Goal: Use online tool/utility: Utilize a website feature to perform a specific function

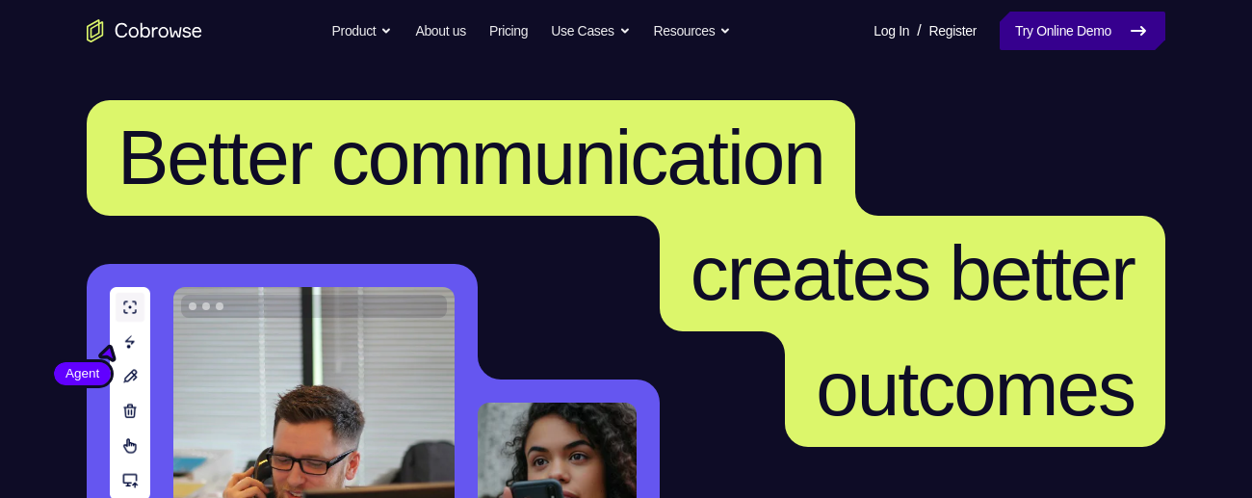
click at [1120, 29] on link "Try Online Demo" at bounding box center [1083, 31] width 166 height 39
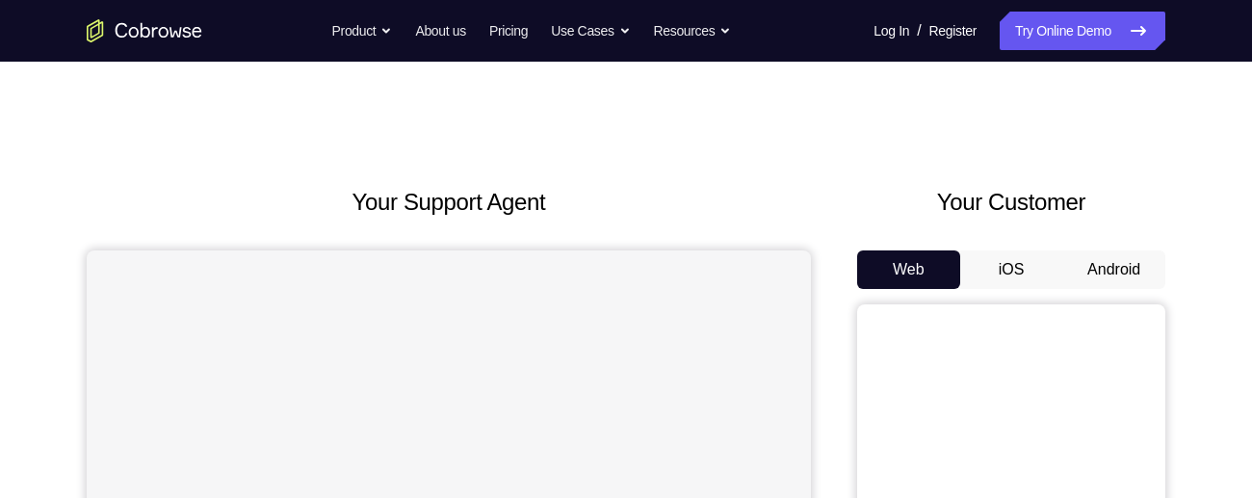
click at [1126, 272] on button "Android" at bounding box center [1114, 269] width 103 height 39
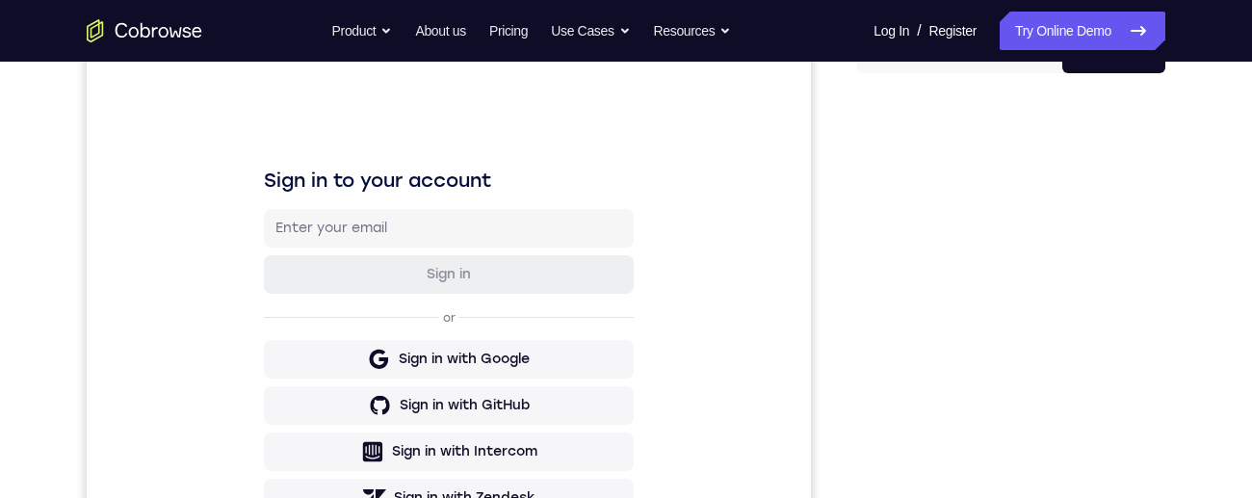
scroll to position [255, 0]
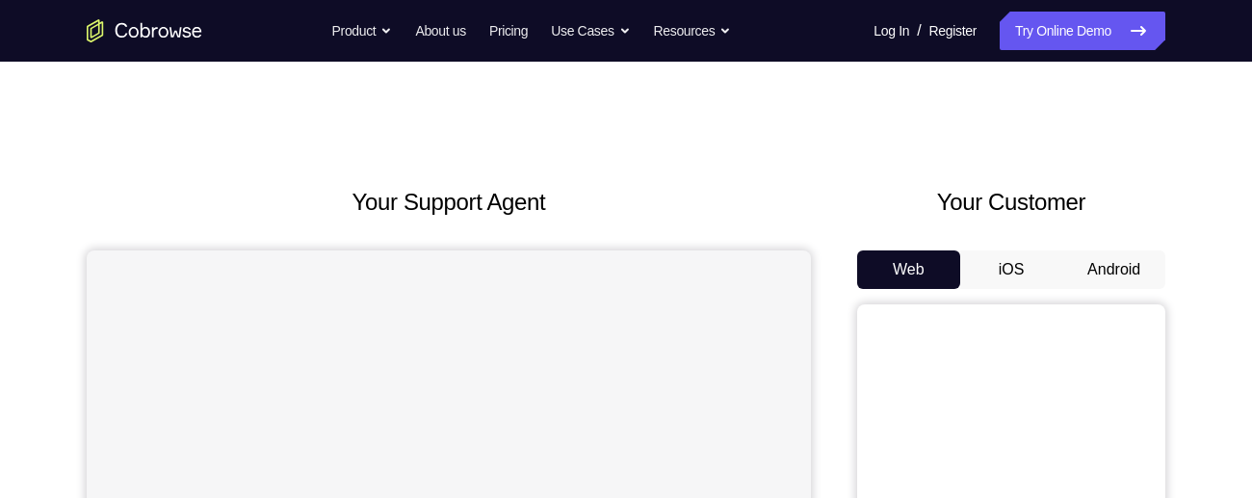
click at [1106, 283] on button "Android" at bounding box center [1114, 269] width 103 height 39
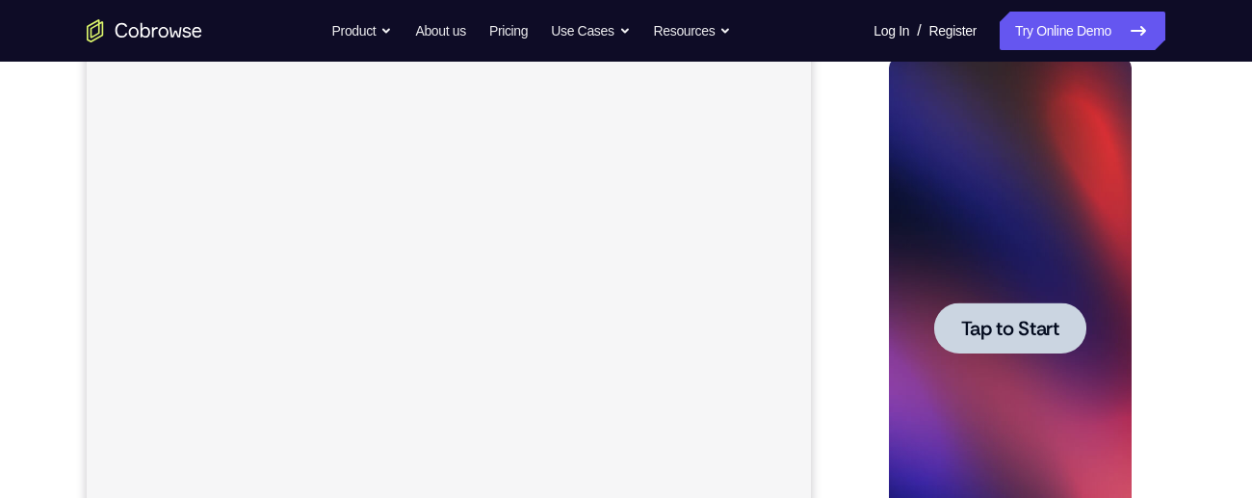
click at [1017, 331] on span "Tap to Start" at bounding box center [1009, 328] width 98 height 19
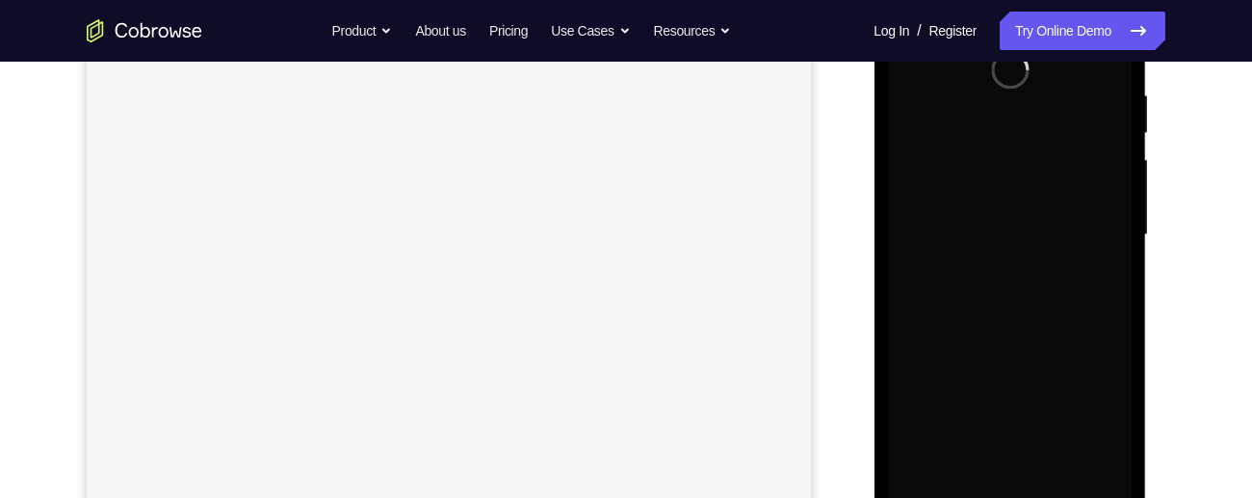
scroll to position [472, 0]
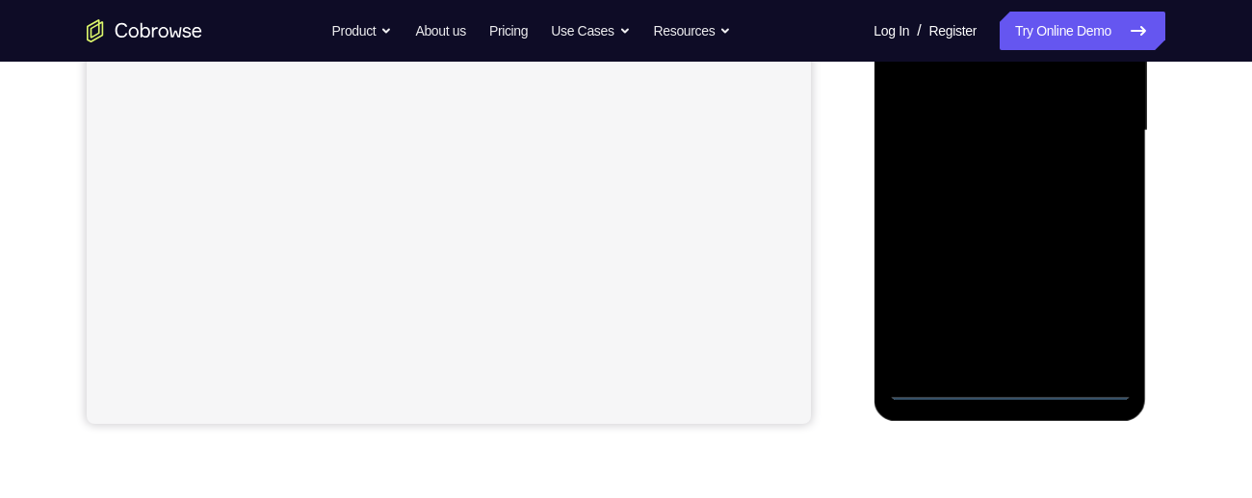
click at [1012, 391] on div at bounding box center [1009, 130] width 243 height 539
click at [1087, 303] on div at bounding box center [1009, 130] width 243 height 539
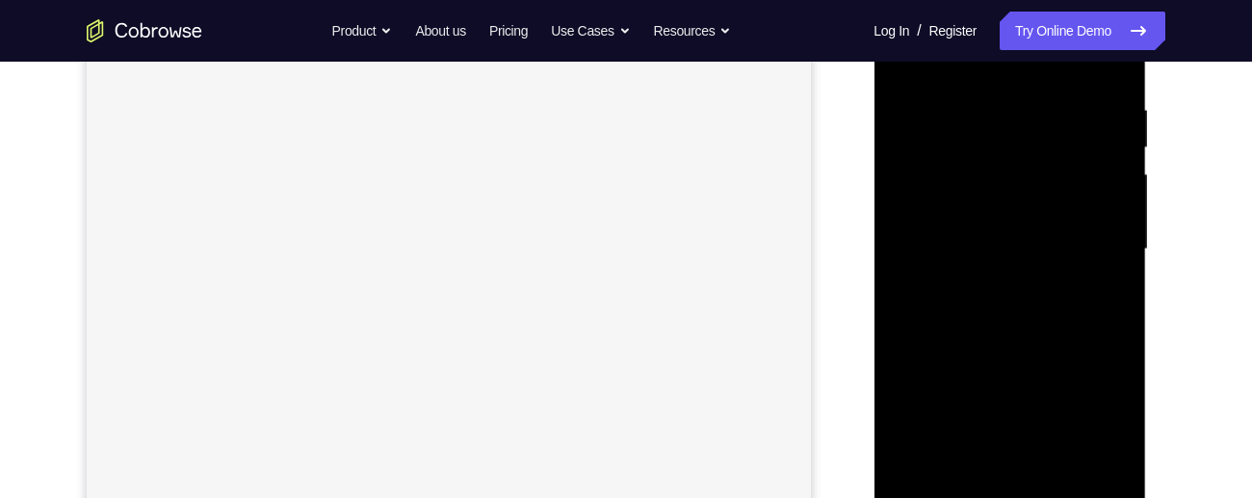
scroll to position [283, 0]
click at [941, 92] on div at bounding box center [1009, 319] width 243 height 539
click at [1094, 320] on div at bounding box center [1009, 319] width 243 height 539
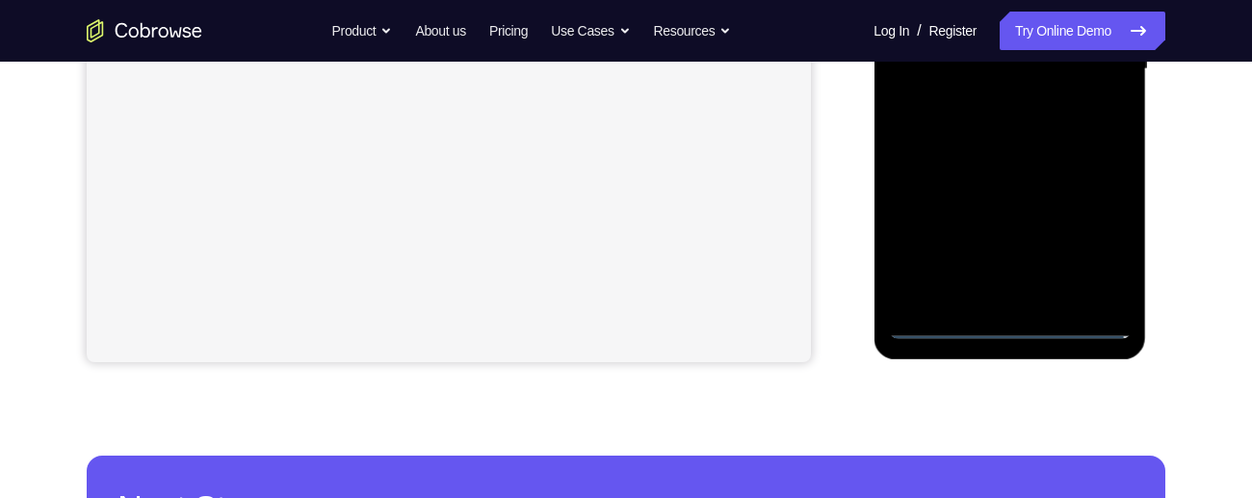
scroll to position [553, 0]
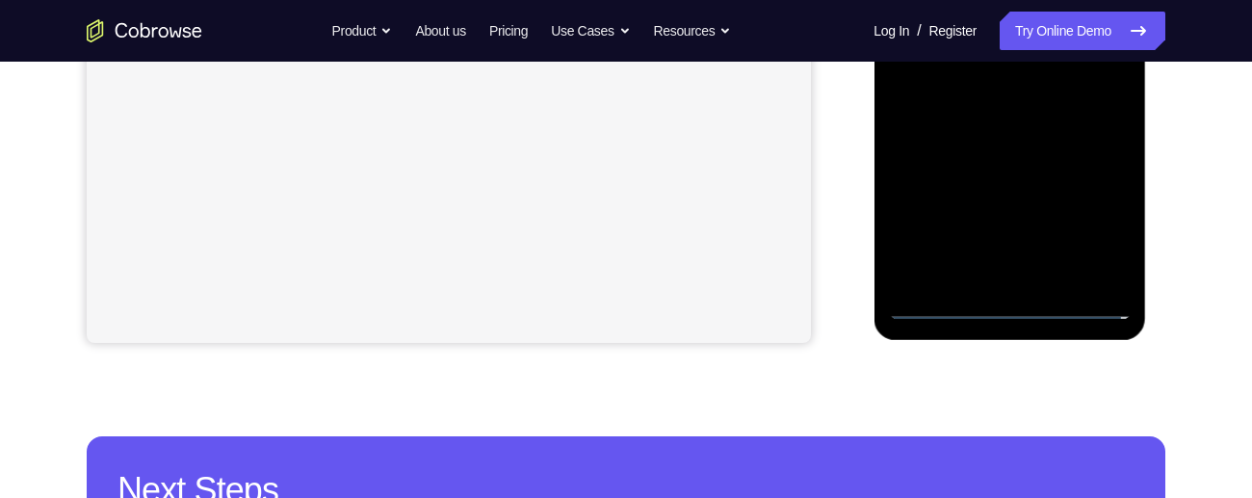
click at [988, 278] on div at bounding box center [1009, 49] width 243 height 539
click at [1096, 32] on div at bounding box center [1009, 49] width 243 height 539
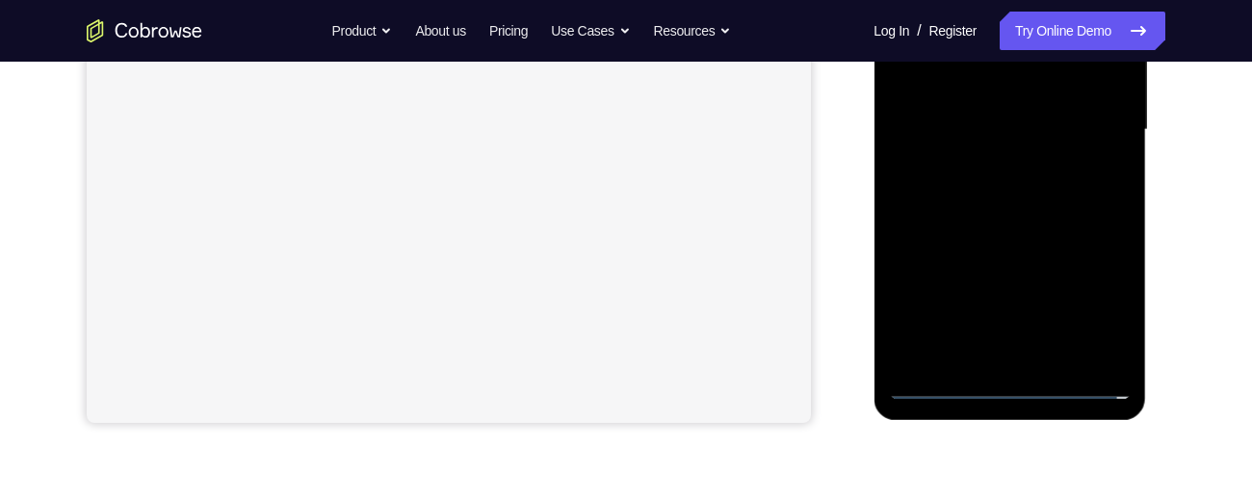
scroll to position [410, 0]
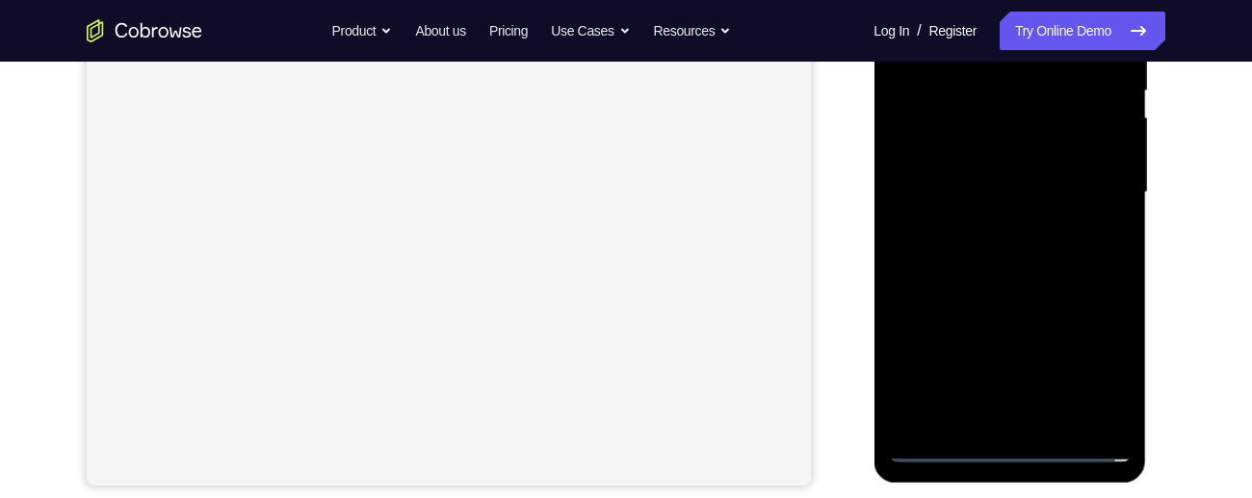
click at [994, 161] on div at bounding box center [1009, 192] width 243 height 539
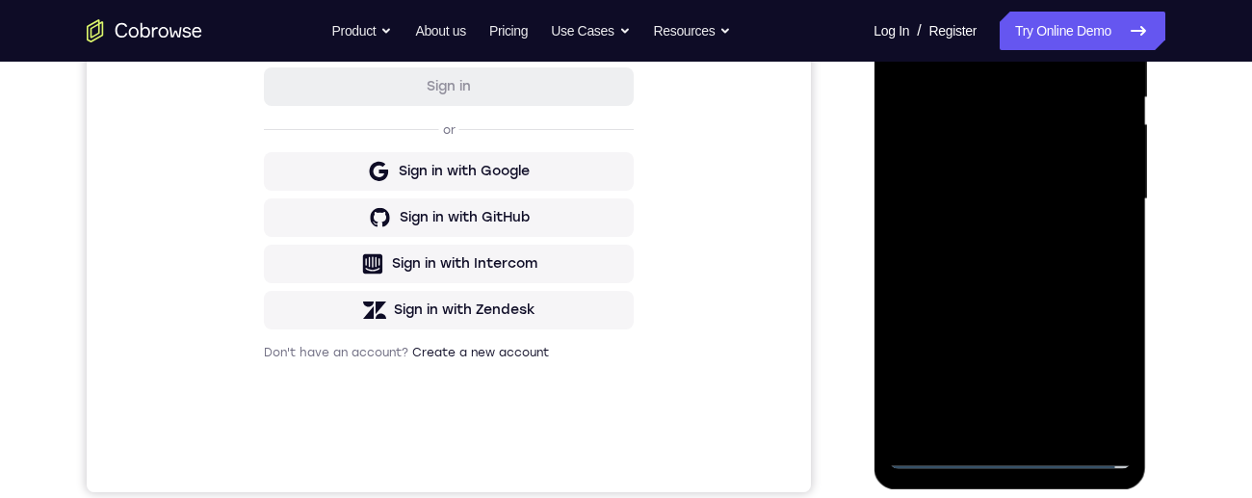
scroll to position [0, 0]
click at [1028, 194] on div at bounding box center [1009, 199] width 243 height 539
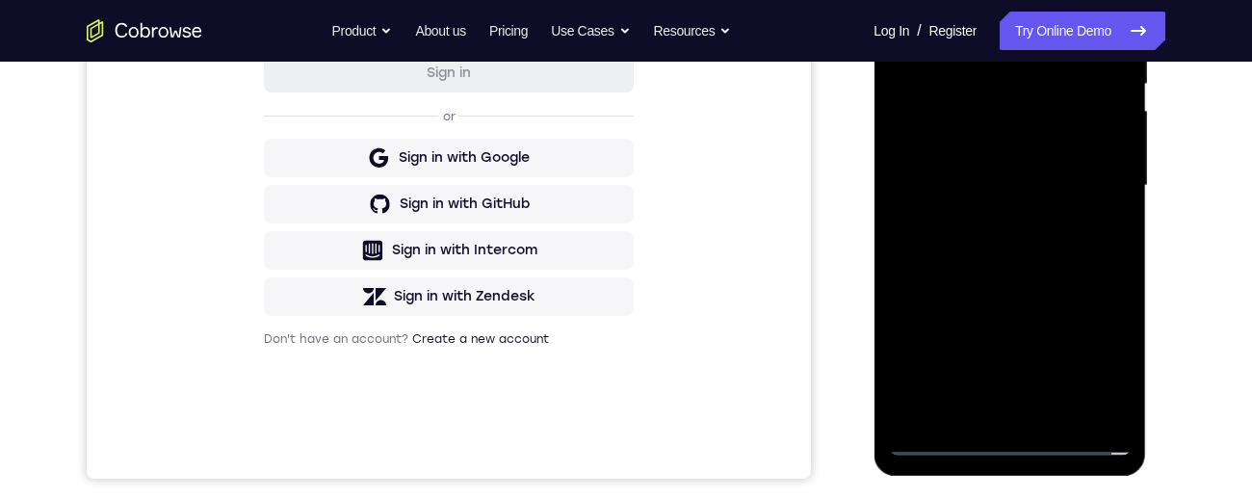
scroll to position [411, 0]
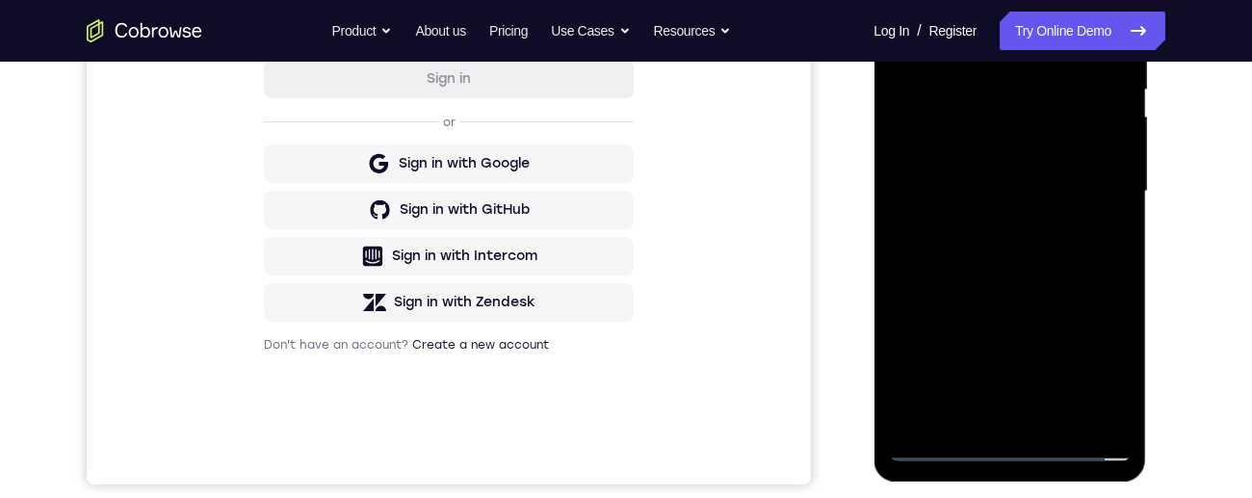
click at [1078, 271] on div at bounding box center [1009, 191] width 243 height 539
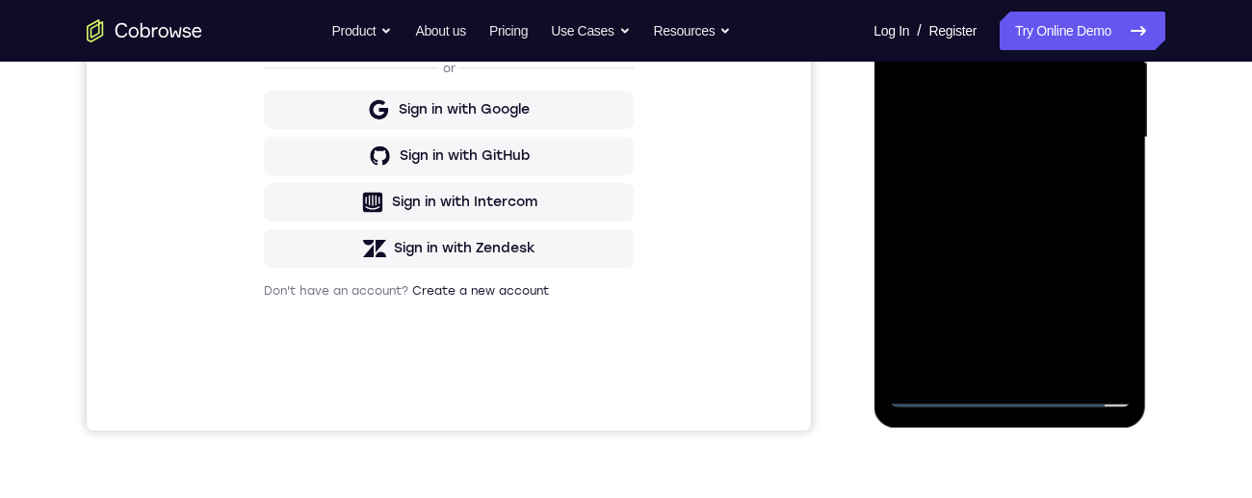
scroll to position [404, 0]
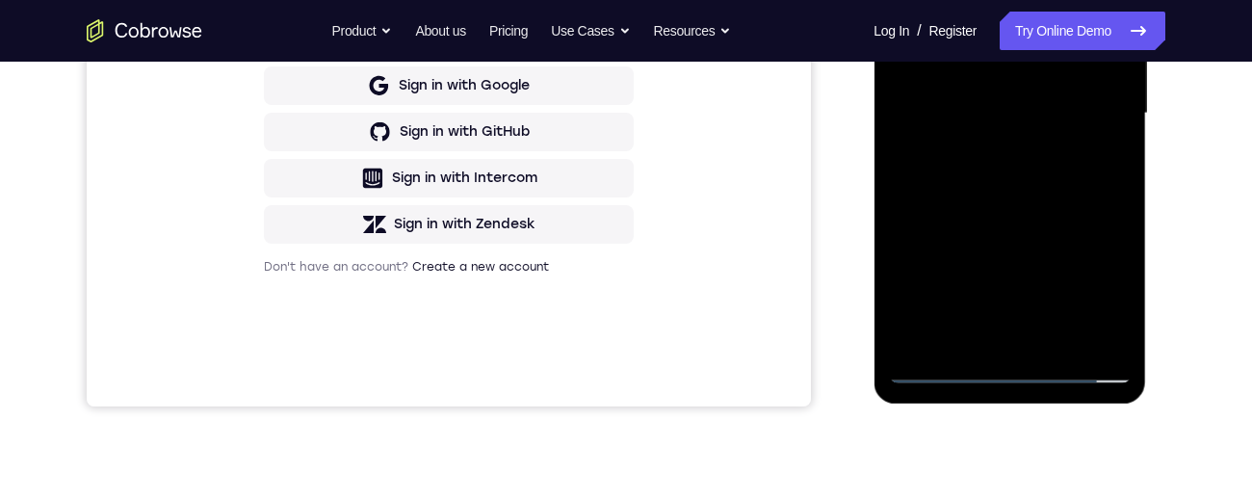
click at [1170, 240] on div "Your Support Agent Your Customer Web iOS Android Next Steps We’d be happy to gi…" at bounding box center [626, 207] width 1233 height 1271
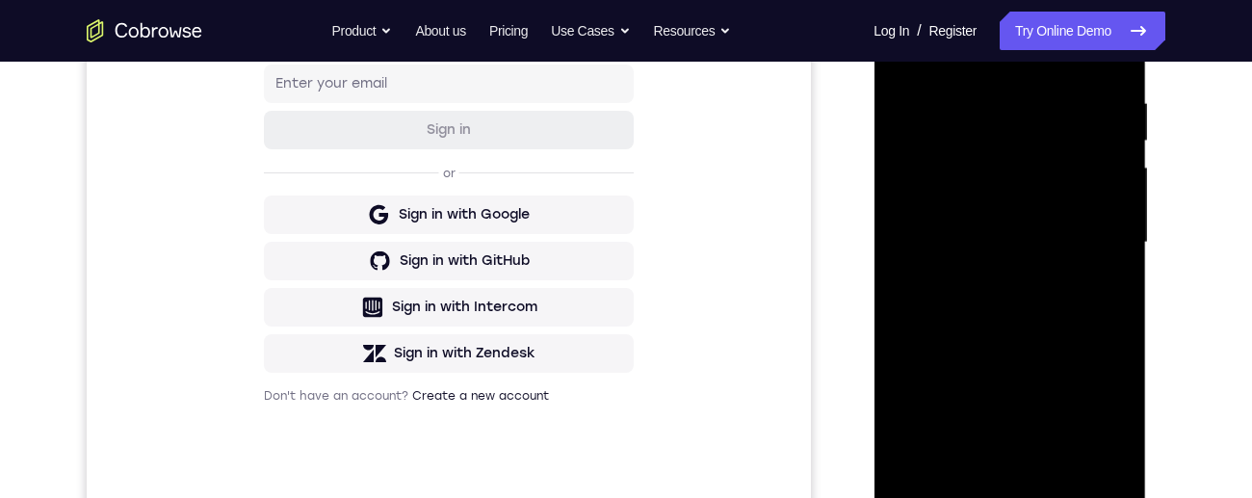
click at [1118, 175] on div at bounding box center [1009, 242] width 243 height 539
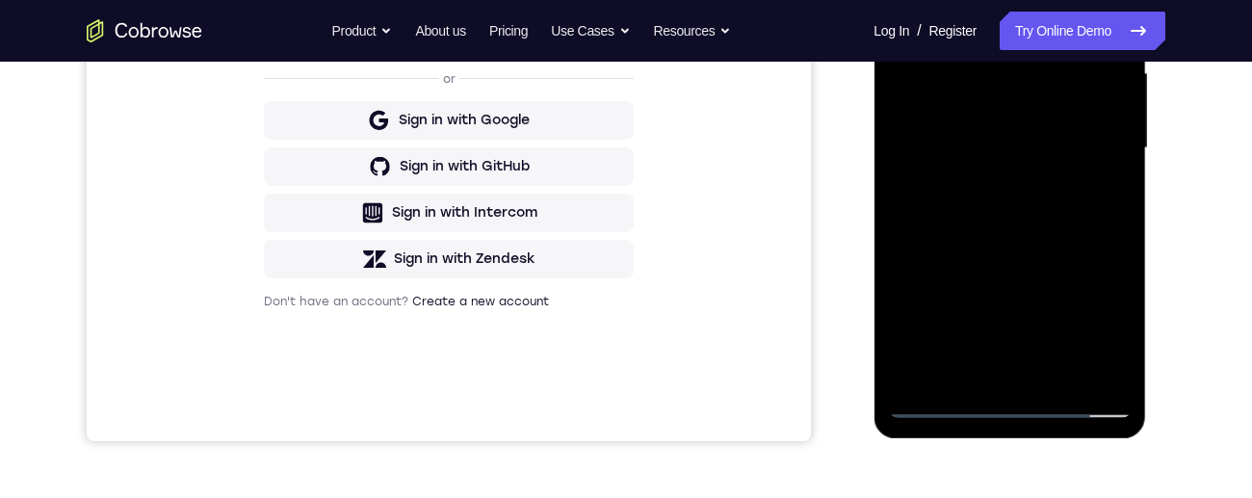
scroll to position [518, 0]
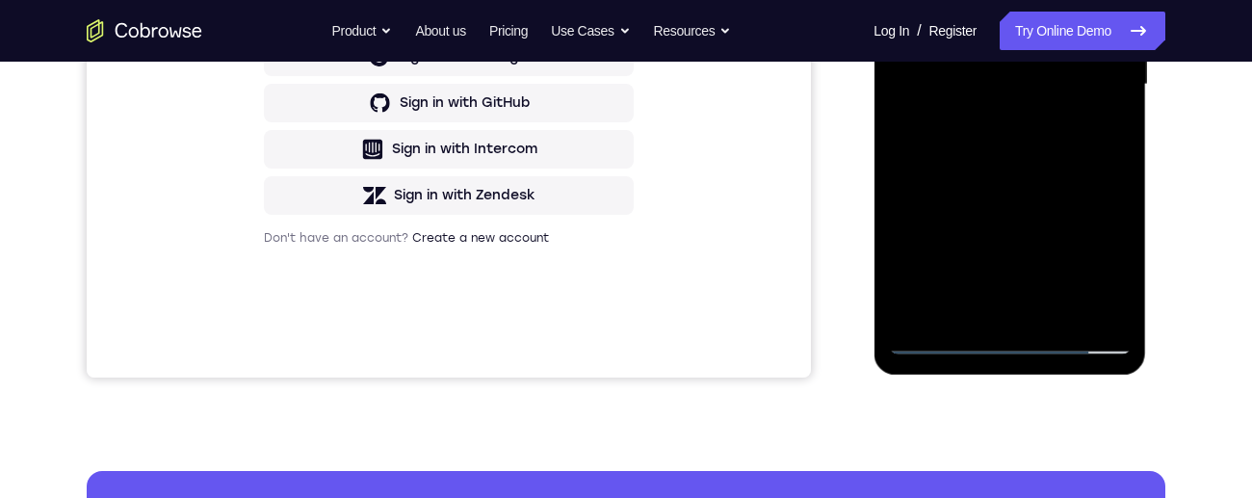
click at [1052, 315] on div at bounding box center [1009, 84] width 243 height 539
click at [1078, 188] on div at bounding box center [1009, 84] width 243 height 539
click at [1061, 267] on div at bounding box center [1009, 84] width 243 height 539
click at [1114, 269] on div at bounding box center [1009, 84] width 243 height 539
click at [1113, 271] on div at bounding box center [1009, 84] width 243 height 539
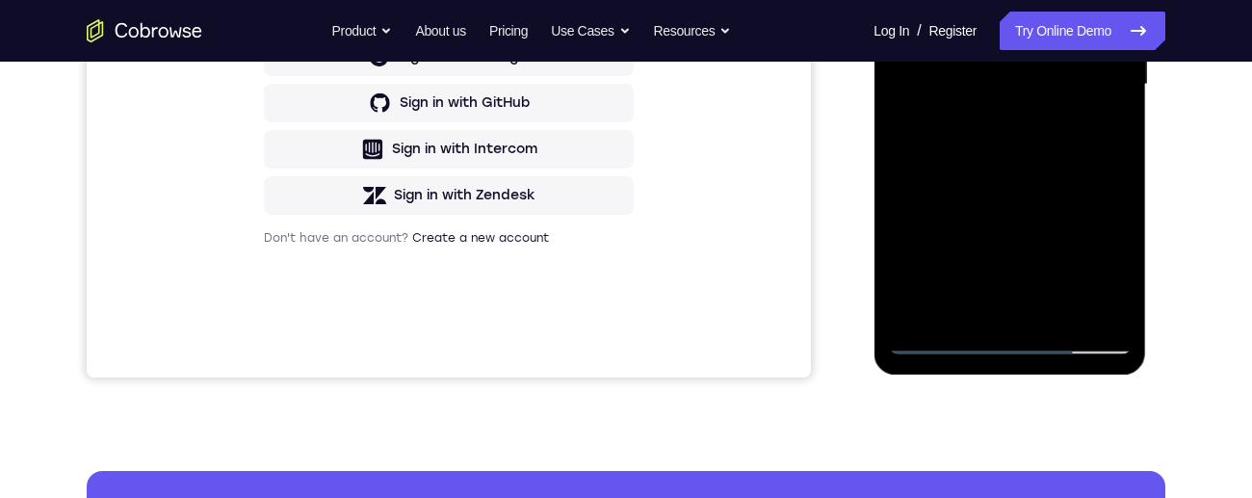
click at [1100, 135] on div at bounding box center [1009, 84] width 243 height 539
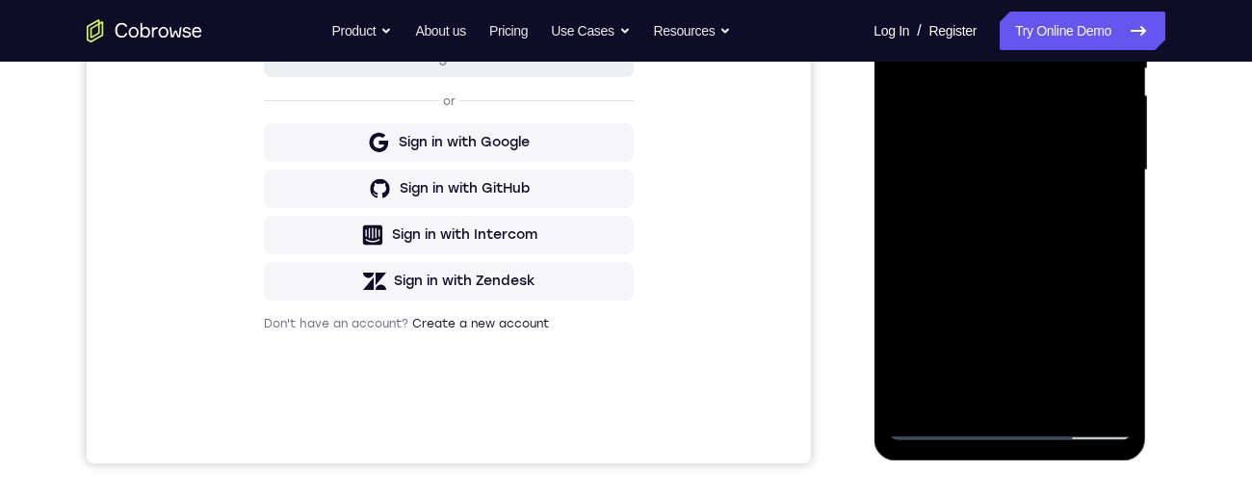
scroll to position [421, 0]
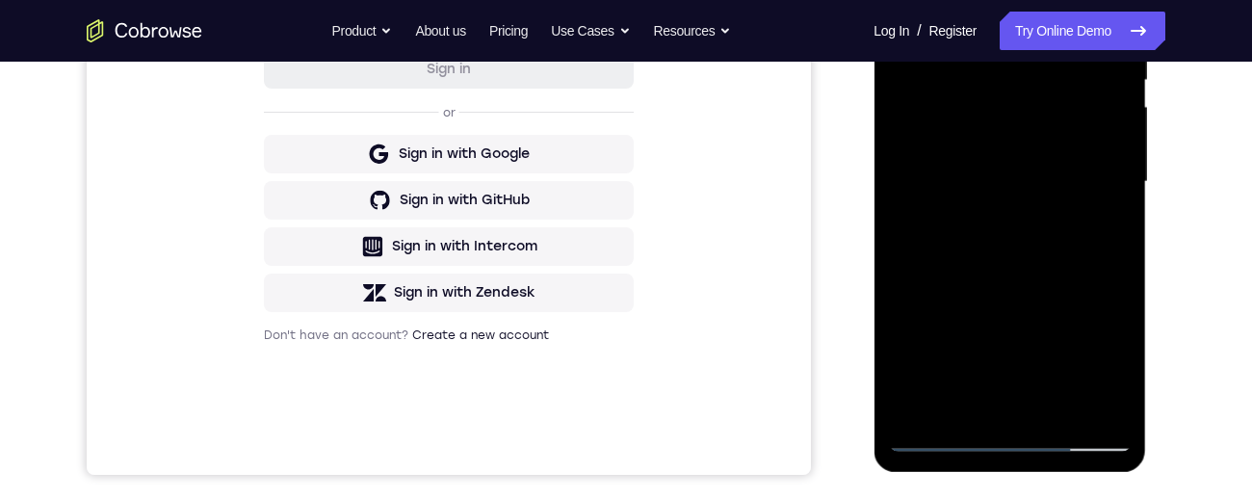
click at [903, 0] on div at bounding box center [1009, 181] width 243 height 539
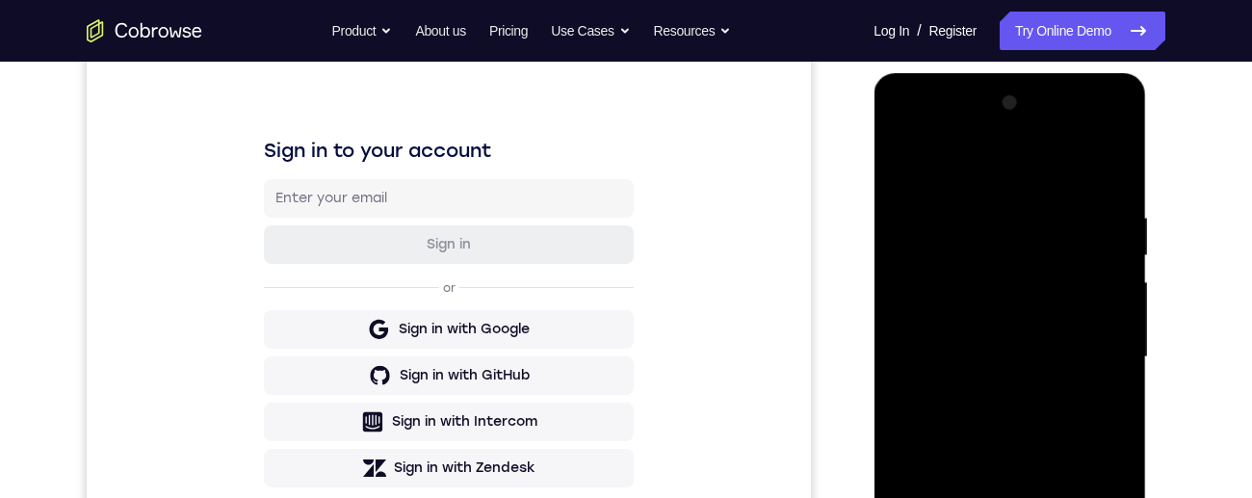
scroll to position [262, 0]
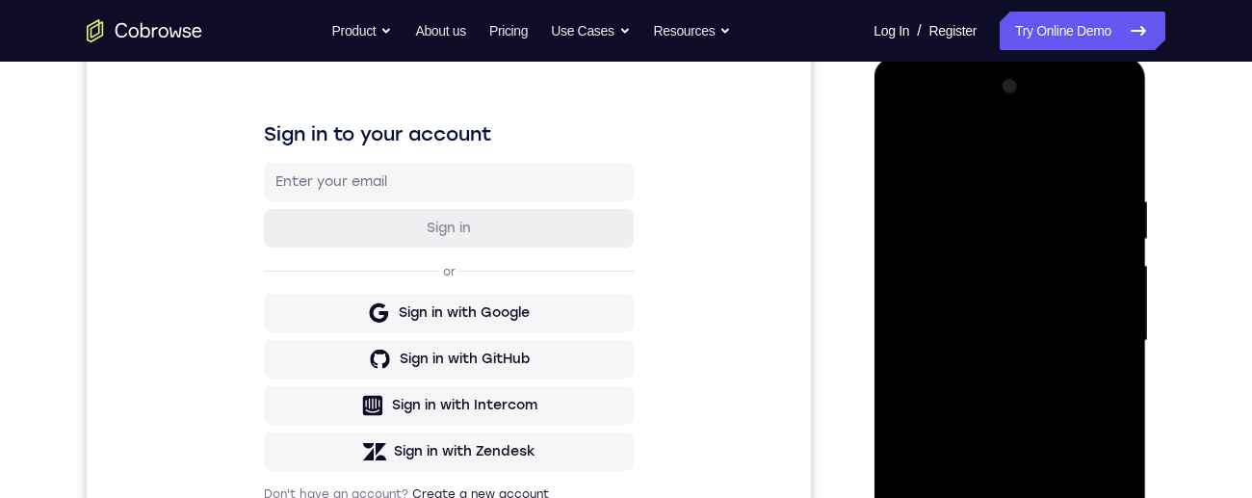
click at [1117, 241] on div at bounding box center [1009, 340] width 243 height 539
click at [1116, 235] on div at bounding box center [1009, 340] width 243 height 539
click at [1117, 235] on div at bounding box center [1009, 340] width 243 height 539
click at [1114, 236] on div at bounding box center [1009, 340] width 243 height 539
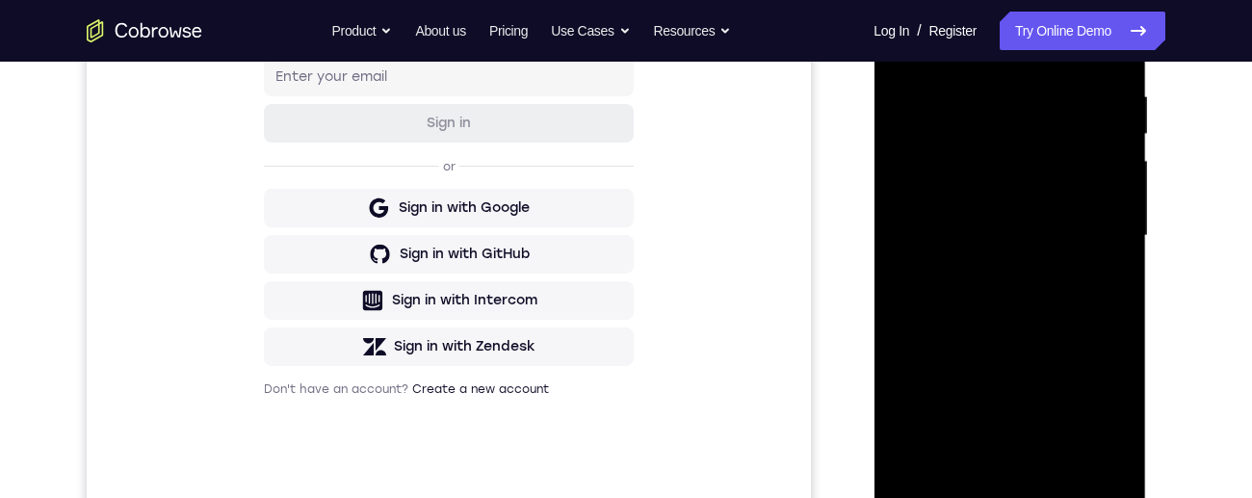
scroll to position [474, 0]
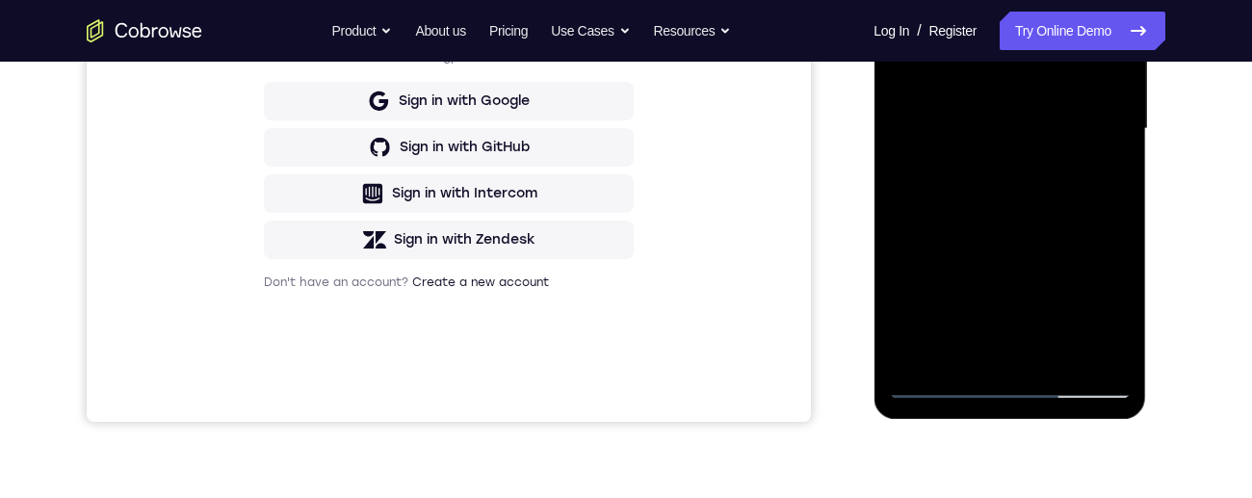
click at [1054, 317] on div at bounding box center [1009, 128] width 243 height 539
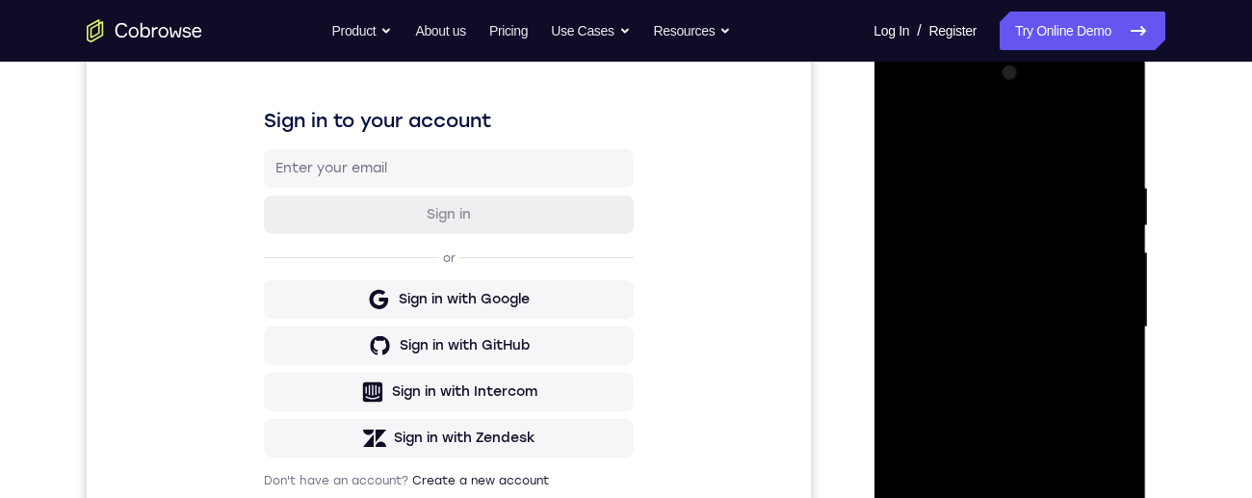
scroll to position [265, 0]
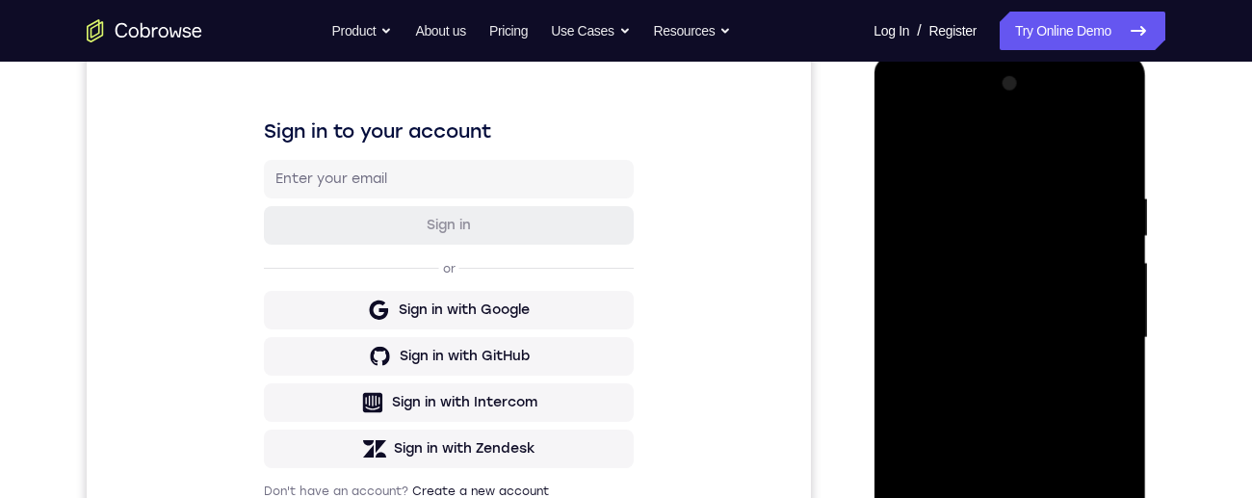
click at [1084, 190] on div at bounding box center [1009, 337] width 243 height 539
click at [997, 303] on div at bounding box center [1009, 337] width 243 height 539
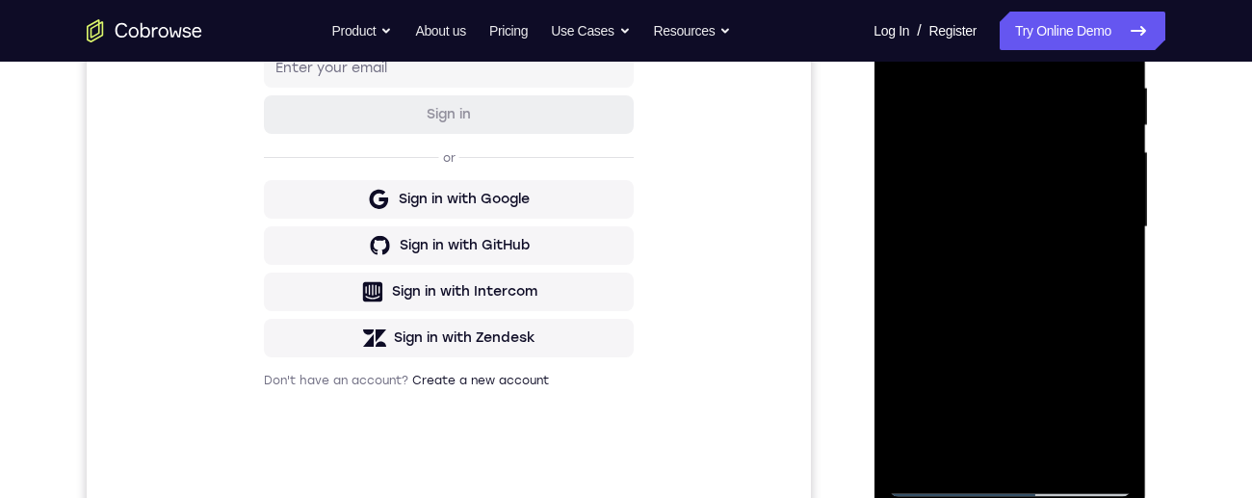
click at [1097, 275] on div at bounding box center [1009, 227] width 243 height 539
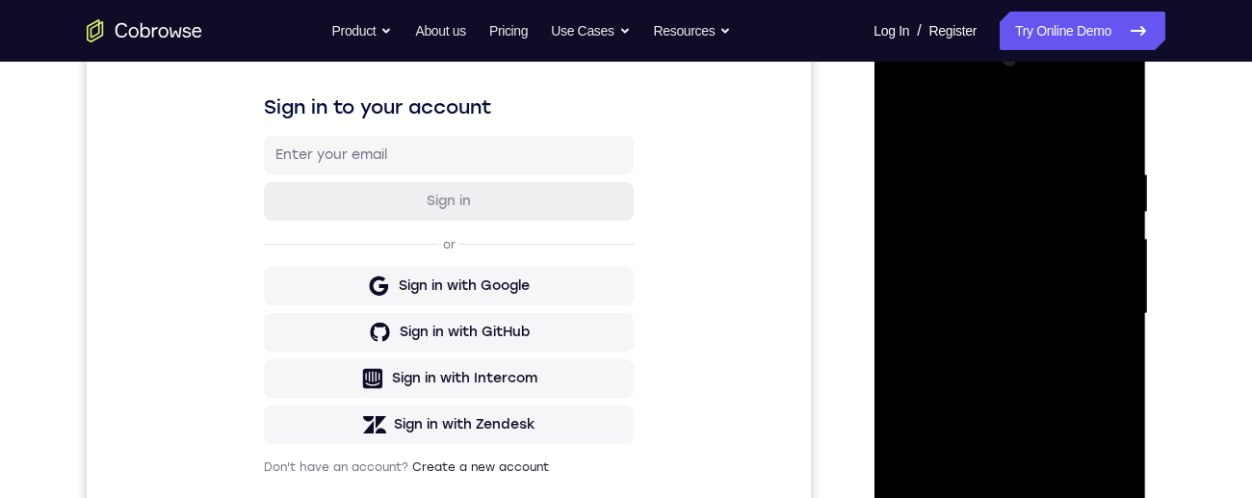
scroll to position [239, 0]
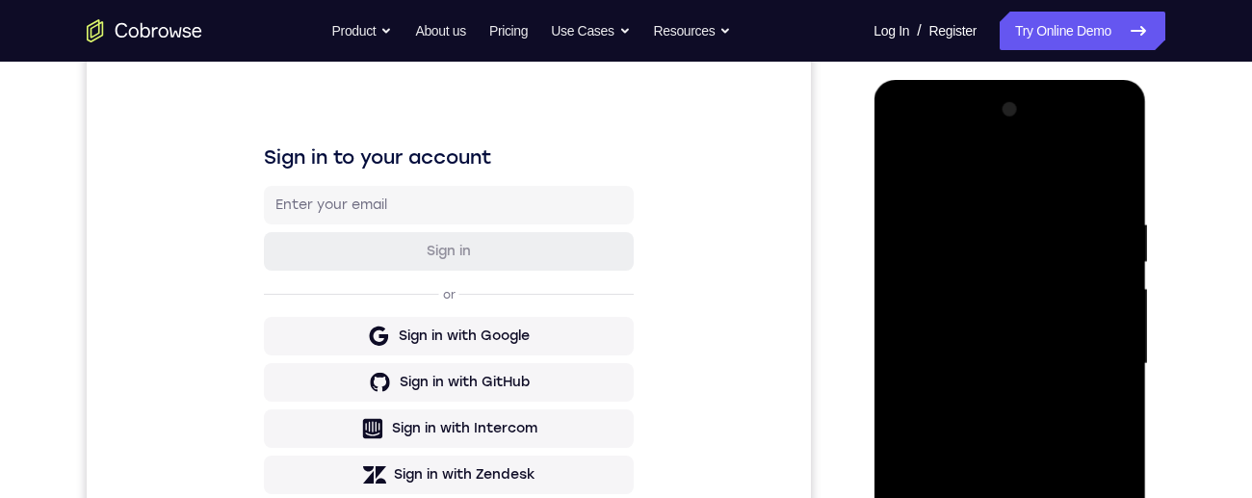
click at [910, 181] on div at bounding box center [1009, 363] width 243 height 539
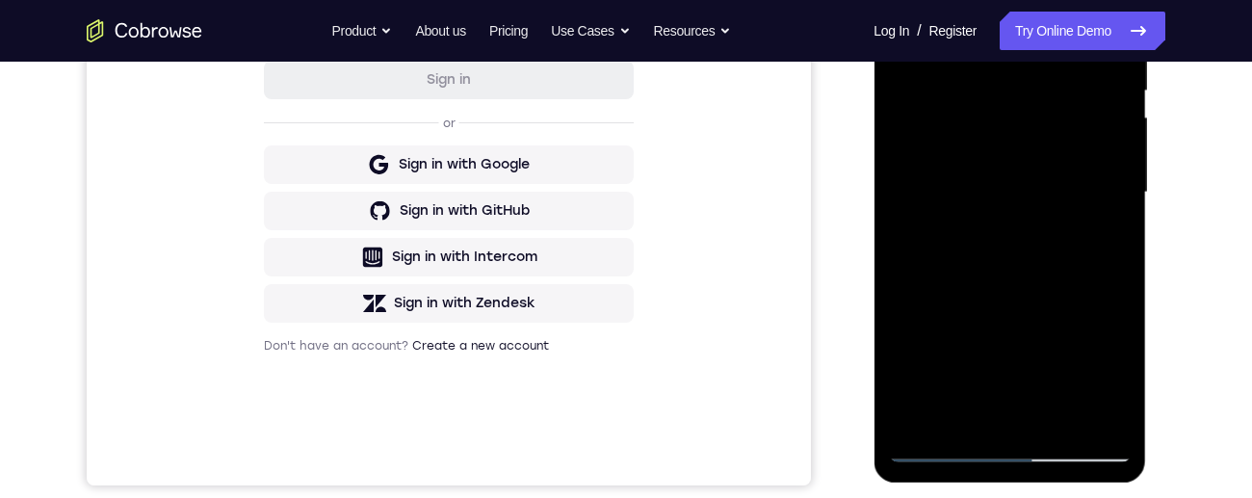
scroll to position [459, 0]
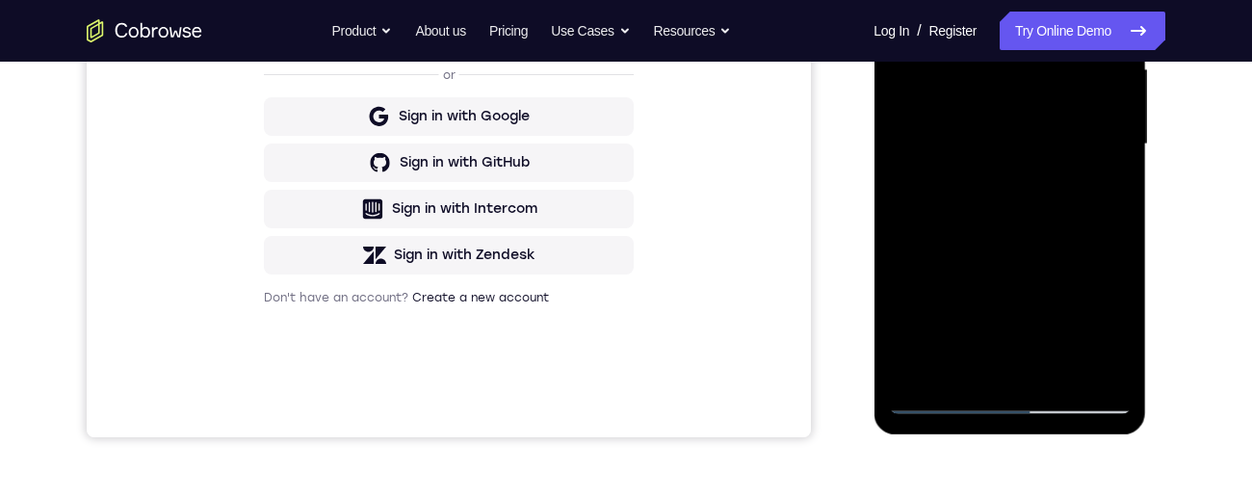
click at [1070, 287] on div at bounding box center [1009, 144] width 243 height 539
click at [1109, 195] on div at bounding box center [1009, 144] width 243 height 539
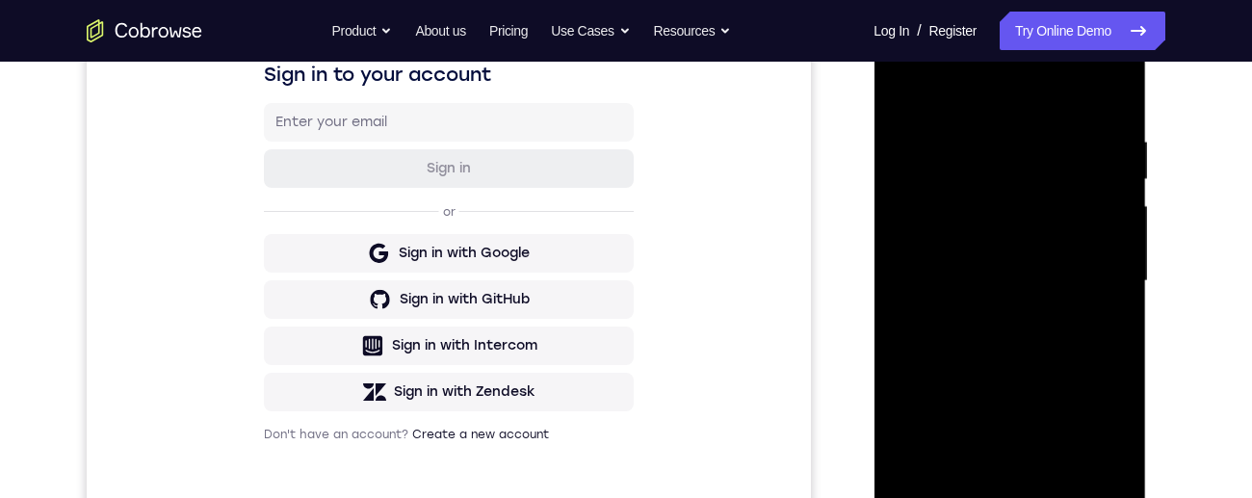
scroll to position [265, 0]
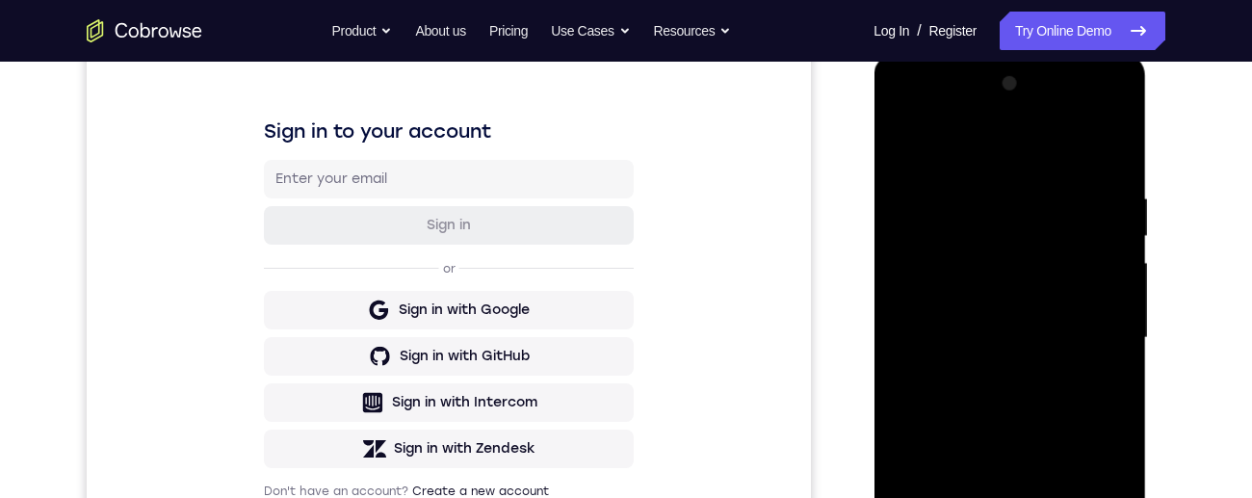
click at [896, 152] on div at bounding box center [1009, 337] width 243 height 539
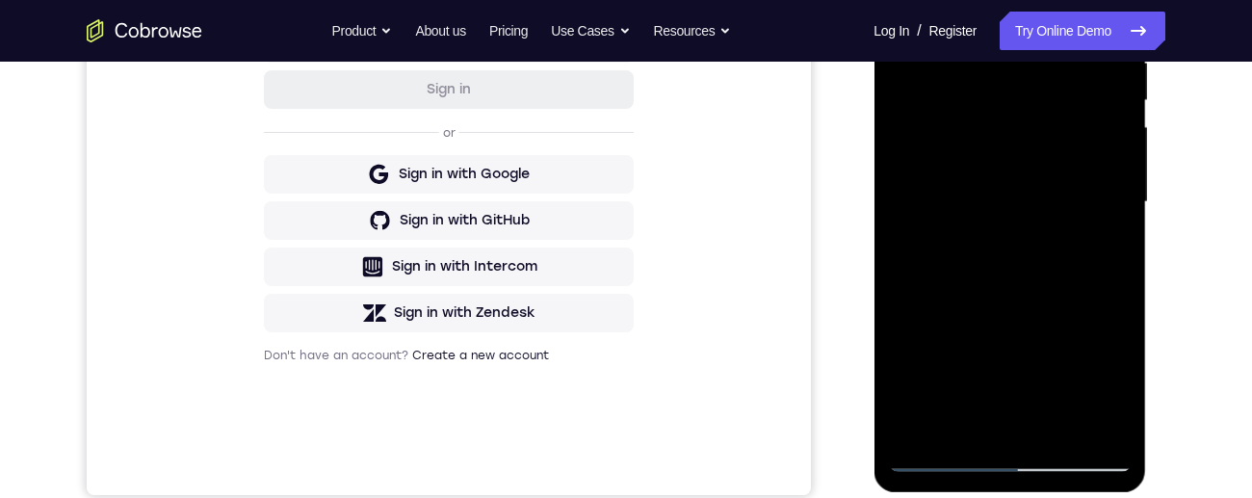
scroll to position [451, 0]
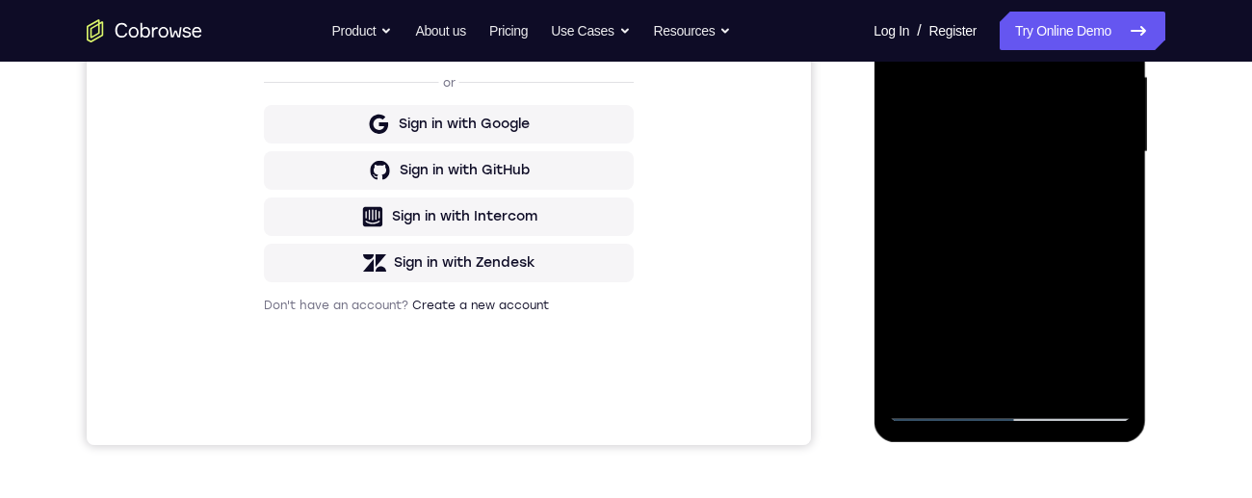
click at [1024, 268] on div at bounding box center [1009, 151] width 243 height 539
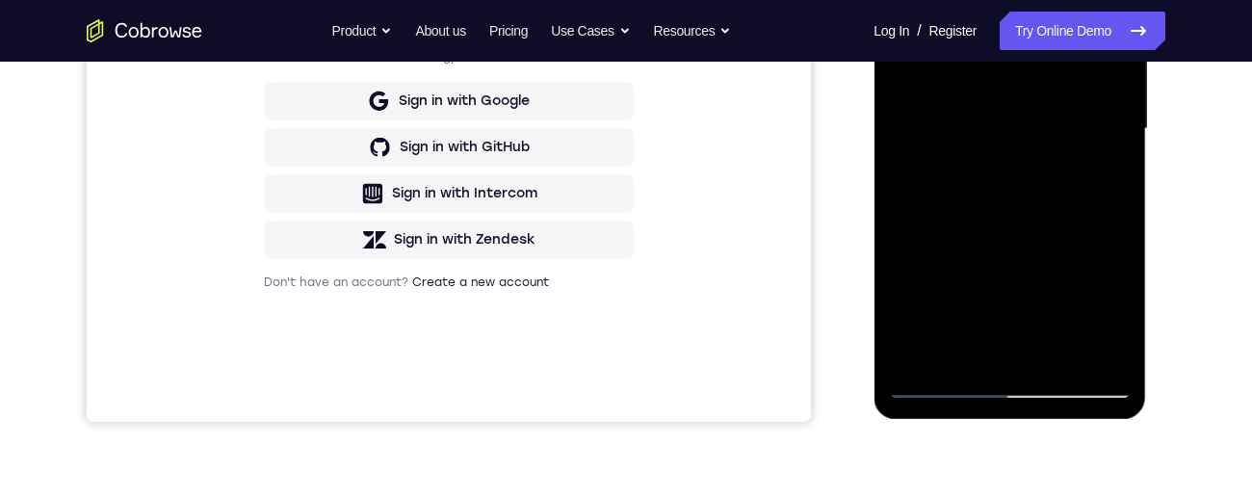
click at [1099, 176] on div at bounding box center [1009, 128] width 243 height 539
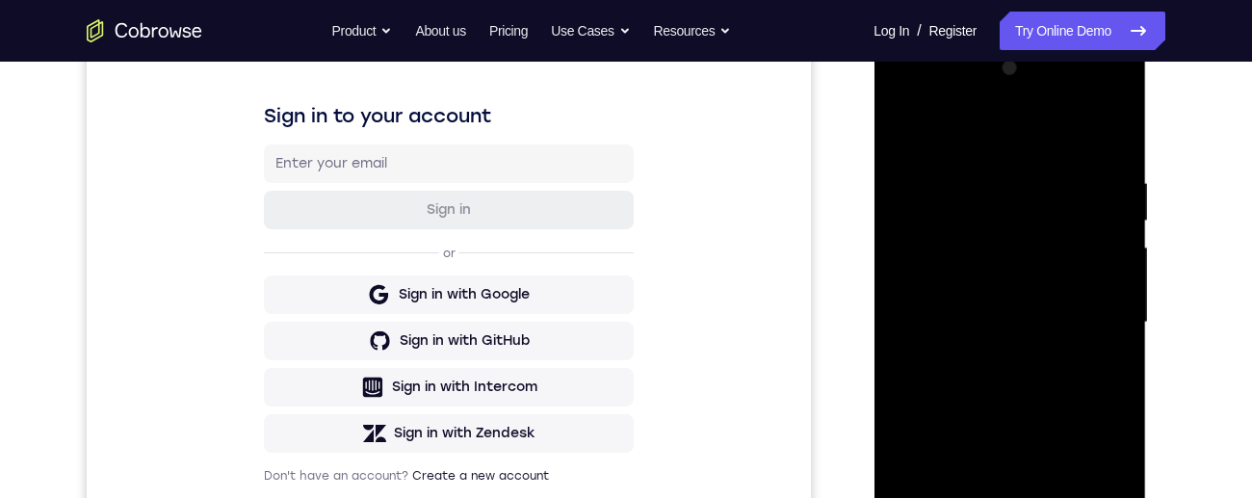
click at [904, 127] on div at bounding box center [1009, 322] width 243 height 539
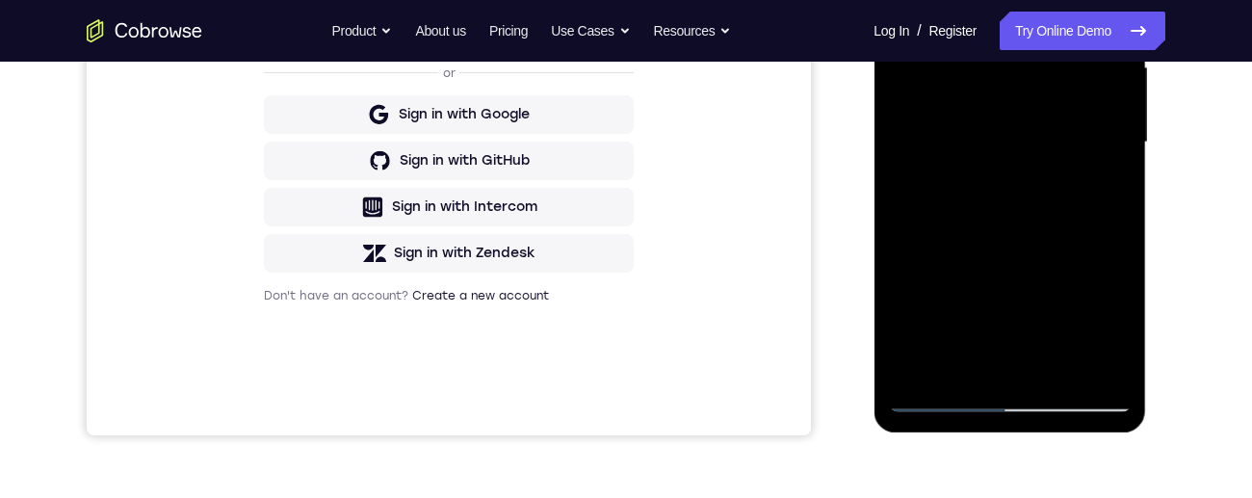
scroll to position [474, 0]
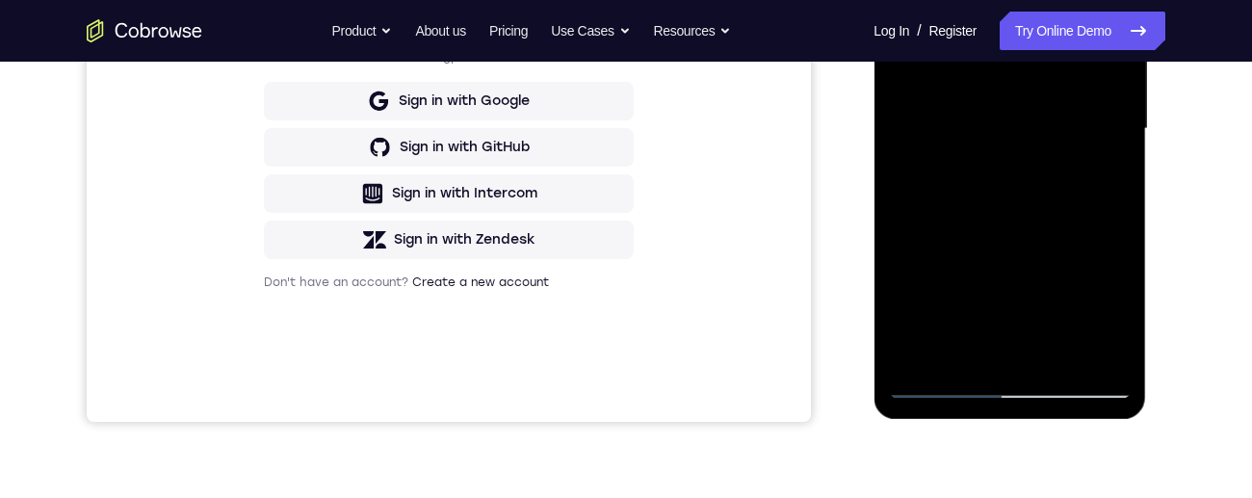
click at [1051, 311] on div at bounding box center [1009, 128] width 243 height 539
click at [986, 343] on div at bounding box center [1009, 128] width 243 height 539
click at [963, 351] on div at bounding box center [1009, 128] width 243 height 539
click at [961, 361] on div at bounding box center [1009, 128] width 243 height 539
click at [968, 360] on div at bounding box center [1009, 128] width 243 height 539
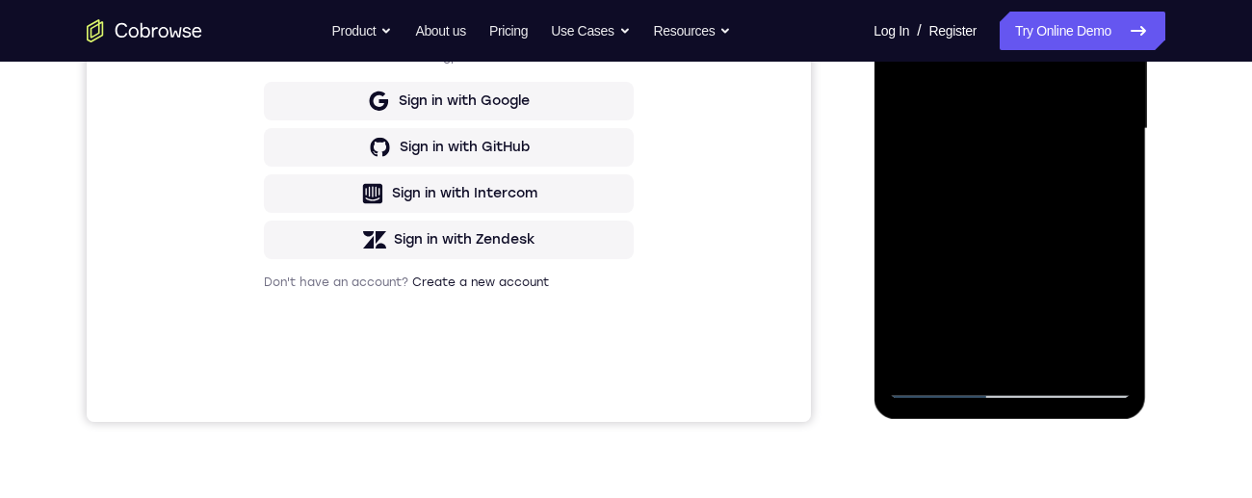
click at [903, 352] on div at bounding box center [1009, 128] width 243 height 539
click at [1103, 177] on div at bounding box center [1009, 128] width 243 height 539
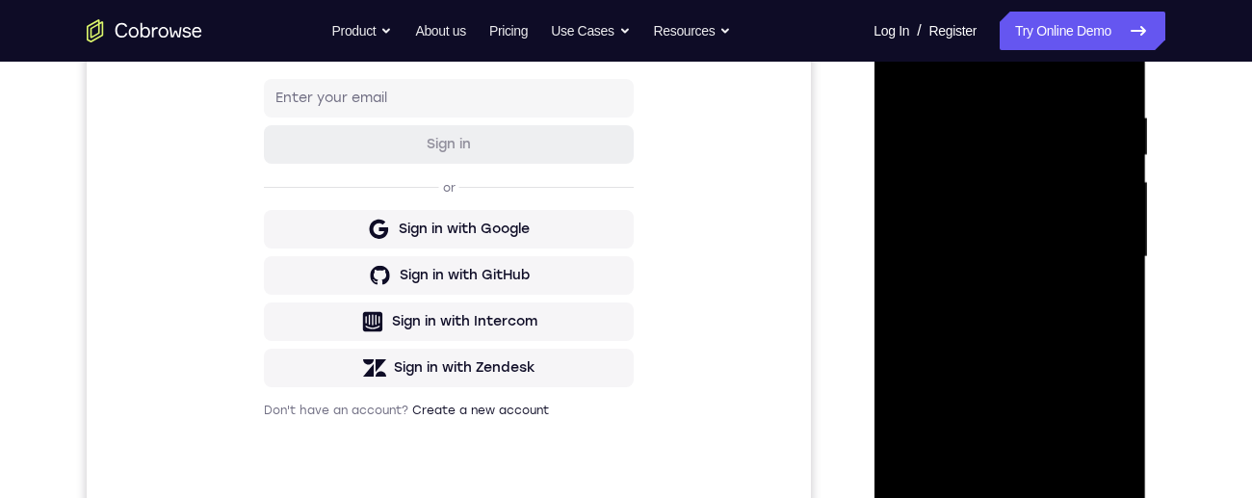
scroll to position [273, 0]
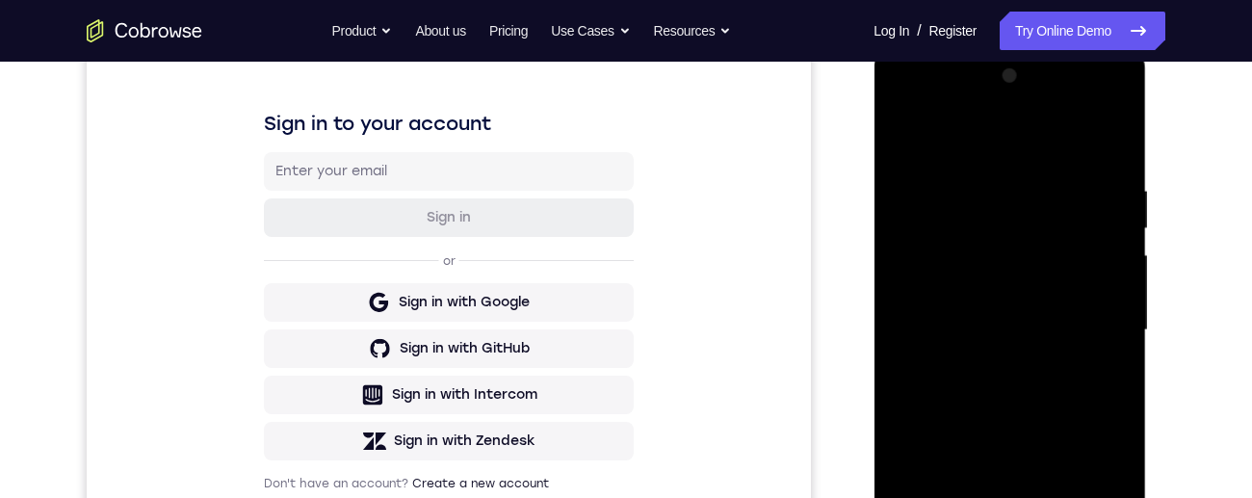
click at [902, 140] on div at bounding box center [1009, 330] width 243 height 539
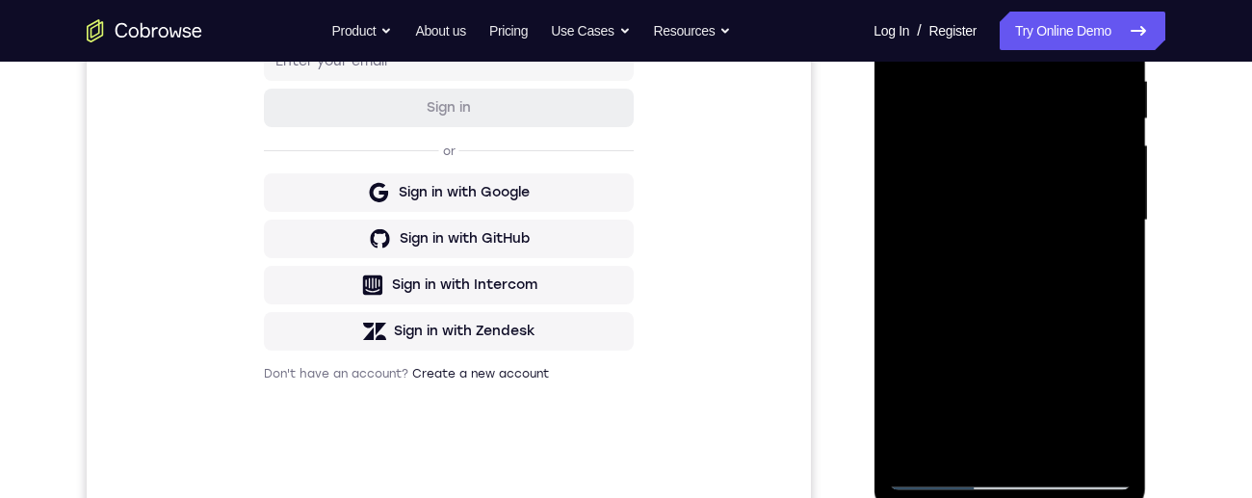
scroll to position [404, 0]
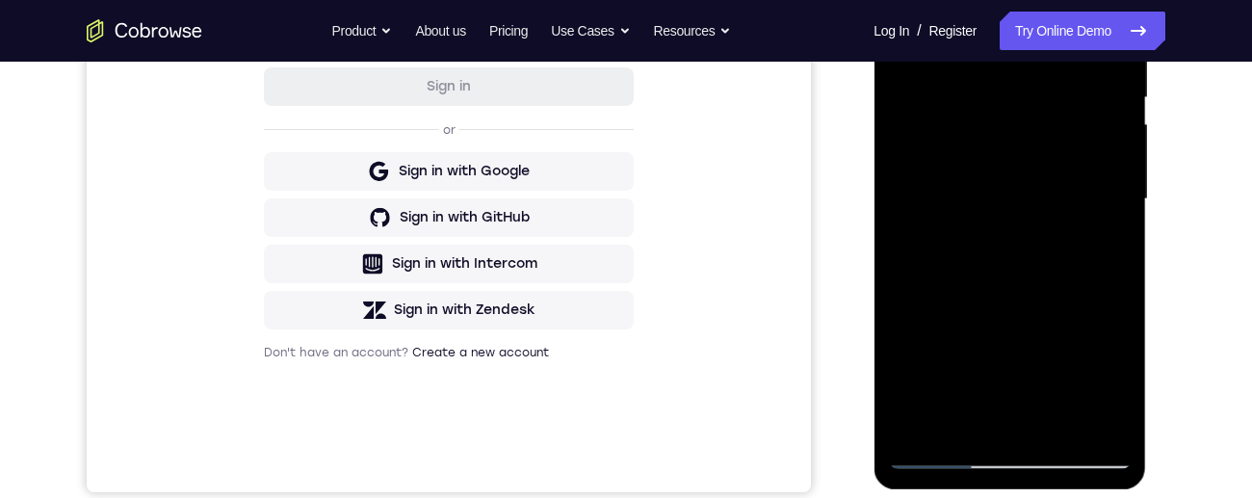
click at [1043, 298] on div at bounding box center [1009, 199] width 243 height 539
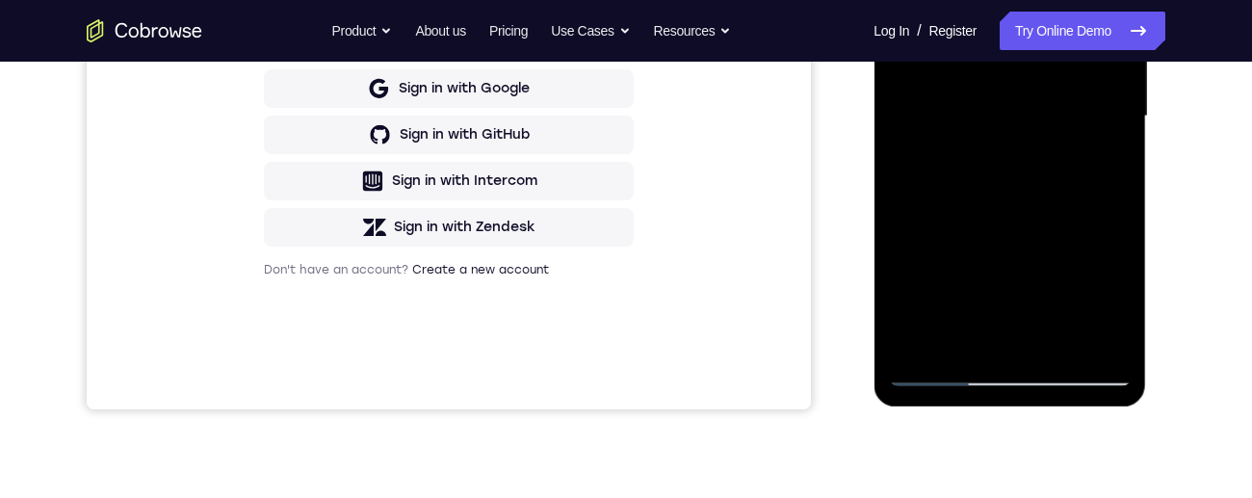
scroll to position [495, 0]
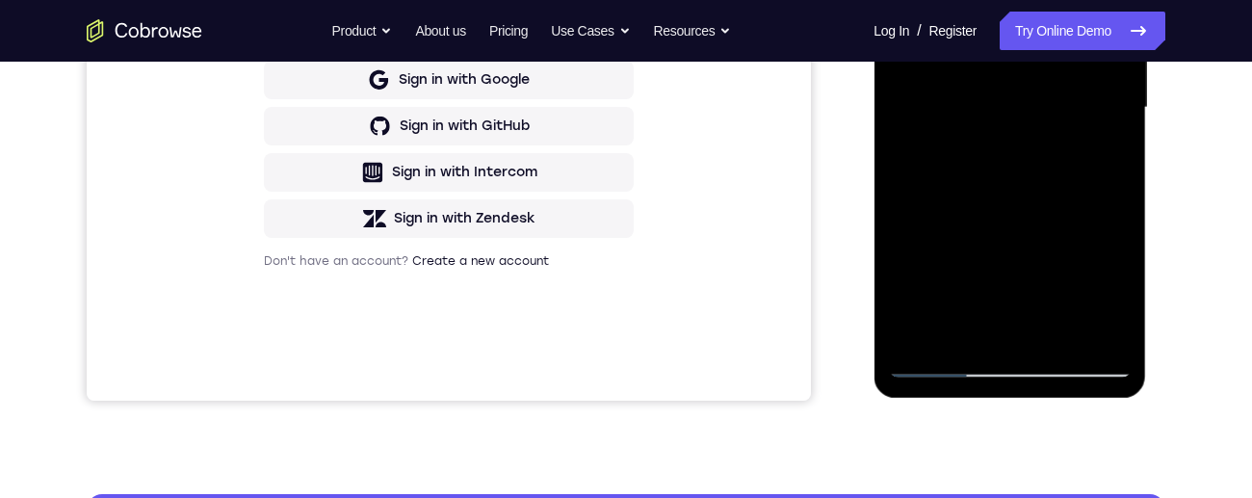
click at [951, 281] on div at bounding box center [1009, 107] width 243 height 539
click at [950, 276] on div at bounding box center [1009, 107] width 243 height 539
click at [979, 272] on div at bounding box center [1009, 107] width 243 height 539
click at [908, 291] on div at bounding box center [1009, 107] width 243 height 539
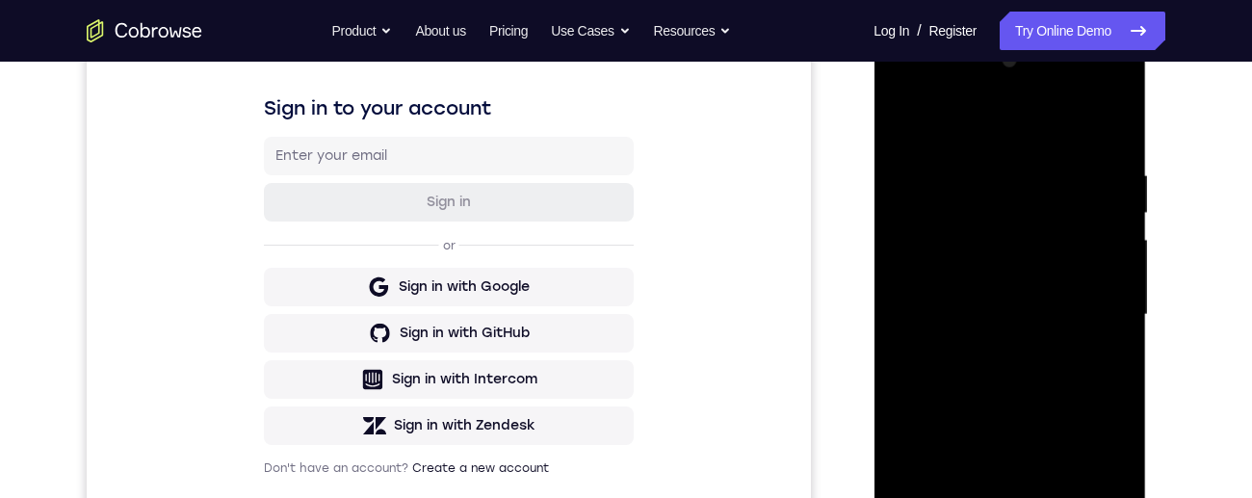
scroll to position [259, 0]
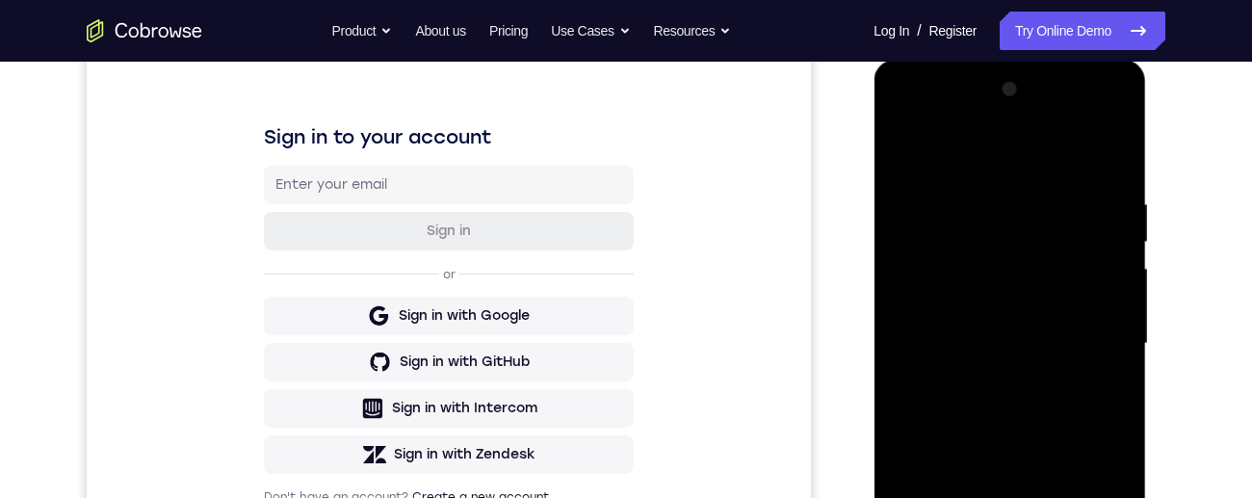
click at [919, 206] on div at bounding box center [1009, 343] width 243 height 539
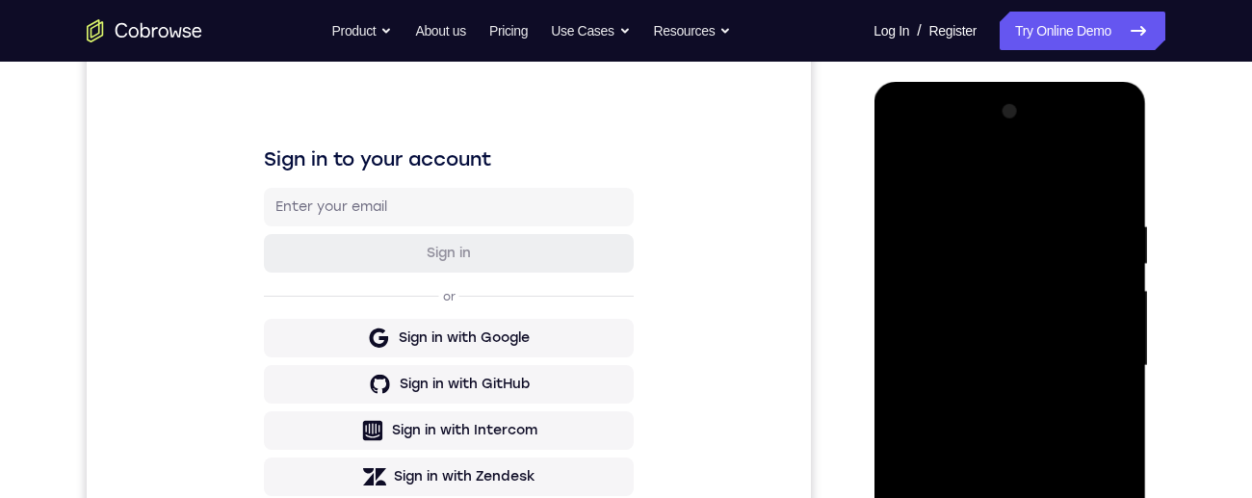
scroll to position [280, 0]
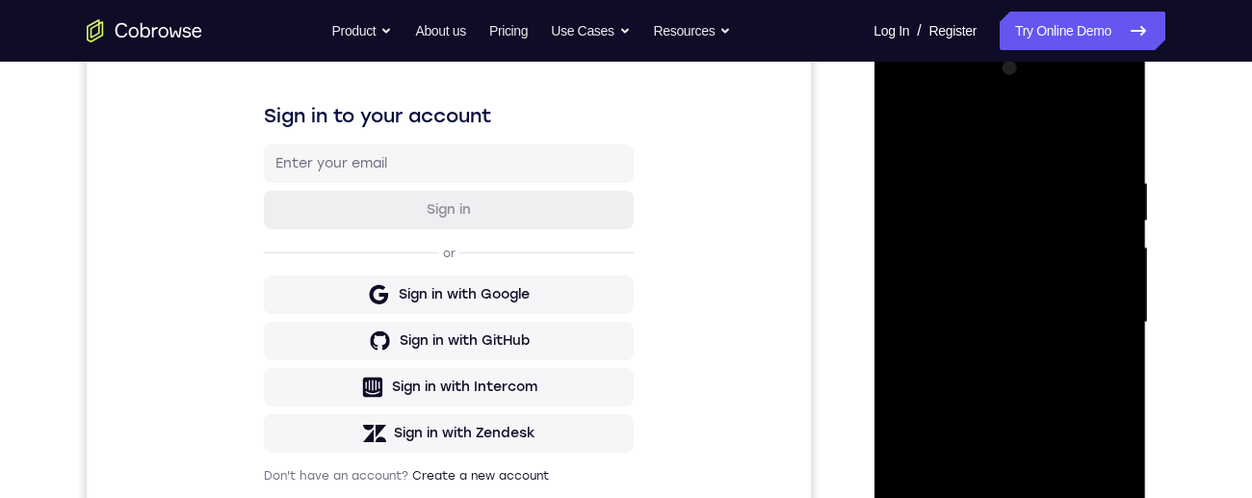
click at [906, 129] on div at bounding box center [1009, 322] width 243 height 539
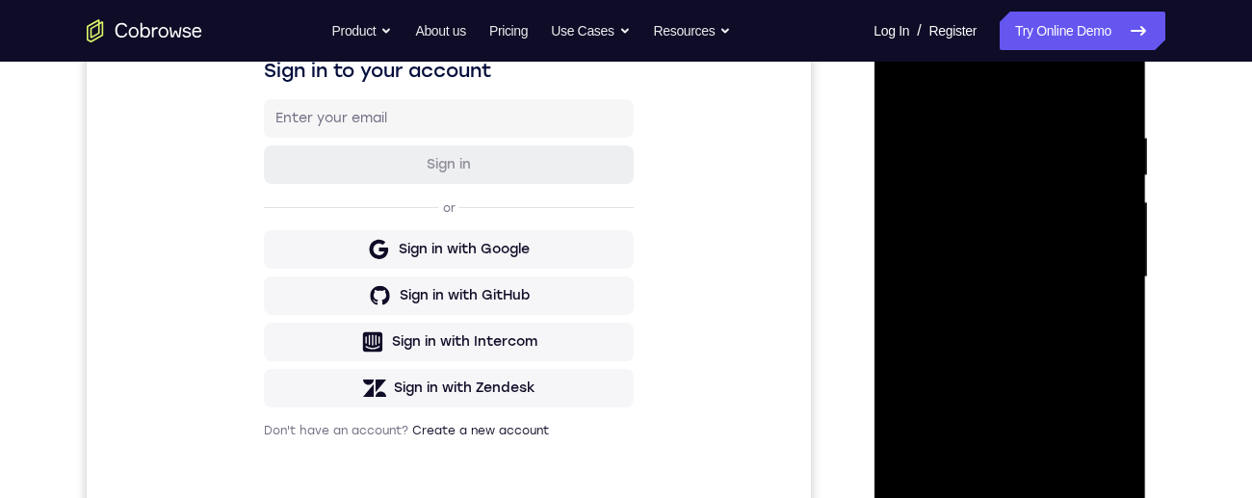
scroll to position [304, 0]
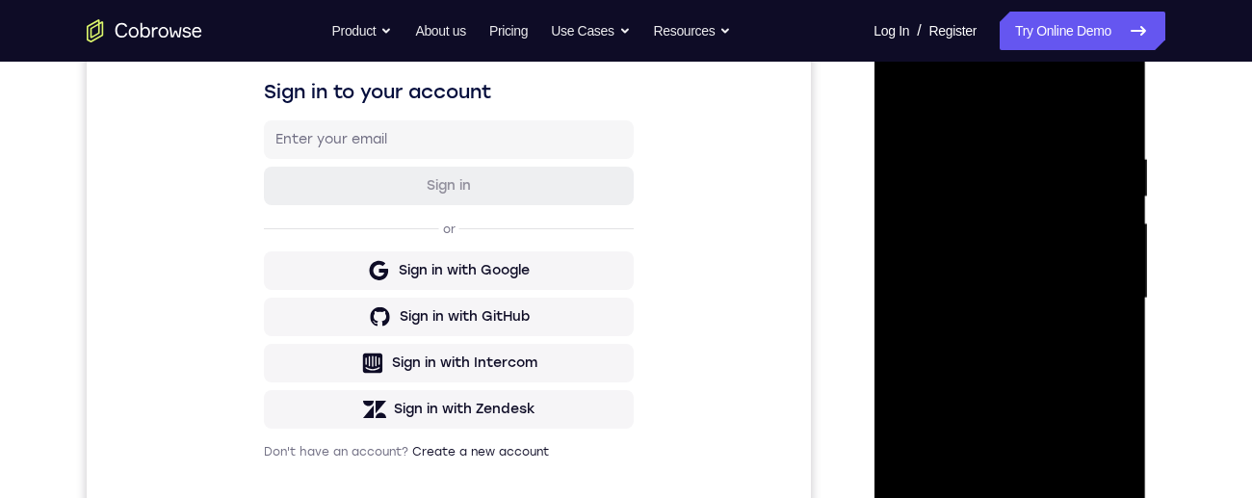
click at [905, 104] on div at bounding box center [1009, 298] width 243 height 539
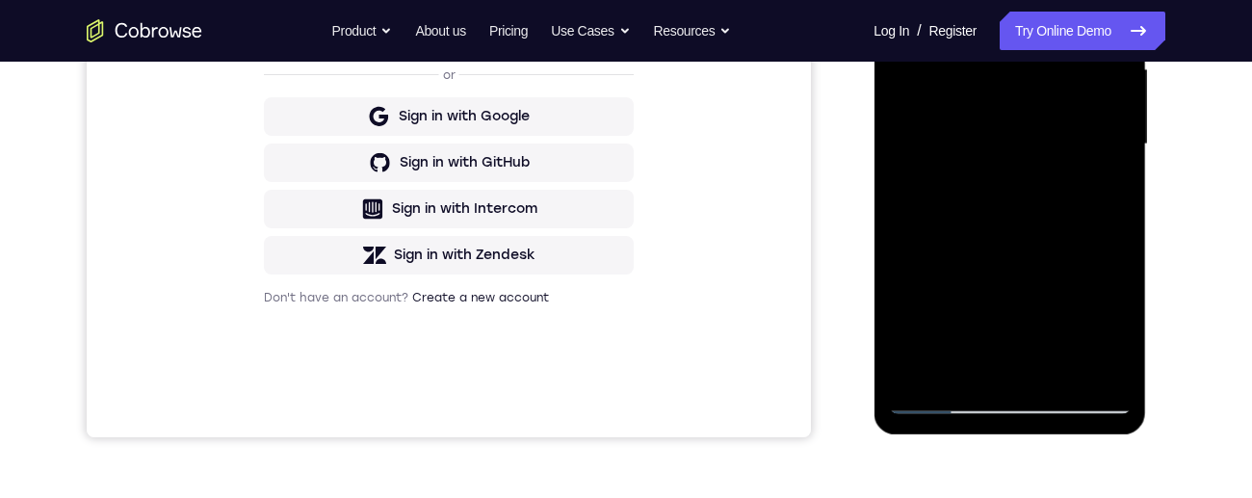
scroll to position [507, 0]
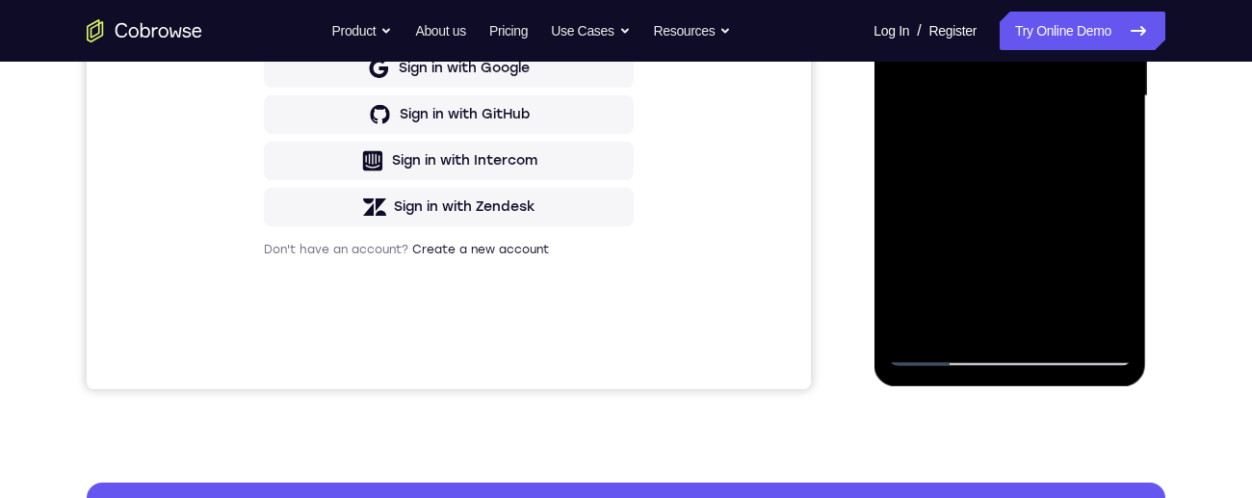
click at [991, 276] on div at bounding box center [1009, 96] width 243 height 539
click at [998, 277] on div at bounding box center [1009, 96] width 243 height 539
click at [973, 319] on div at bounding box center [1009, 96] width 243 height 539
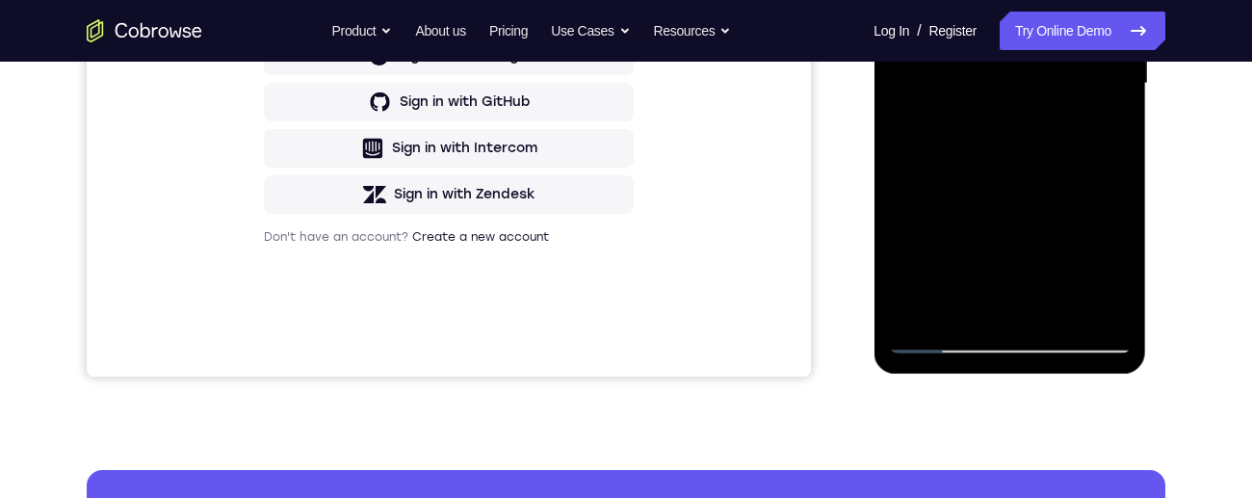
click at [1112, 264] on div at bounding box center [1009, 83] width 243 height 539
click at [1097, 134] on div at bounding box center [1009, 83] width 243 height 539
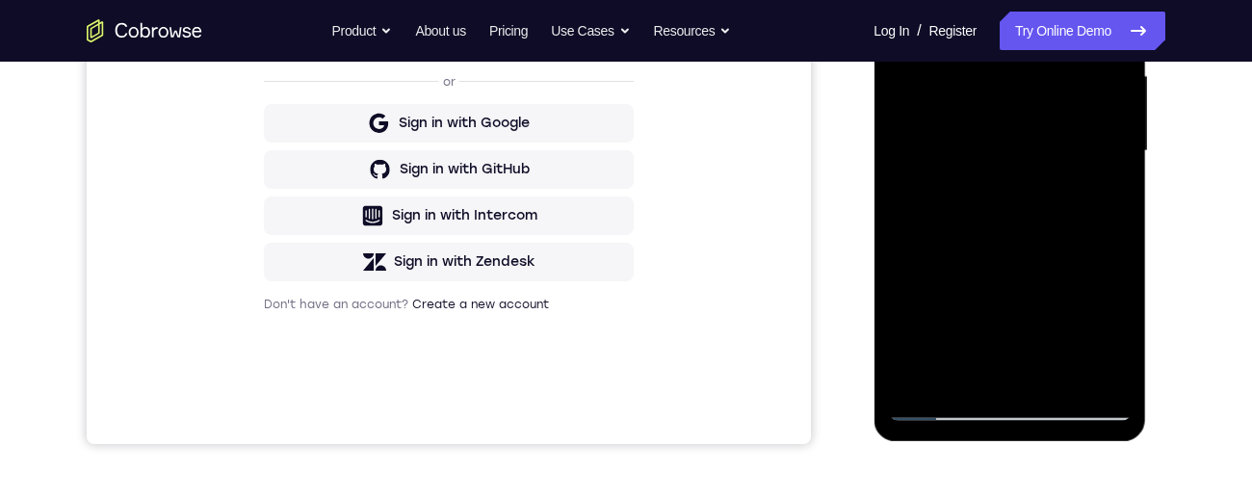
scroll to position [470, 0]
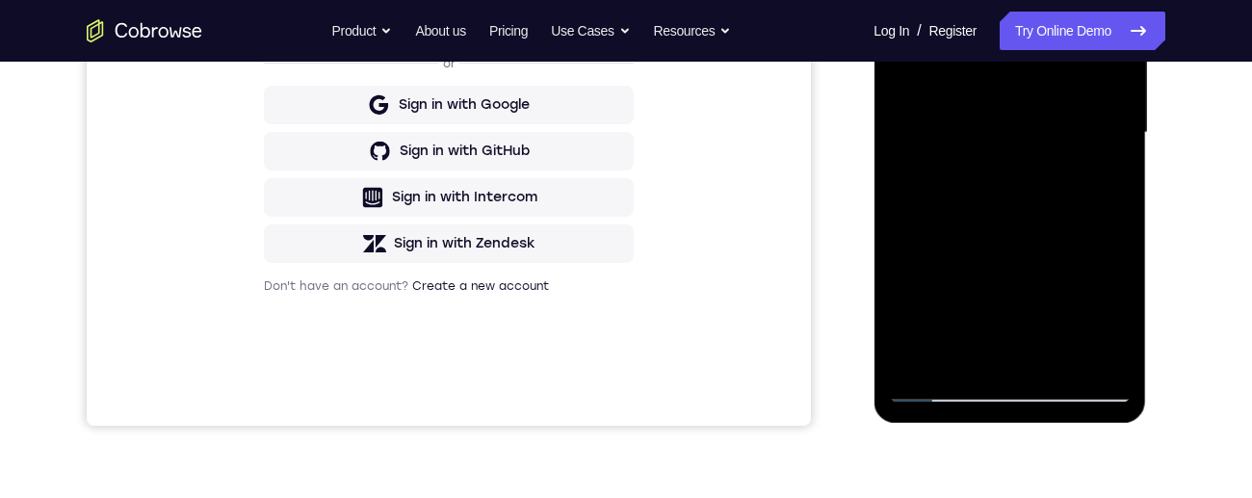
click at [1101, 185] on div at bounding box center [1009, 132] width 243 height 539
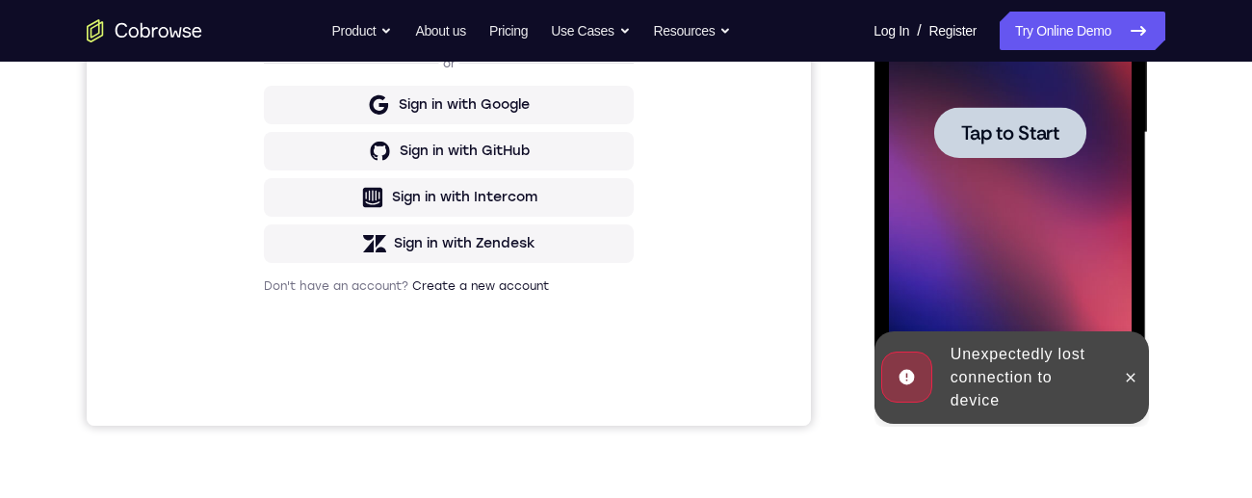
click at [1004, 157] on div at bounding box center [1010, 132] width 152 height 51
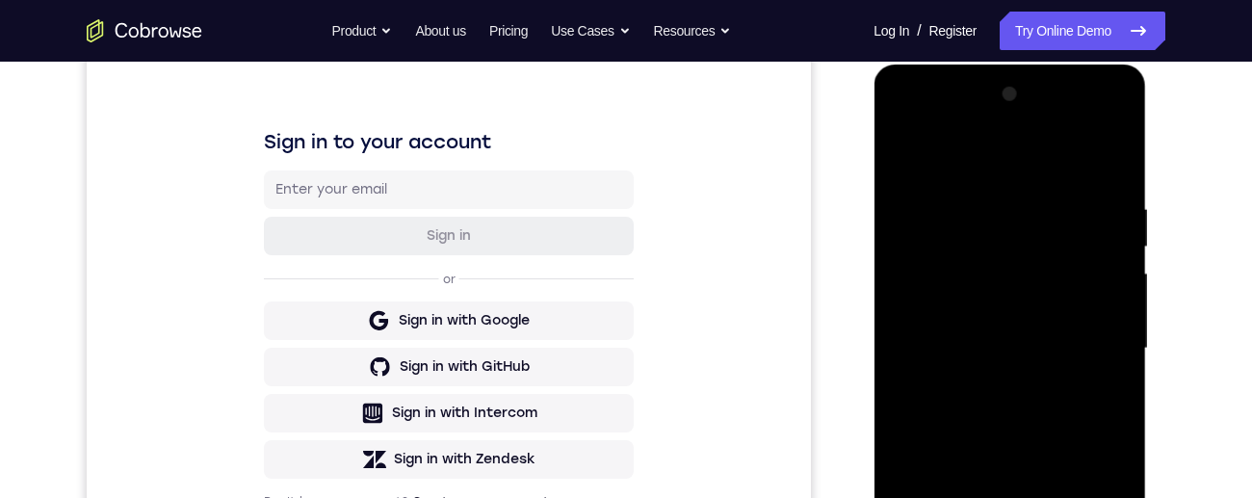
scroll to position [443, 0]
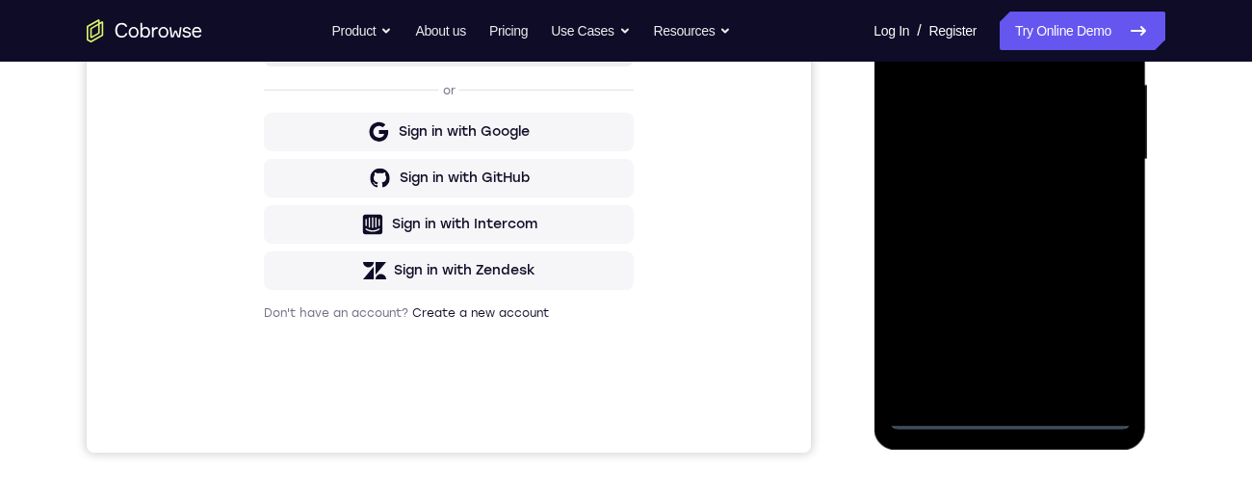
click at [1014, 415] on div at bounding box center [1009, 159] width 243 height 539
click at [1087, 334] on div at bounding box center [1009, 159] width 243 height 539
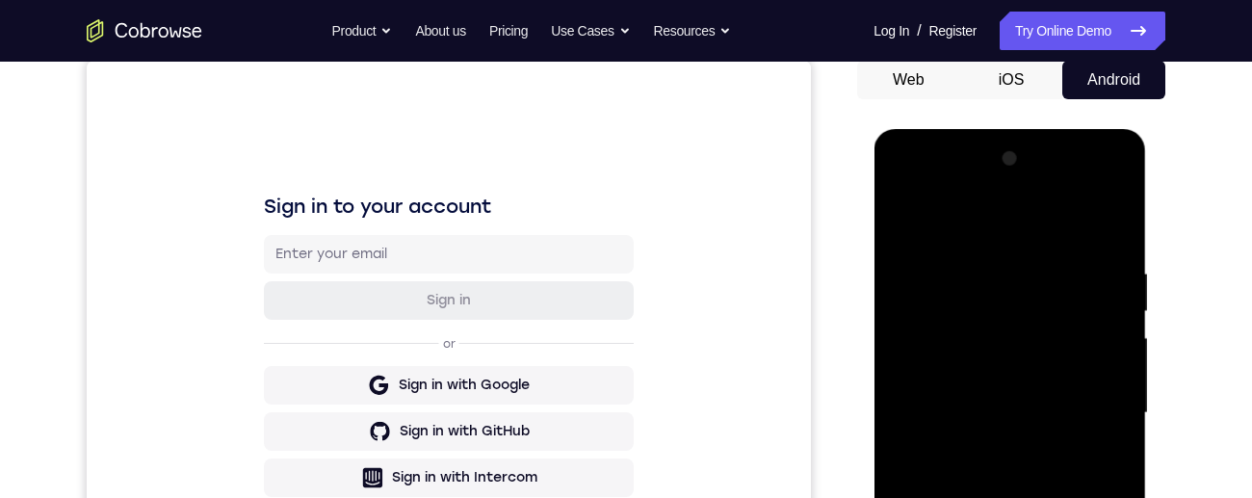
scroll to position [175, 0]
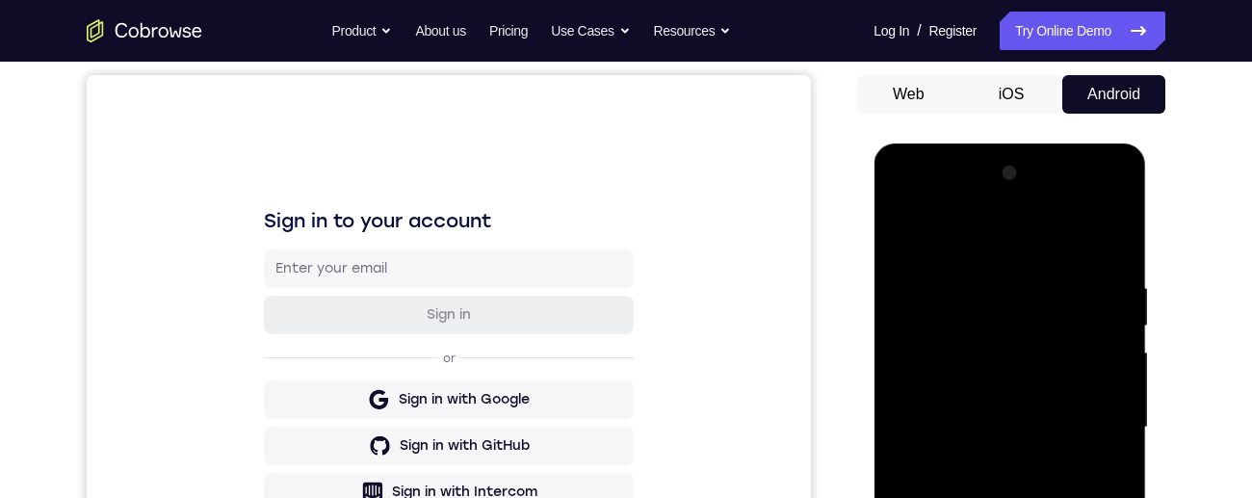
click at [916, 202] on div at bounding box center [1009, 427] width 243 height 539
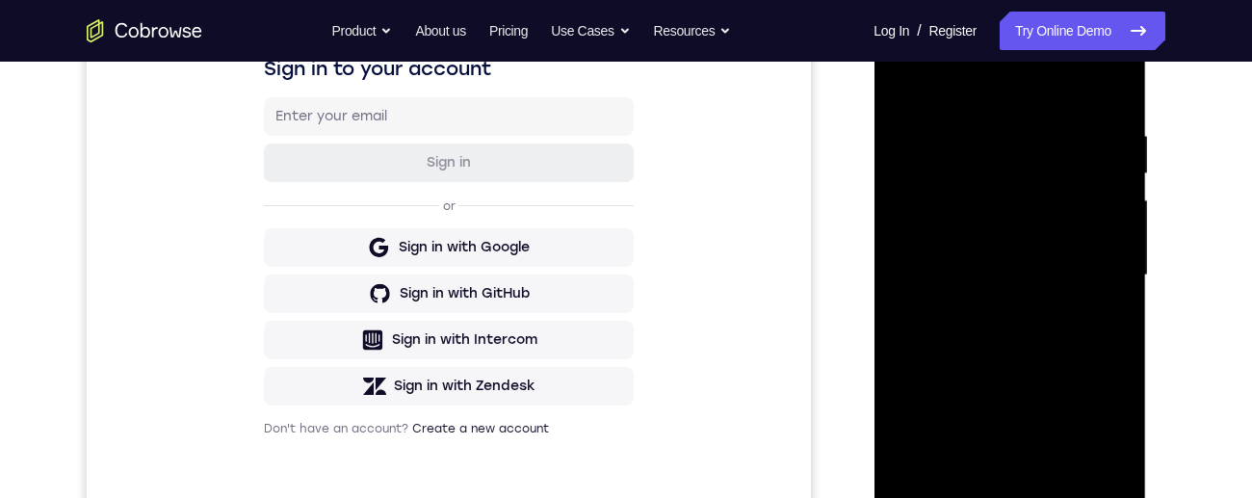
scroll to position [338, 0]
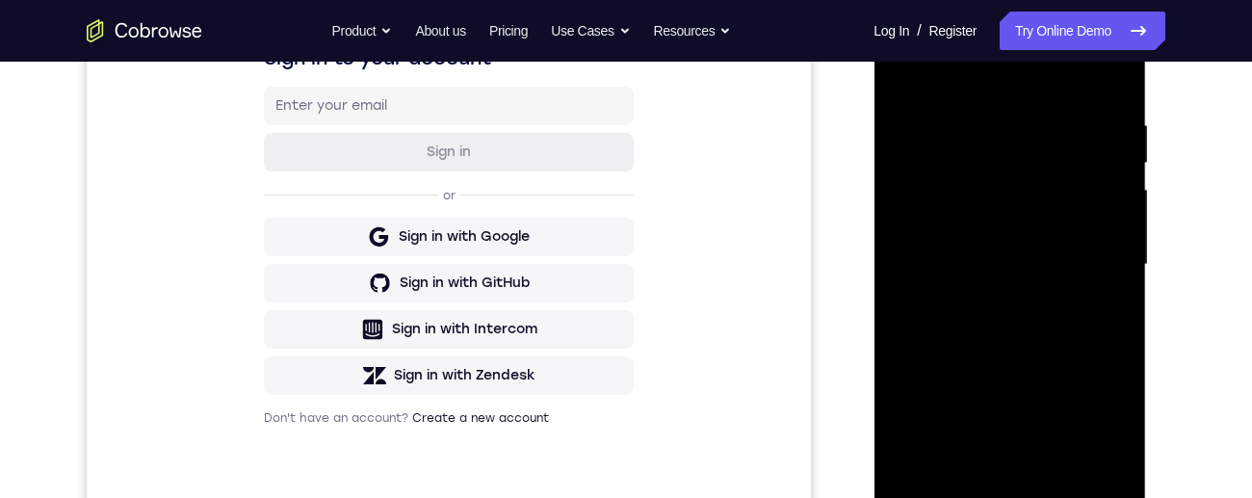
click at [1094, 260] on div at bounding box center [1009, 264] width 243 height 539
click at [994, 316] on div at bounding box center [1009, 264] width 243 height 539
click at [997, 301] on div at bounding box center [1009, 264] width 243 height 539
click at [1068, 246] on div at bounding box center [1009, 264] width 243 height 539
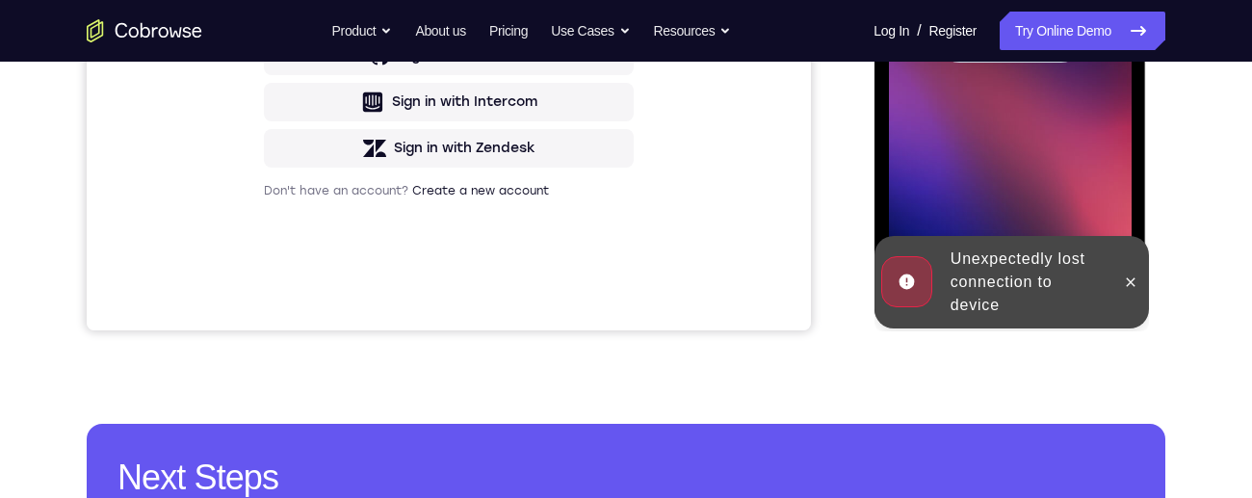
scroll to position [461, 0]
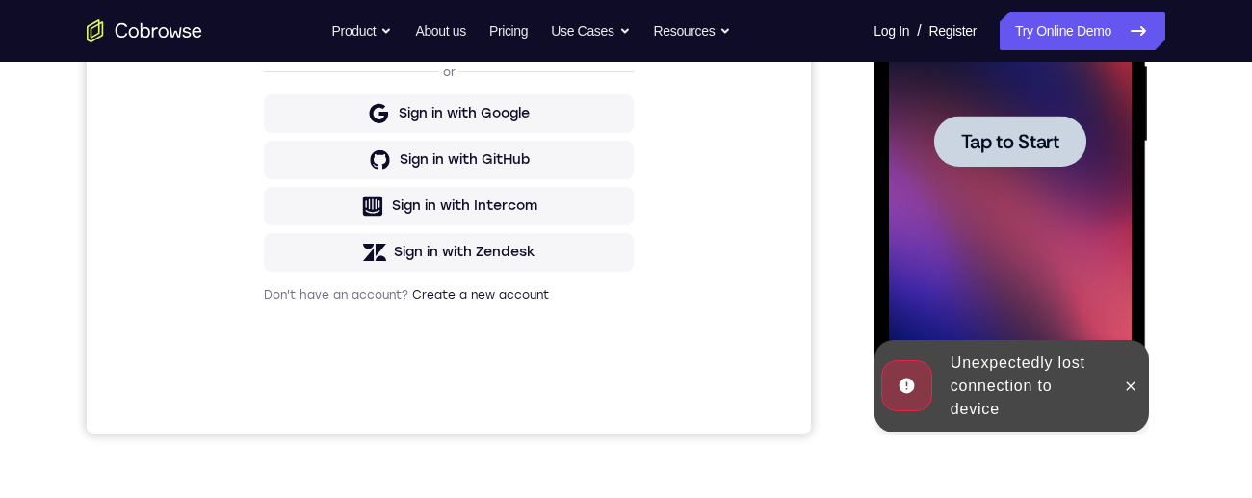
click at [1006, 165] on div at bounding box center [1010, 141] width 152 height 51
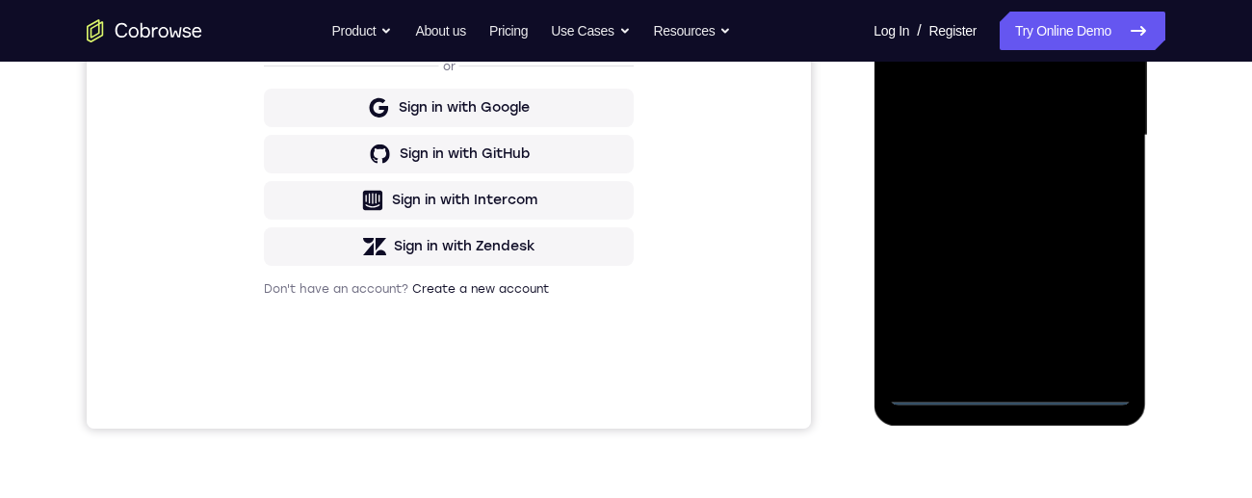
scroll to position [554, 0]
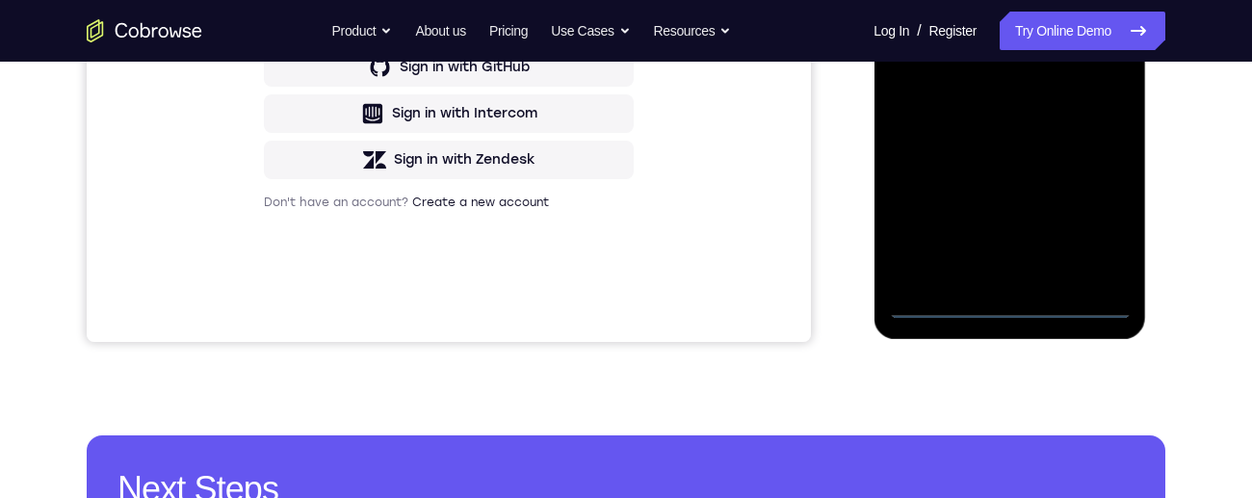
click at [1017, 314] on div at bounding box center [1009, 48] width 243 height 539
click at [1090, 240] on div at bounding box center [1009, 48] width 243 height 539
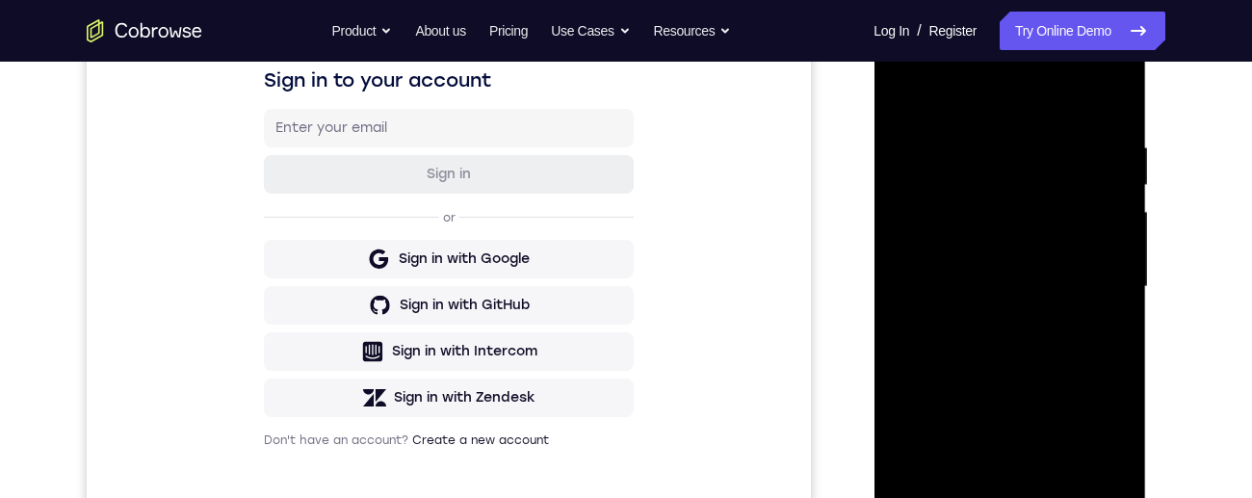
scroll to position [242, 0]
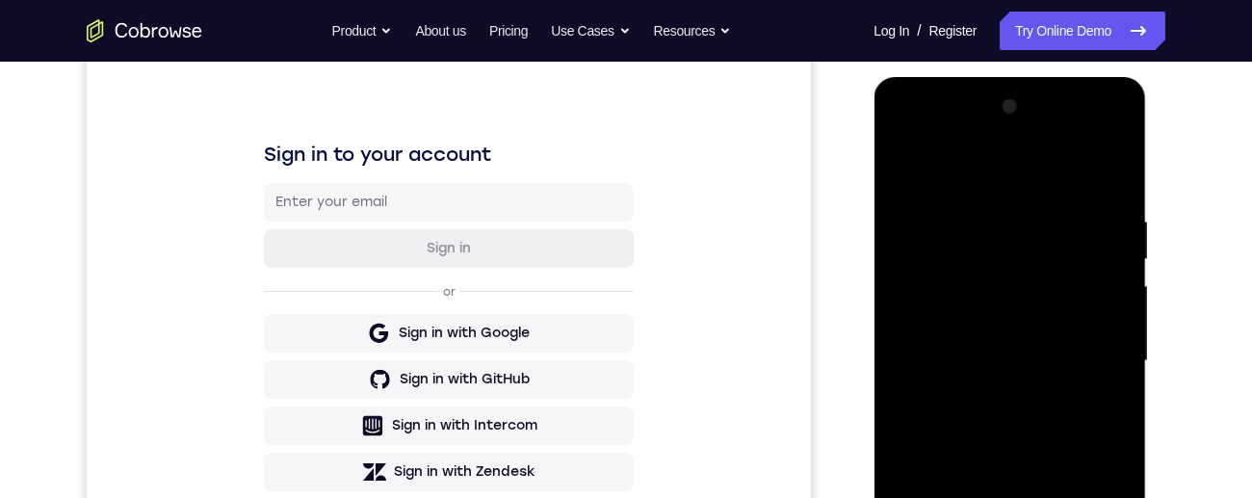
click at [941, 140] on div at bounding box center [1009, 361] width 243 height 539
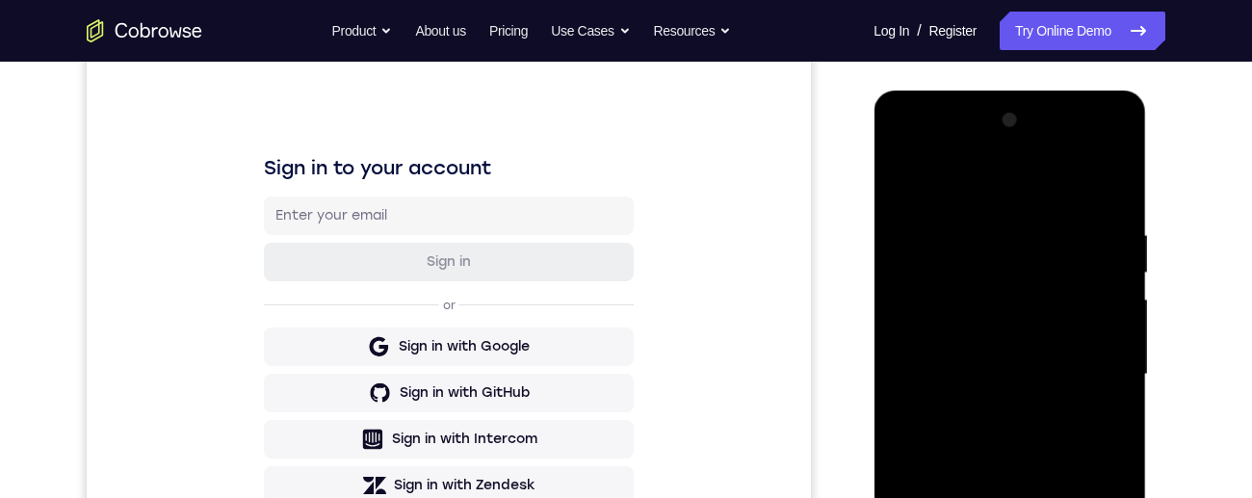
click at [1083, 380] on div at bounding box center [1009, 374] width 243 height 539
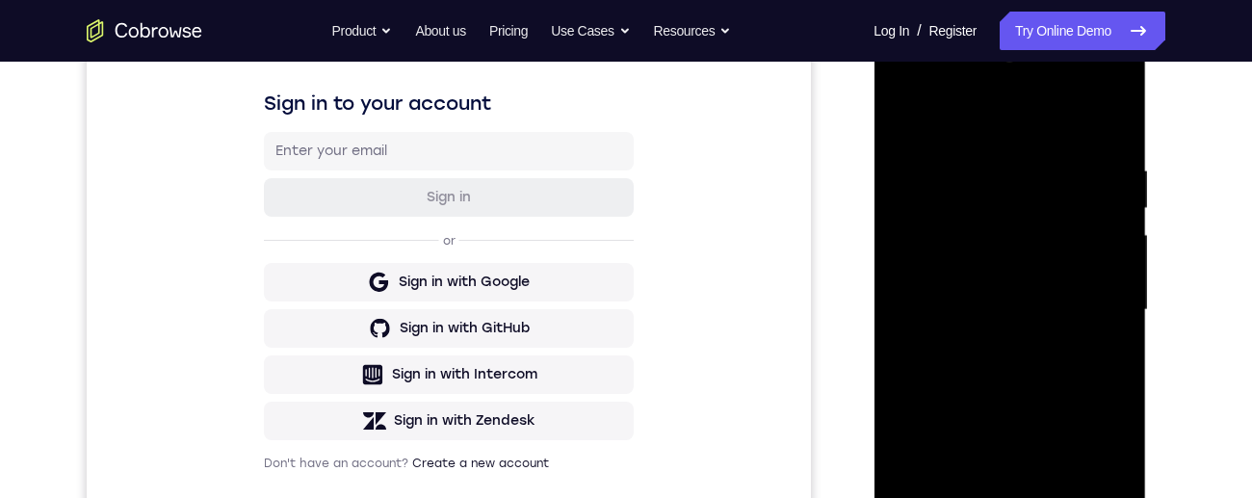
scroll to position [295, 0]
click at [990, 339] on div at bounding box center [1009, 308] width 243 height 539
click at [1065, 284] on div at bounding box center [1009, 308] width 243 height 539
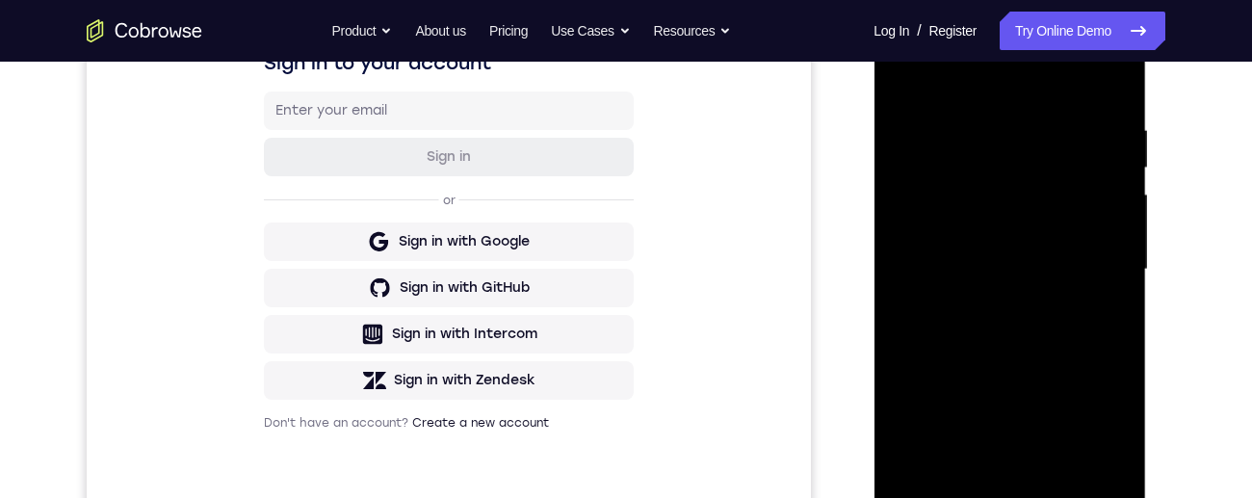
click at [972, 248] on div at bounding box center [1009, 269] width 243 height 539
click at [1077, 268] on div at bounding box center [1009, 269] width 243 height 539
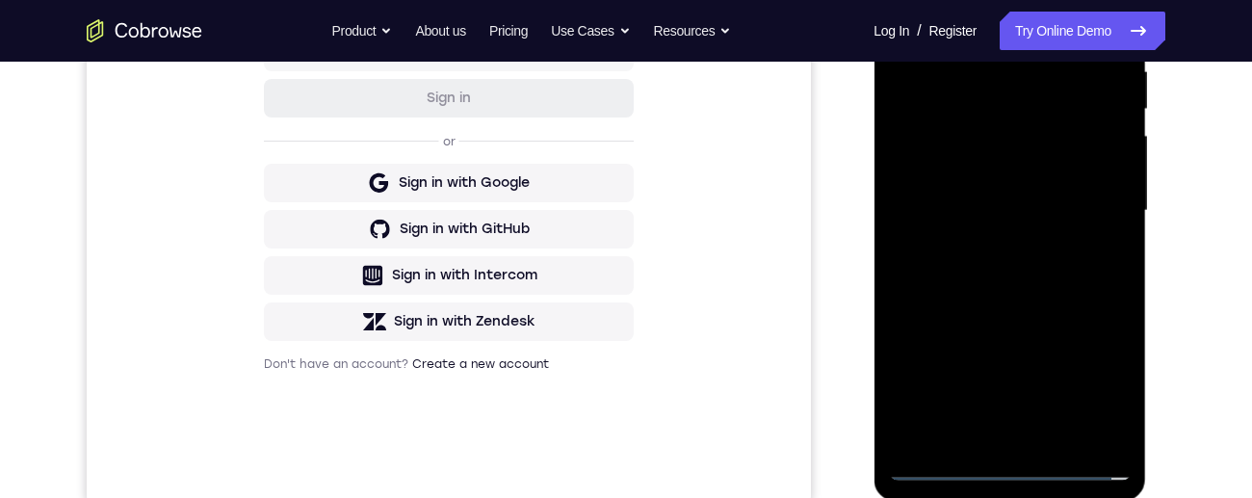
scroll to position [440, 0]
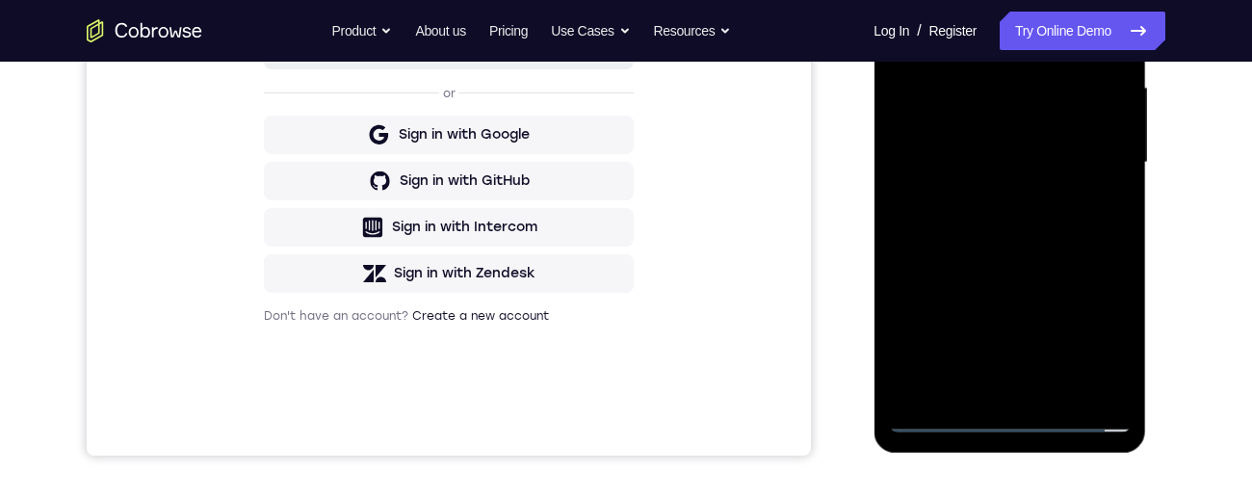
click at [1086, 240] on div at bounding box center [1009, 162] width 243 height 539
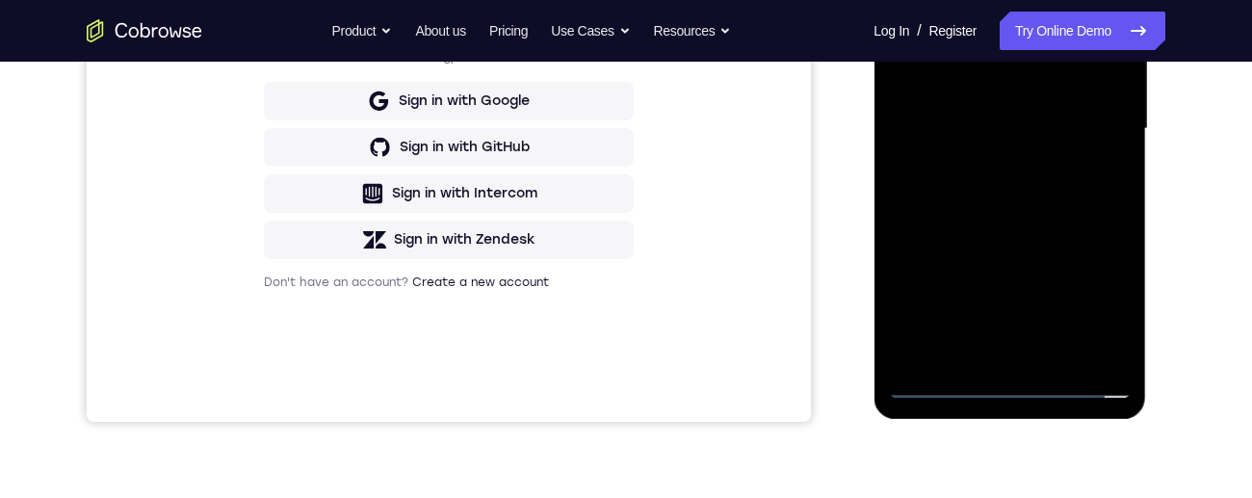
scroll to position [512, 0]
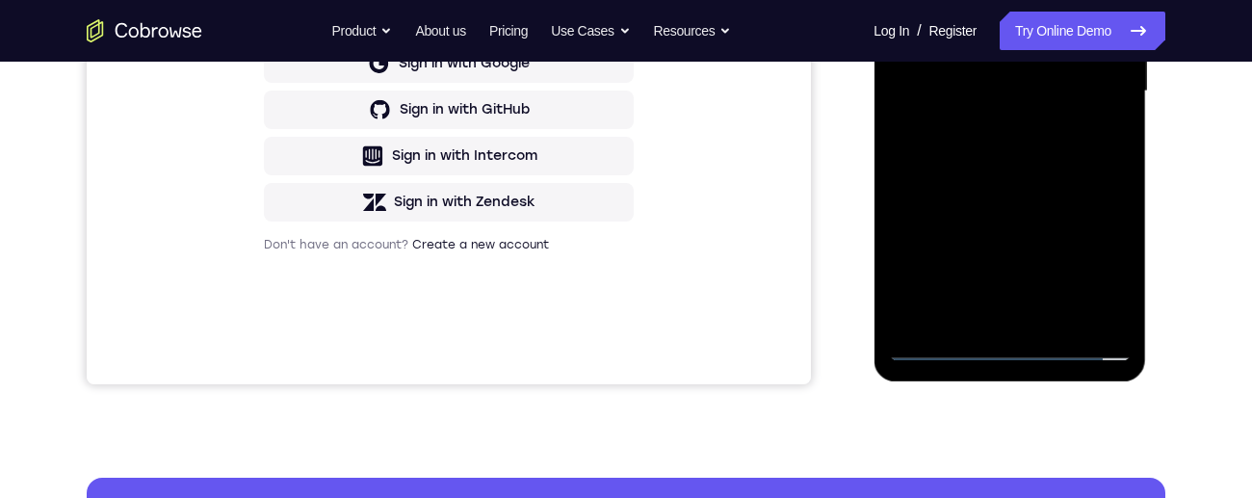
click at [1055, 314] on div at bounding box center [1009, 91] width 243 height 539
click at [1080, 195] on div at bounding box center [1009, 91] width 243 height 539
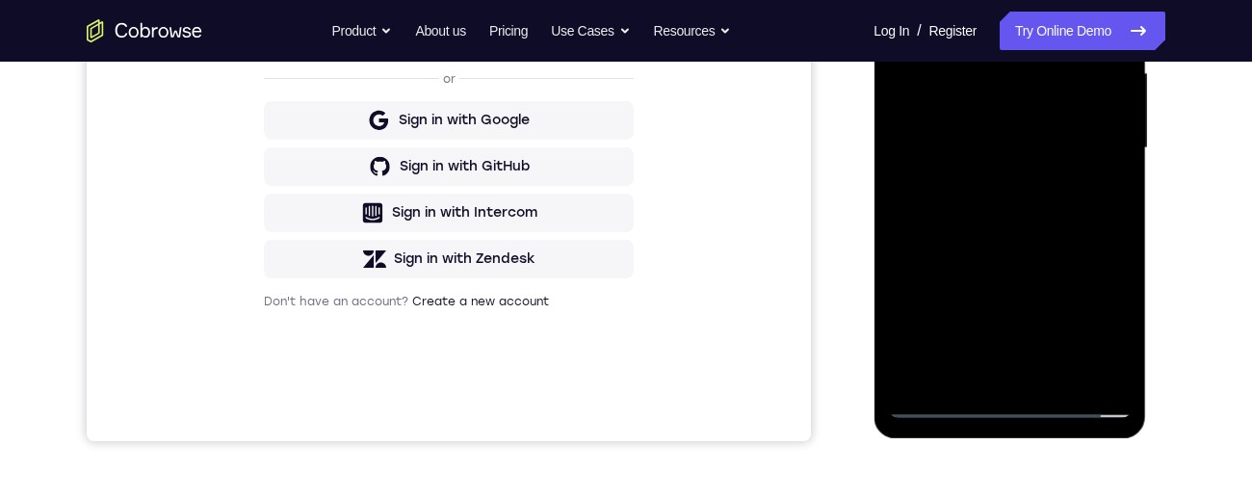
scroll to position [427, 0]
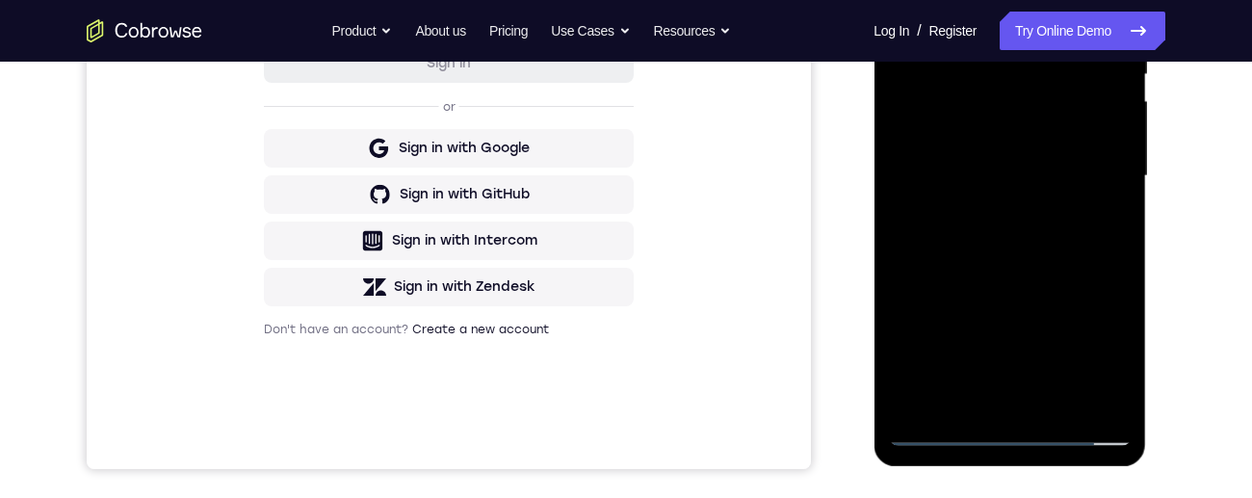
click at [1058, 361] on div at bounding box center [1009, 176] width 243 height 539
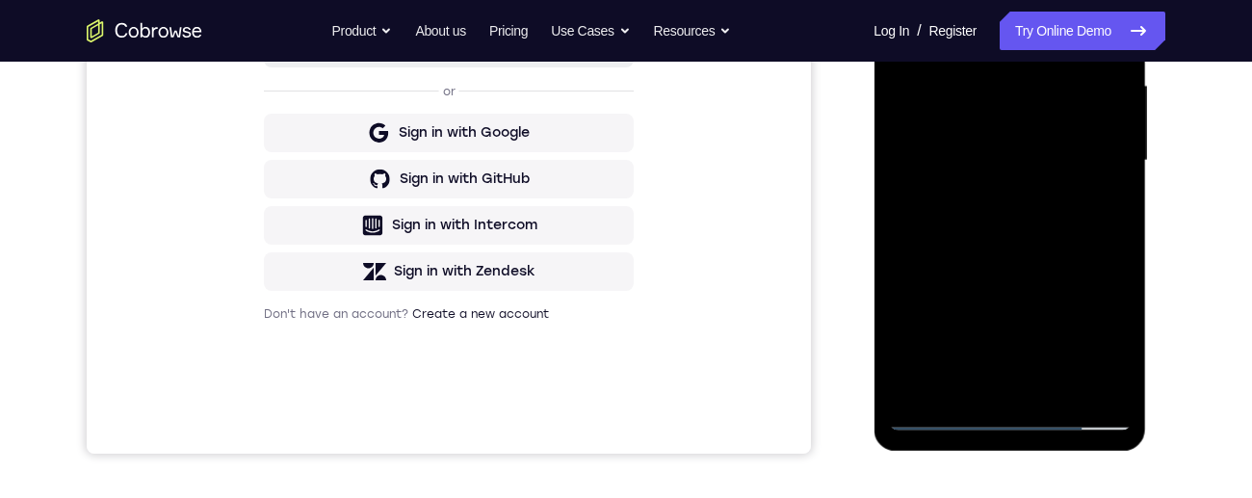
click at [1101, 212] on div at bounding box center [1009, 160] width 243 height 539
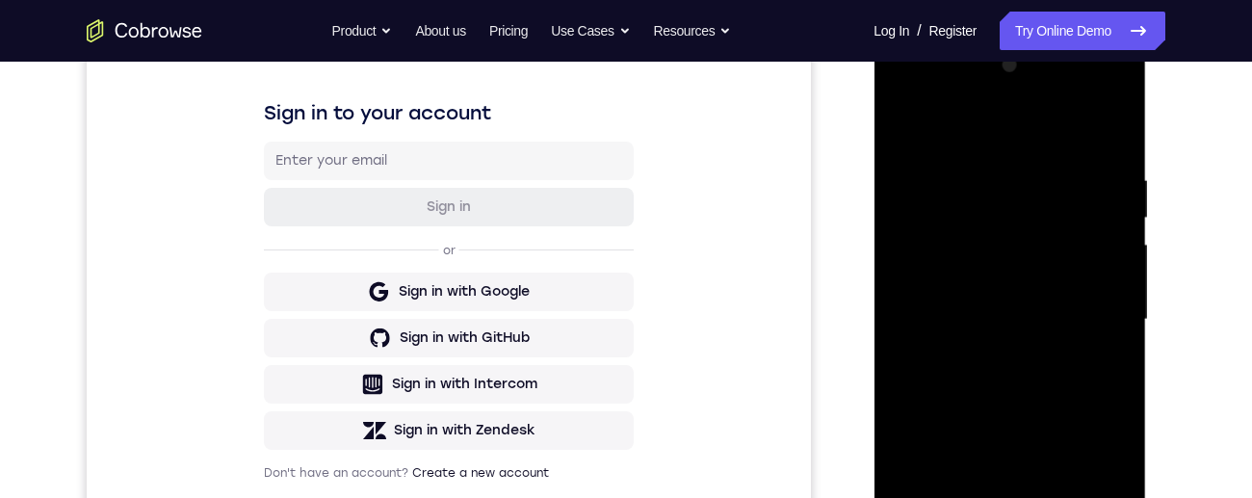
scroll to position [272, 0]
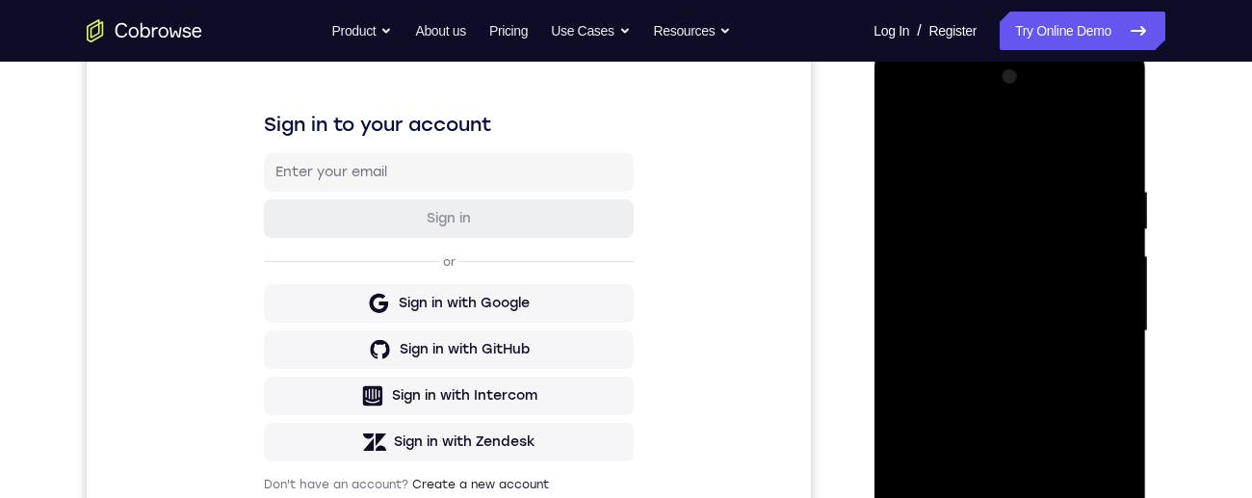
click at [897, 144] on div at bounding box center [1009, 331] width 243 height 539
click at [906, 138] on div at bounding box center [1009, 331] width 243 height 539
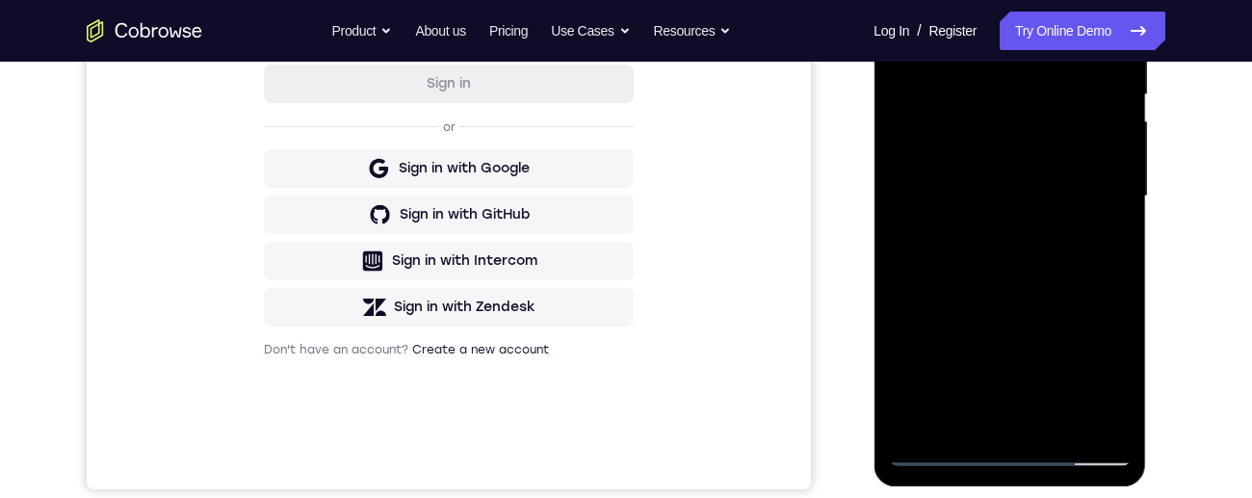
scroll to position [424, 0]
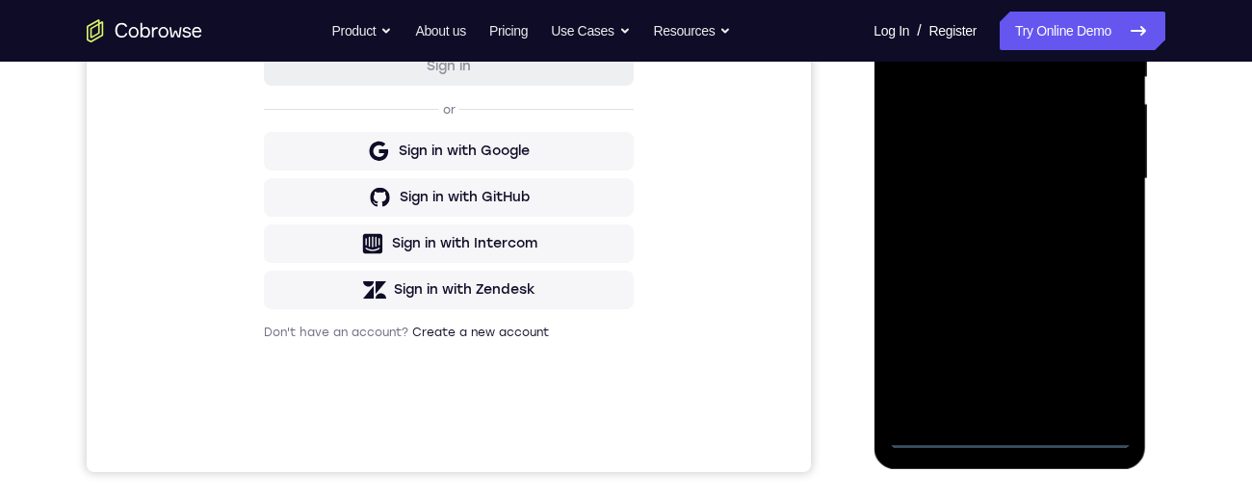
click at [1008, 434] on div at bounding box center [1009, 178] width 243 height 539
click at [1101, 342] on div at bounding box center [1009, 178] width 243 height 539
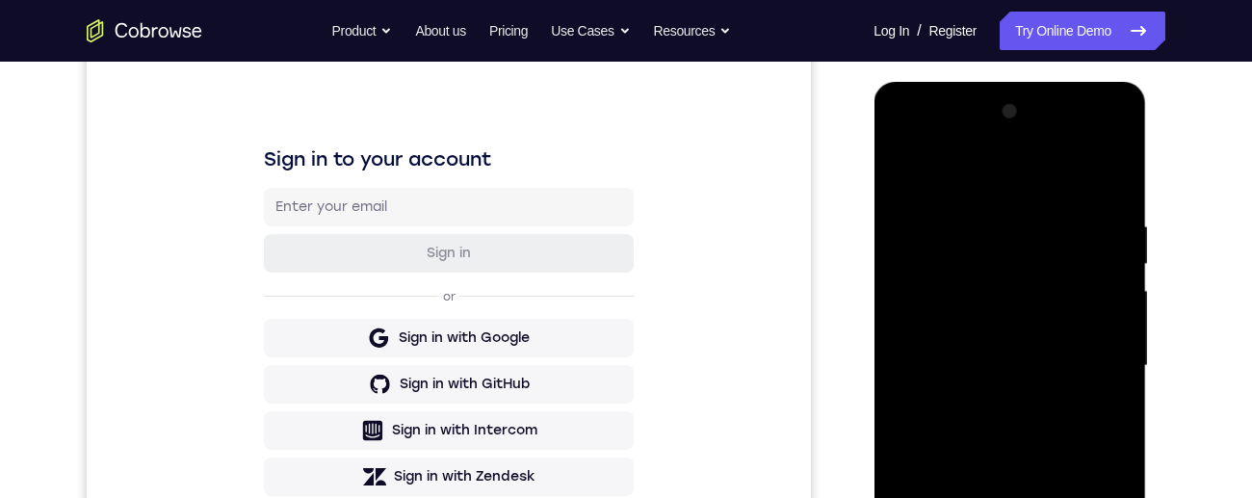
scroll to position [189, 0]
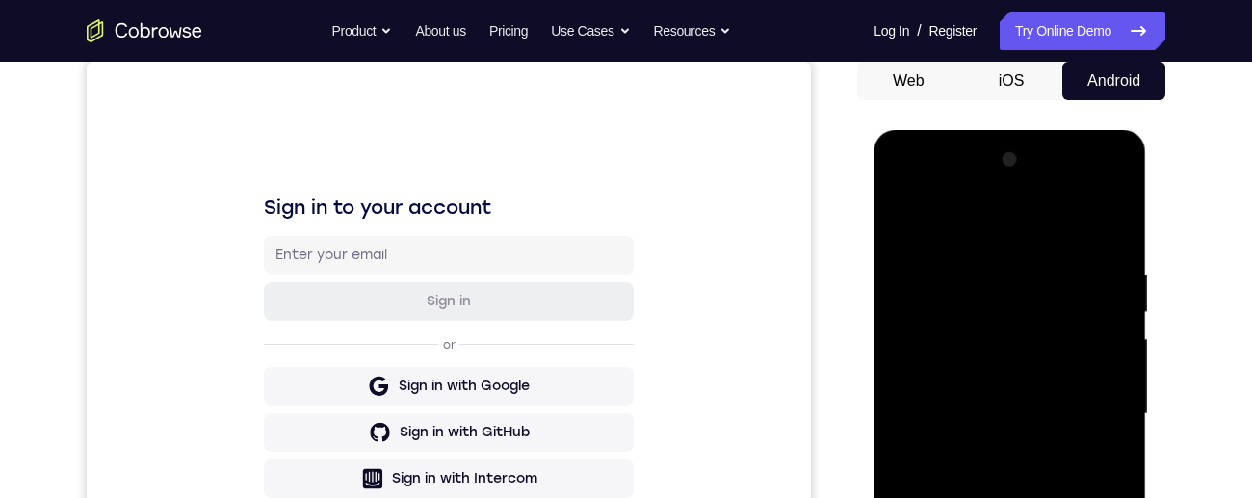
click at [932, 196] on div at bounding box center [1009, 414] width 243 height 539
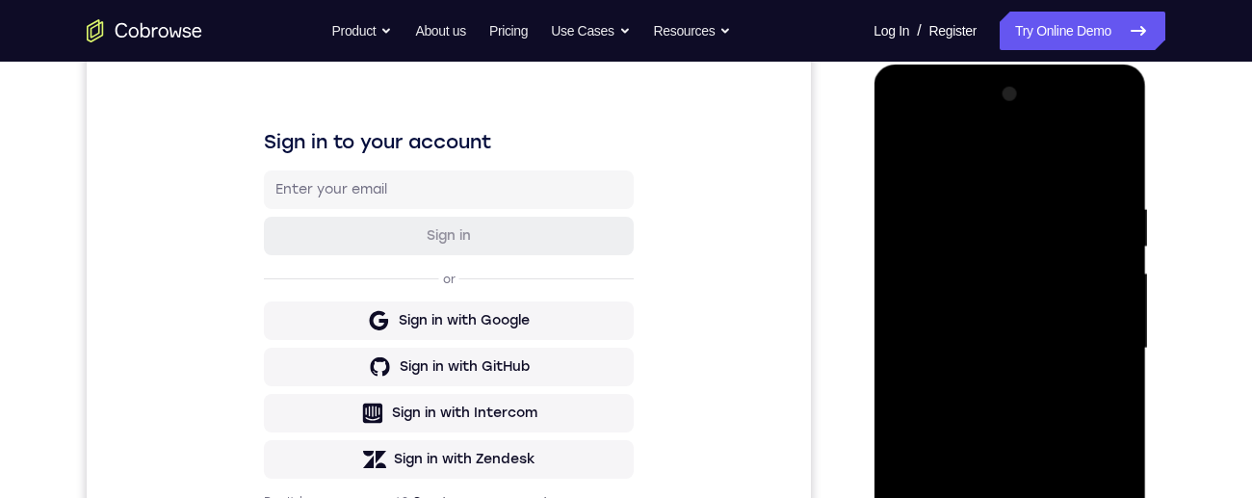
click at [1091, 340] on div at bounding box center [1009, 348] width 243 height 539
click at [995, 385] on div at bounding box center [1009, 348] width 243 height 539
click at [1038, 336] on div at bounding box center [1009, 348] width 243 height 539
click at [1026, 311] on div at bounding box center [1009, 348] width 243 height 539
click at [1085, 353] on div at bounding box center [1009, 348] width 243 height 539
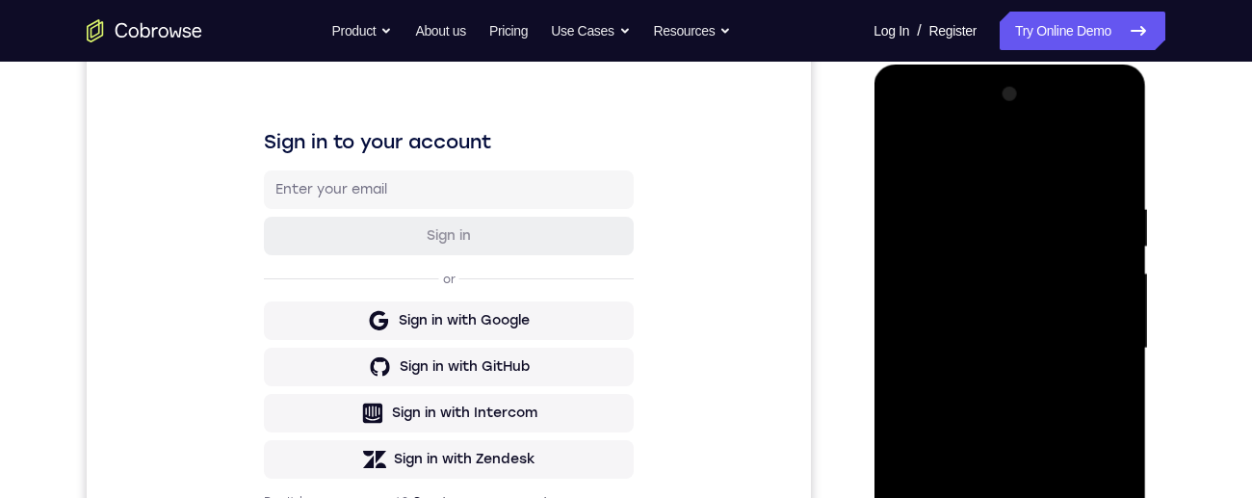
click at [1062, 410] on div at bounding box center [1009, 348] width 243 height 539
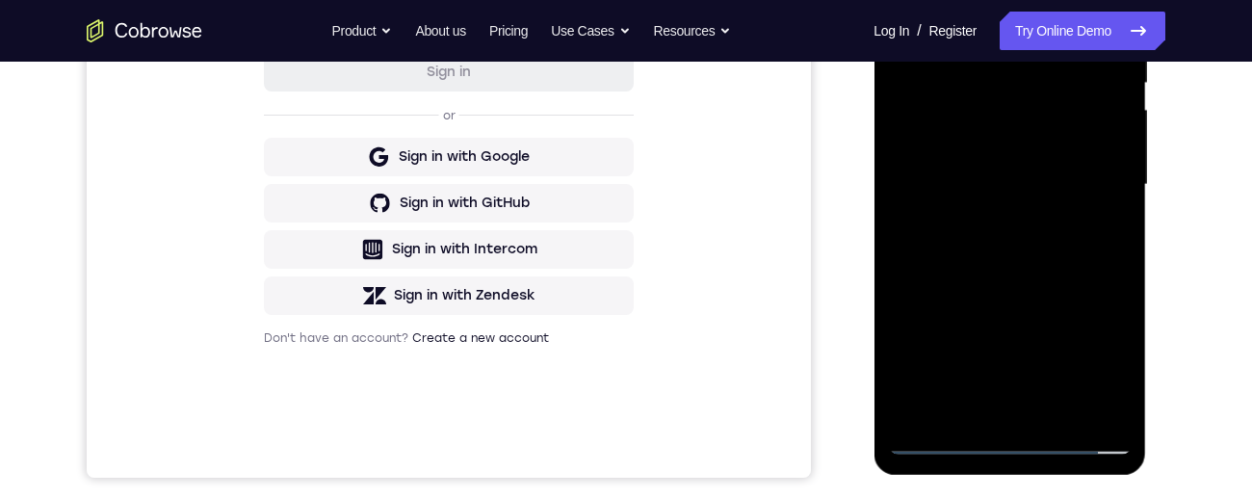
click at [1084, 269] on div at bounding box center [1009, 184] width 243 height 539
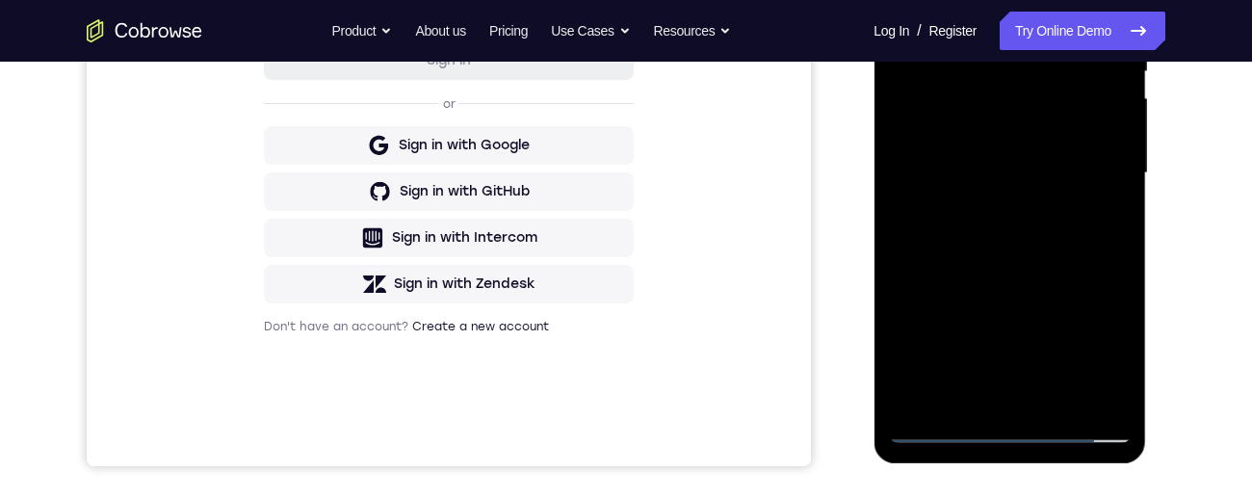
click at [1058, 404] on div at bounding box center [1009, 173] width 243 height 539
click at [1071, 277] on div at bounding box center [1009, 173] width 243 height 539
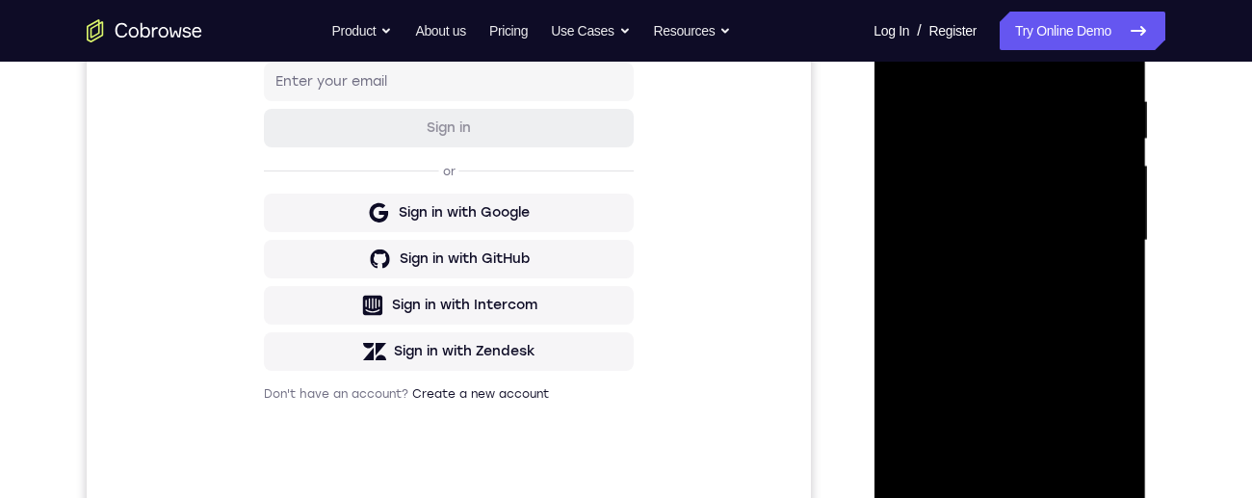
scroll to position [355, 0]
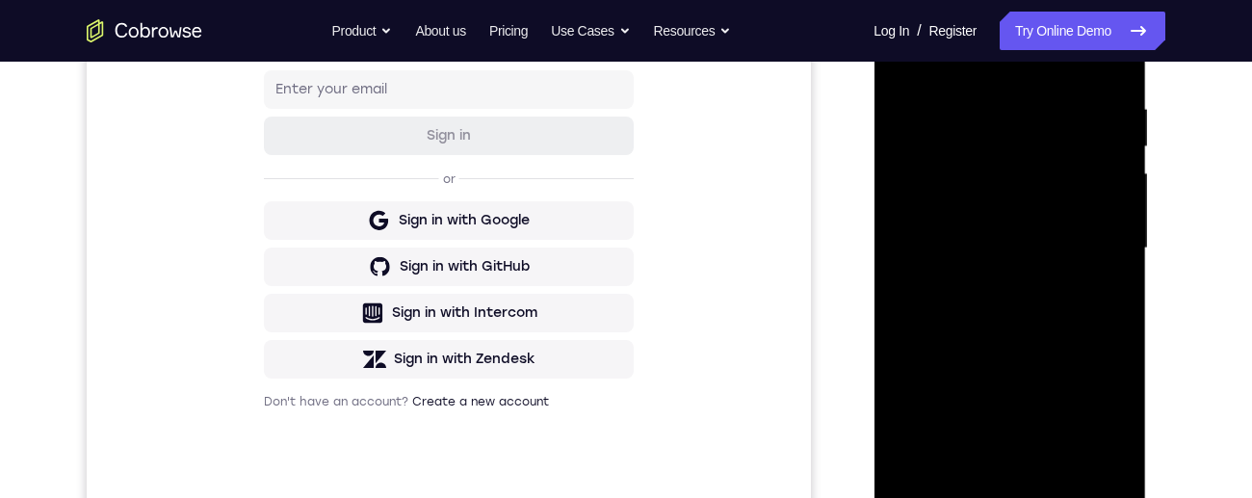
click at [1057, 218] on div at bounding box center [1009, 248] width 243 height 539
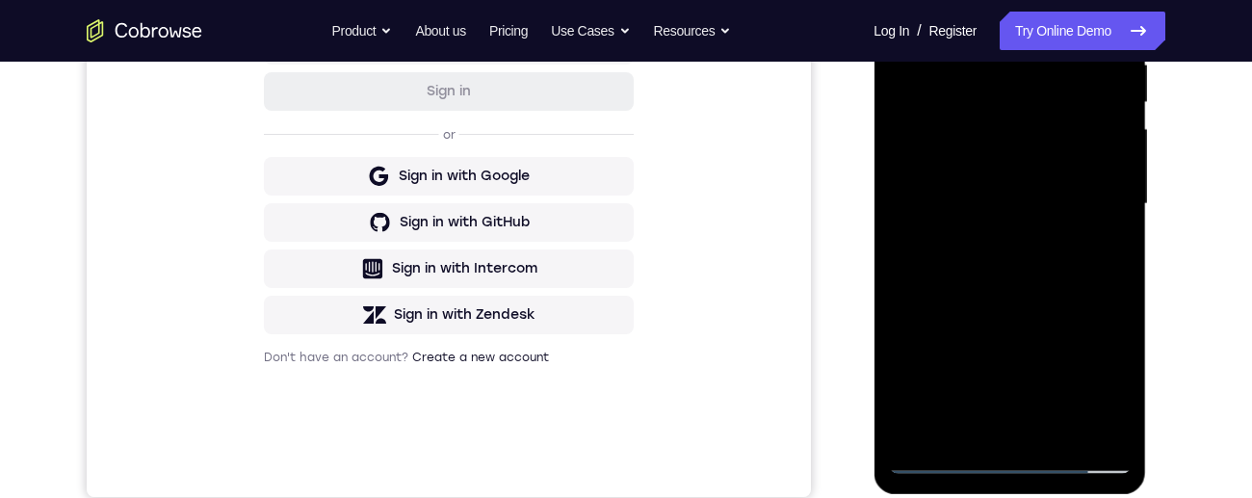
scroll to position [414, 0]
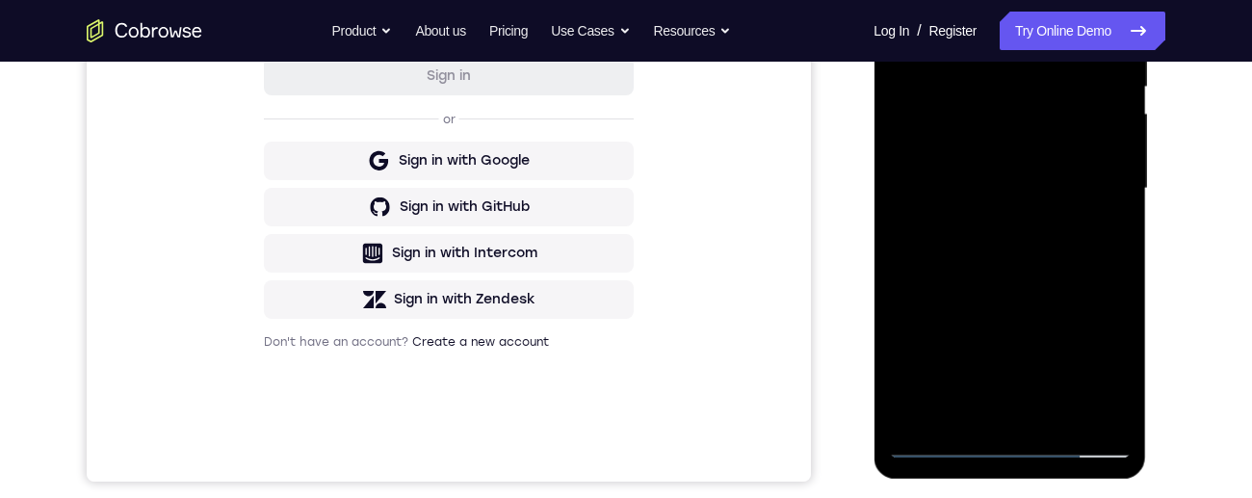
click at [1104, 238] on div at bounding box center [1009, 188] width 243 height 539
click at [1114, 240] on div at bounding box center [1009, 188] width 243 height 539
click at [1104, 244] on div at bounding box center [1009, 188] width 243 height 539
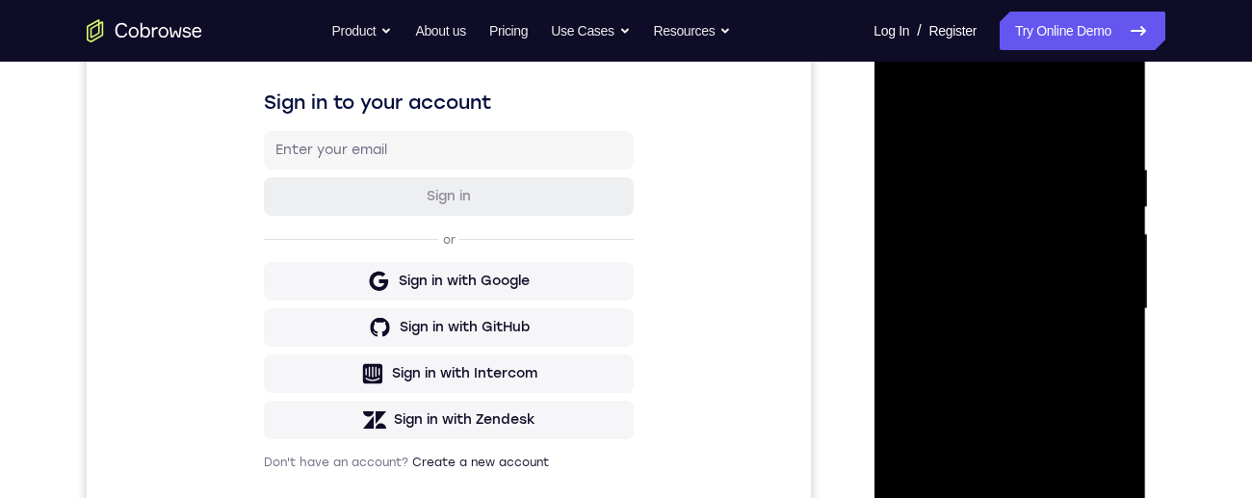
scroll to position [269, 0]
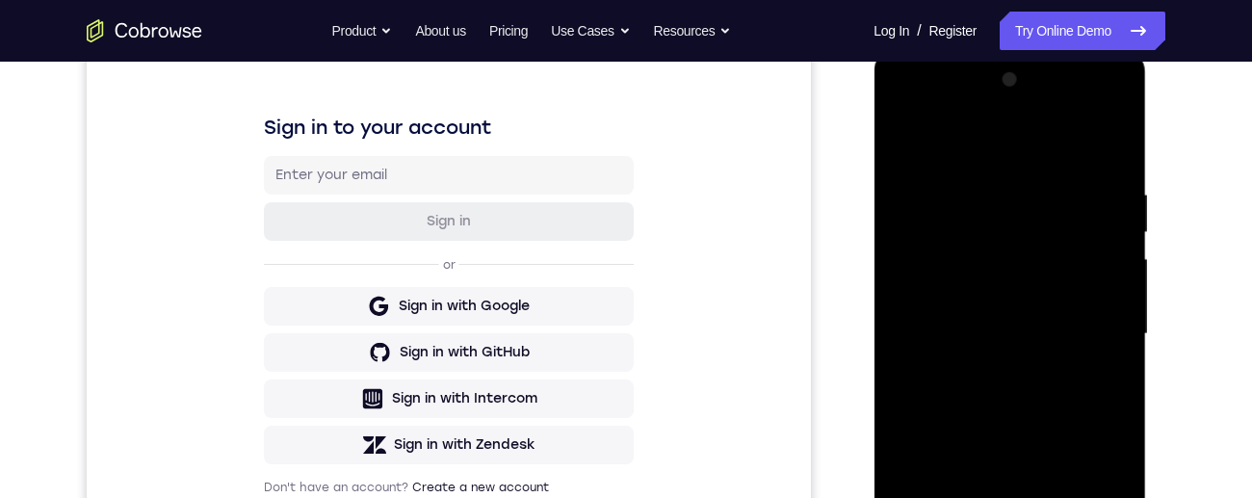
click at [897, 144] on div at bounding box center [1009, 334] width 243 height 539
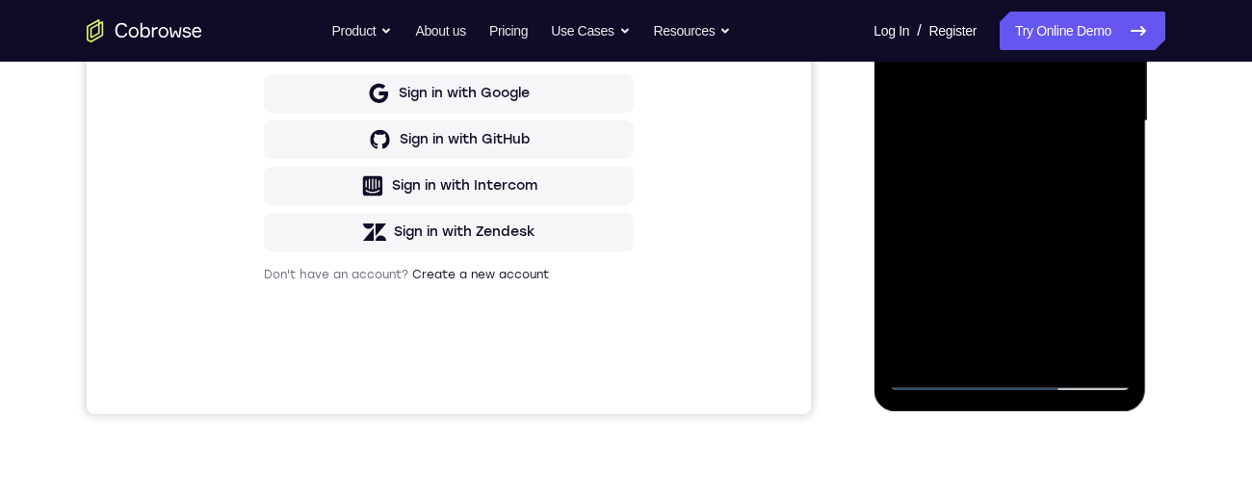
scroll to position [441, 0]
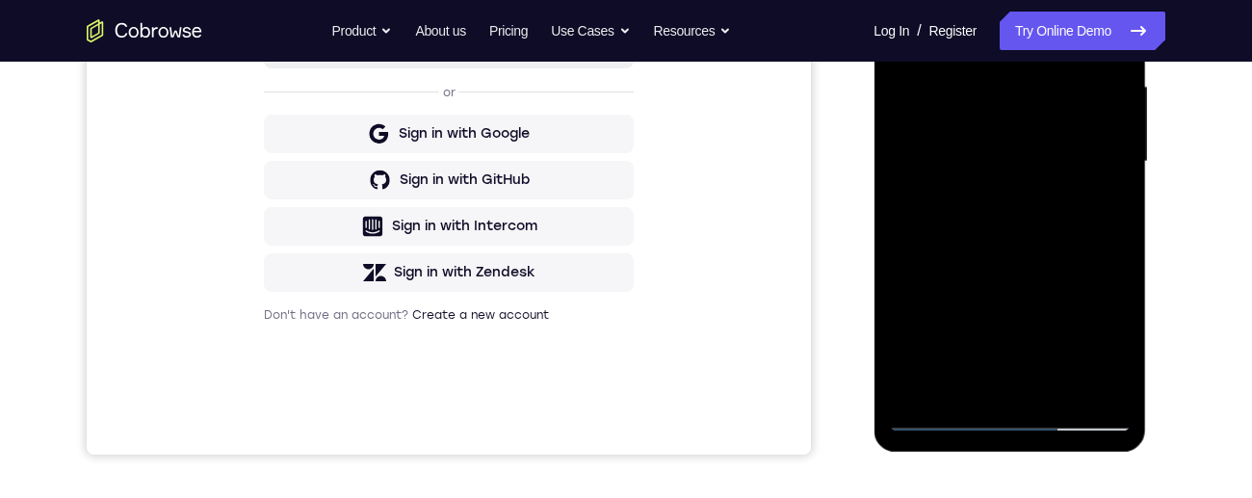
click at [1053, 276] on div at bounding box center [1009, 161] width 243 height 539
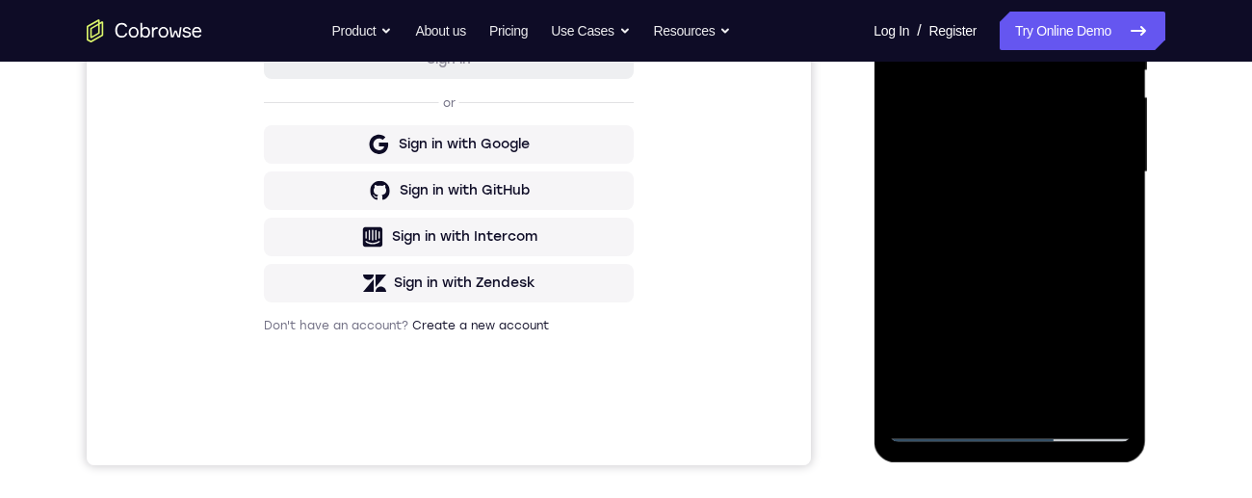
scroll to position [373, 0]
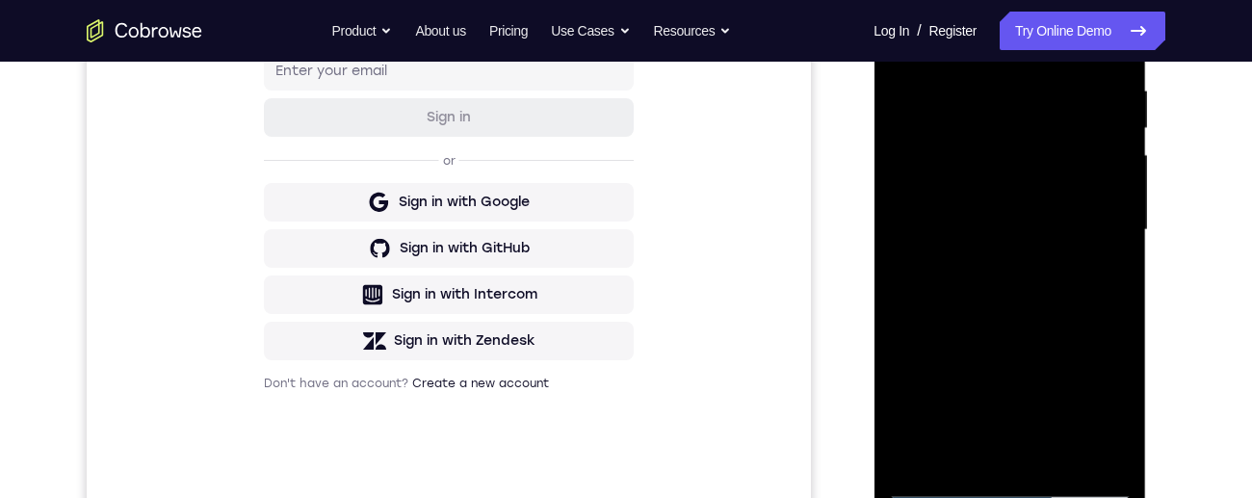
click at [1104, 279] on div at bounding box center [1009, 230] width 243 height 539
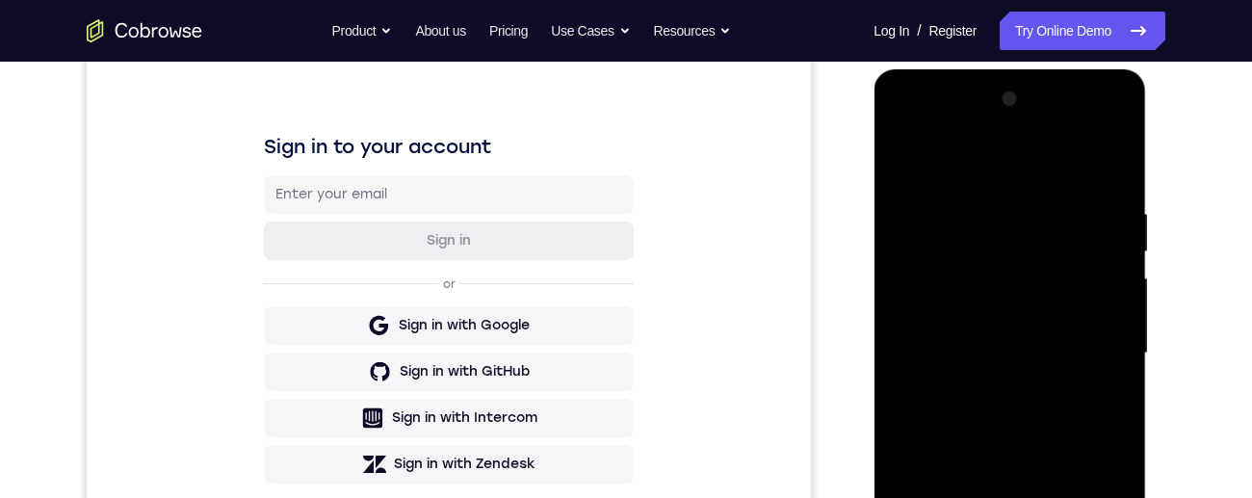
scroll to position [223, 0]
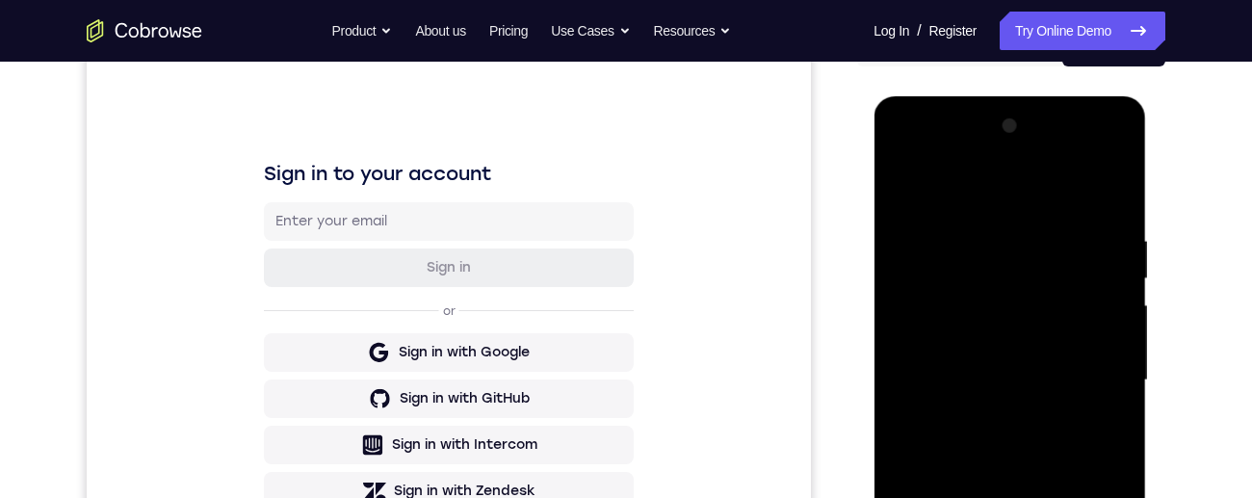
click at [907, 195] on div at bounding box center [1009, 380] width 243 height 539
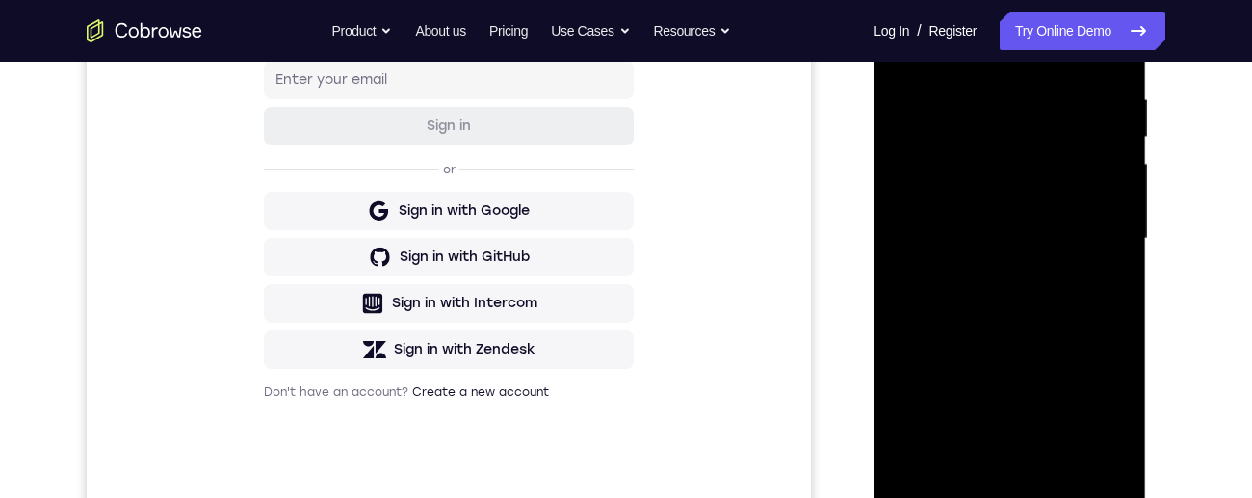
scroll to position [365, 0]
click at [1058, 290] on div at bounding box center [1009, 237] width 243 height 539
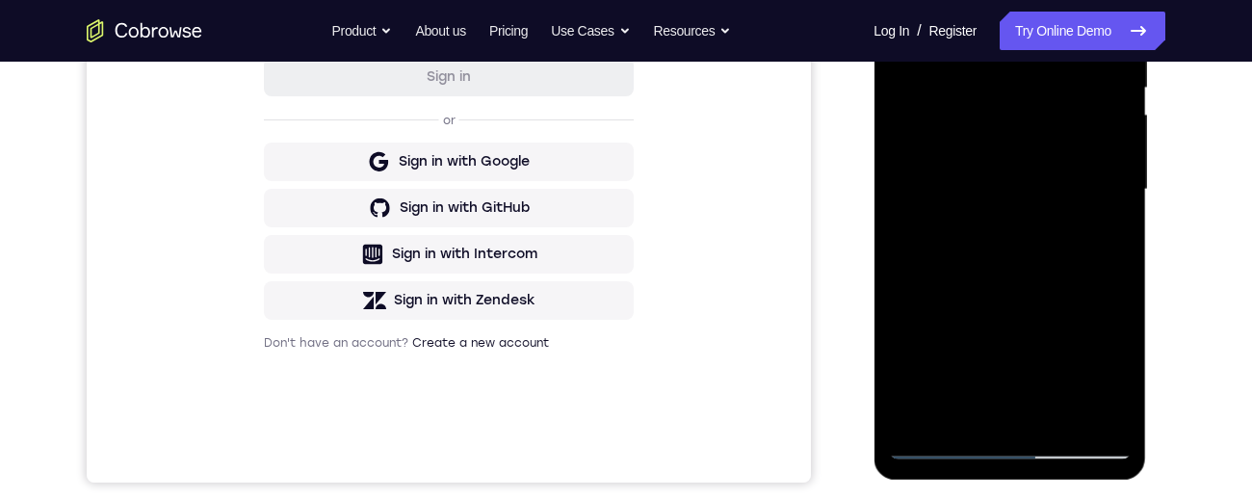
scroll to position [414, 0]
click at [1115, 378] on div at bounding box center [1009, 188] width 243 height 539
click at [1009, 232] on div at bounding box center [1009, 188] width 243 height 539
click at [1115, 374] on div at bounding box center [1009, 188] width 243 height 539
click at [1111, 377] on div at bounding box center [1009, 188] width 243 height 539
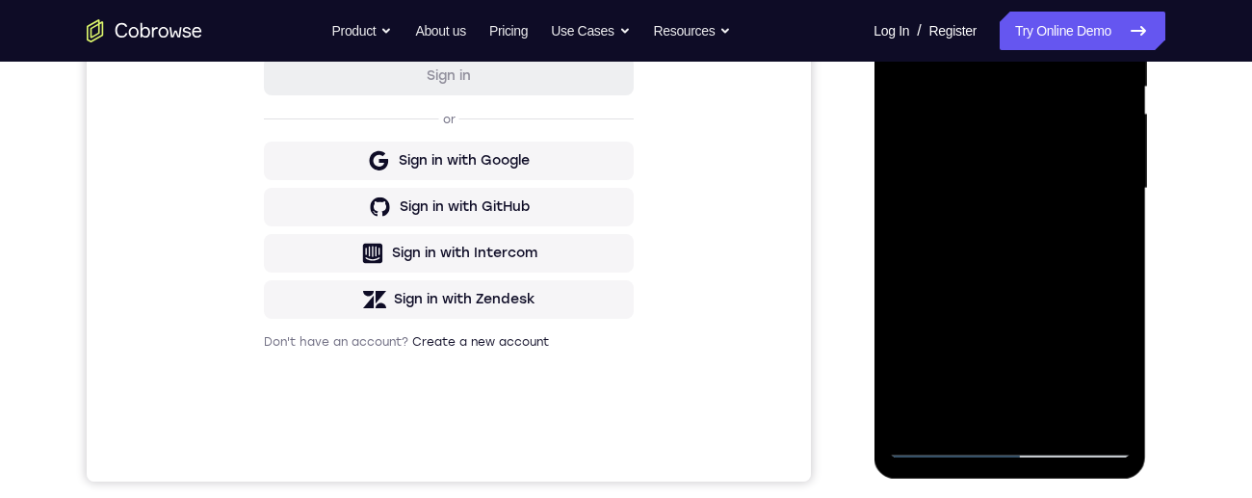
click at [1101, 243] on div at bounding box center [1009, 188] width 243 height 539
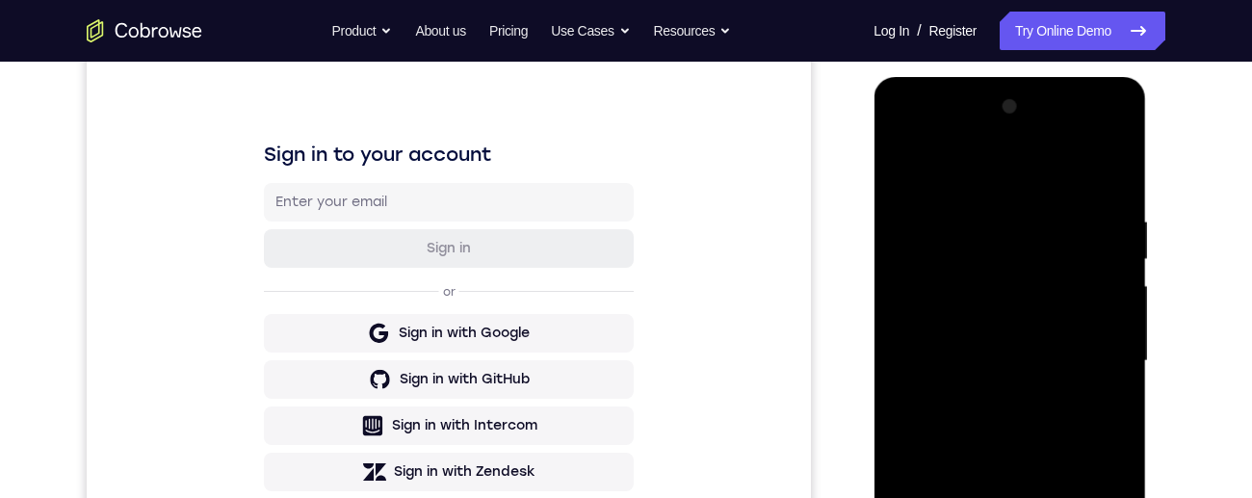
scroll to position [190, 0]
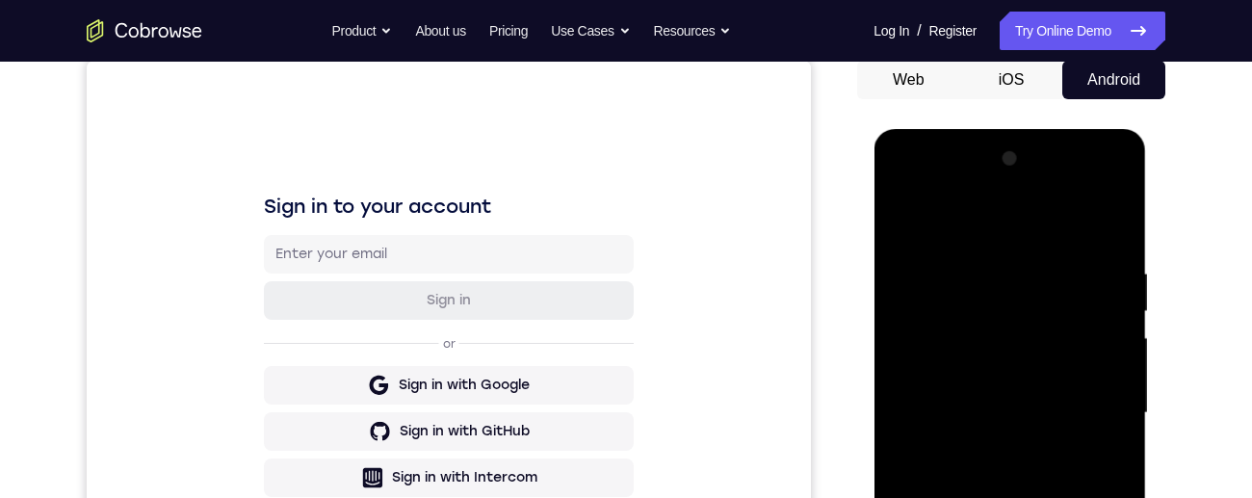
click at [906, 219] on div at bounding box center [1009, 413] width 243 height 539
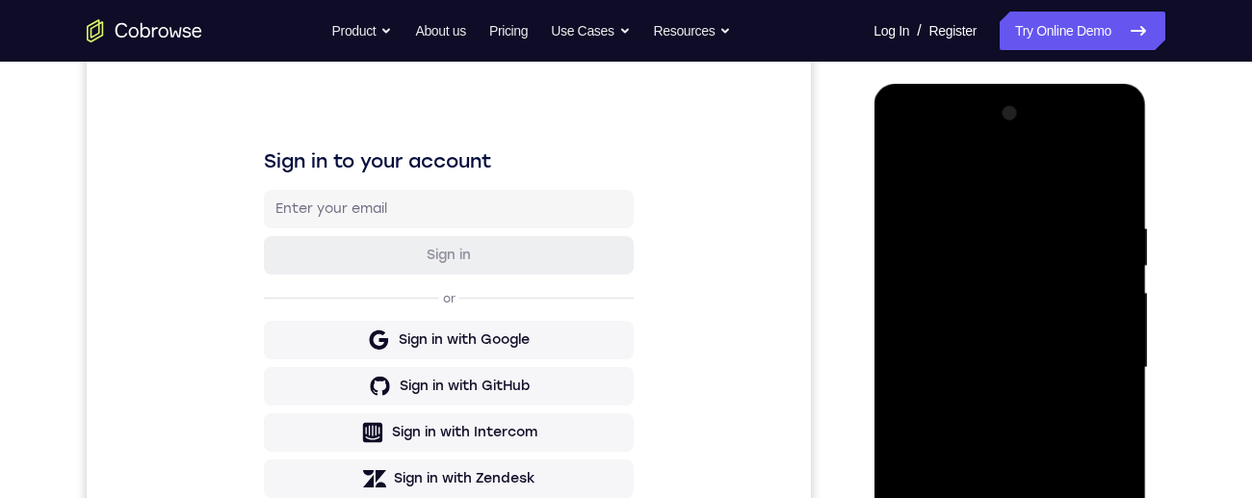
scroll to position [291, 0]
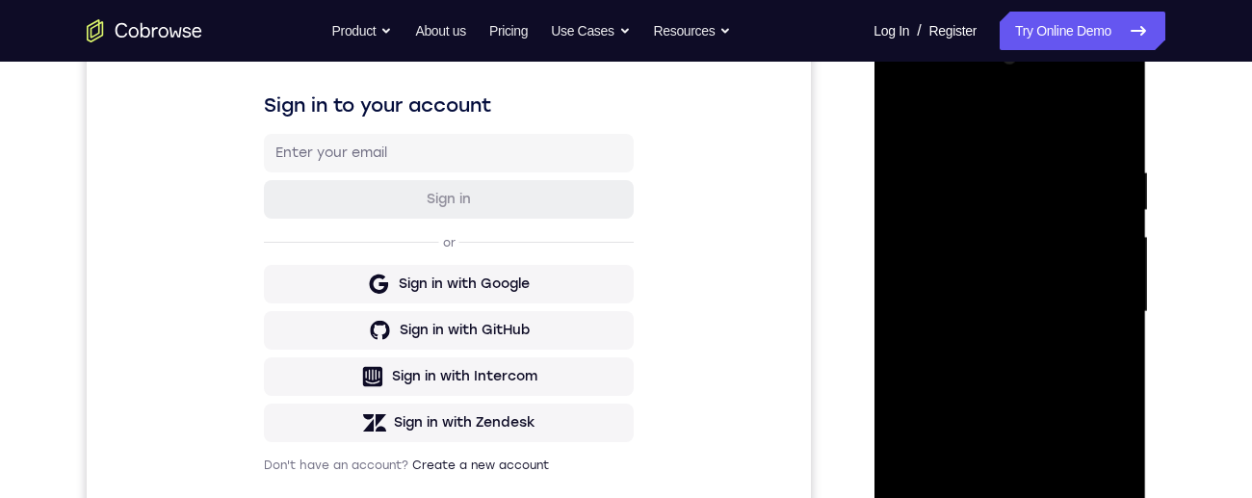
click at [1076, 340] on div at bounding box center [1009, 311] width 243 height 539
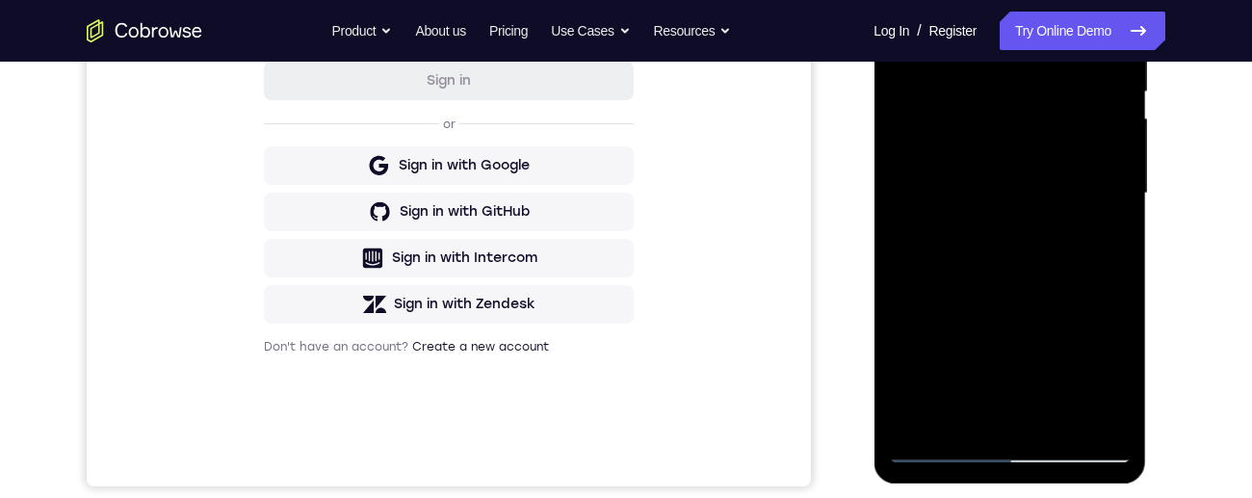
scroll to position [434, 0]
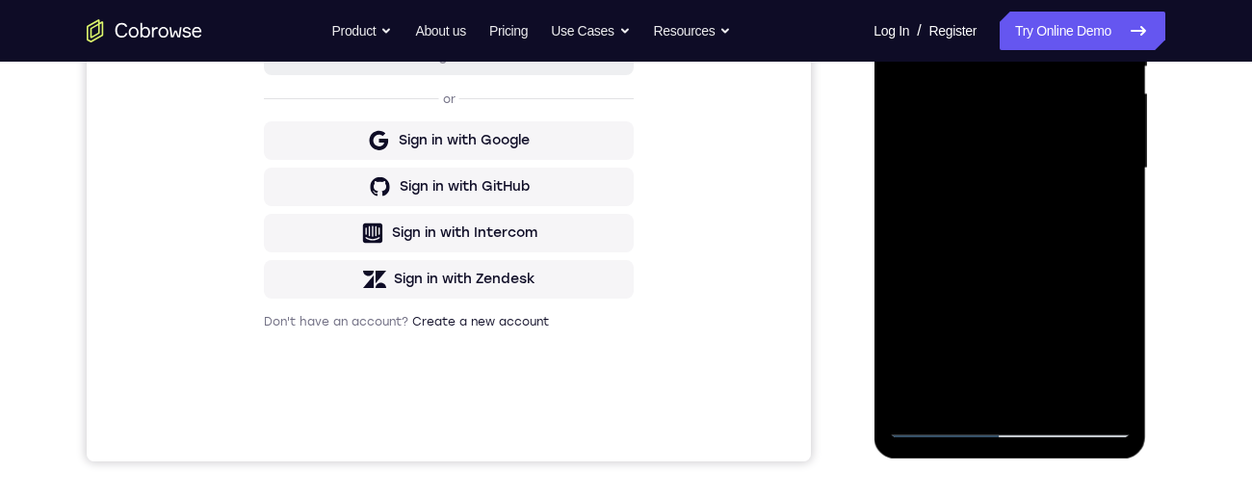
click at [1103, 221] on div at bounding box center [1009, 168] width 243 height 539
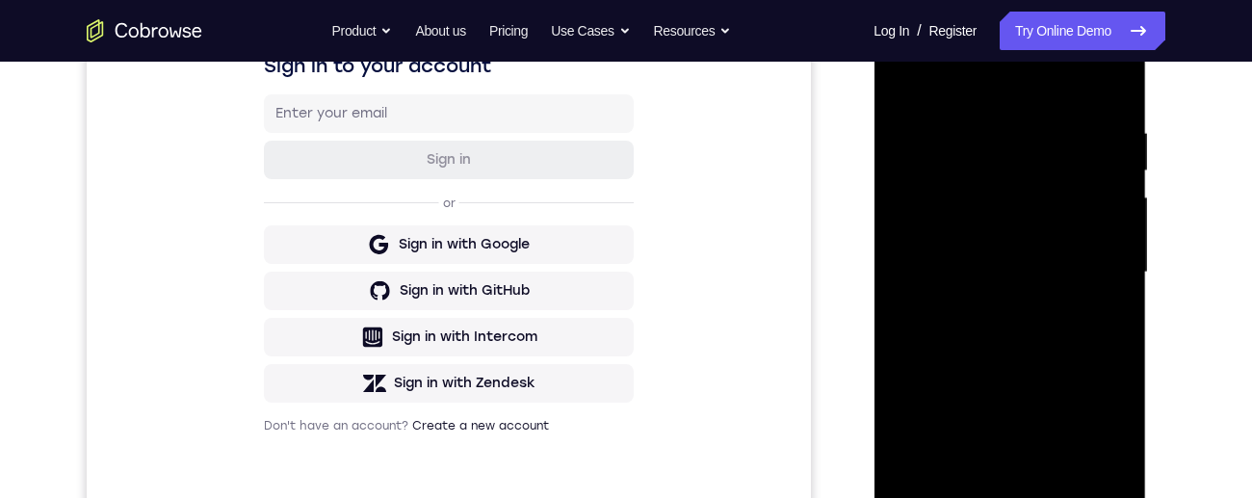
scroll to position [304, 0]
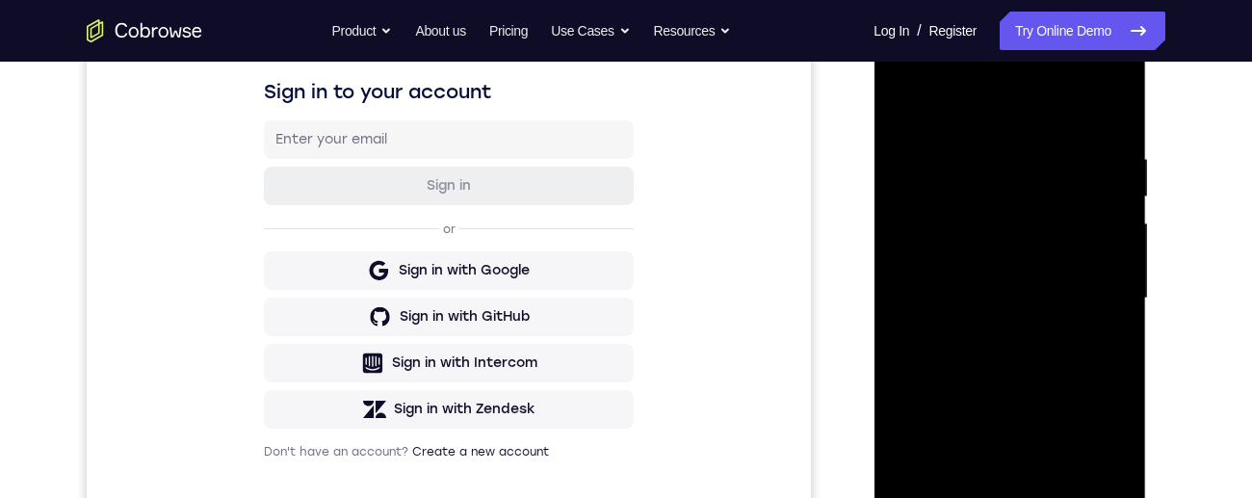
click at [986, 257] on div at bounding box center [1009, 298] width 243 height 539
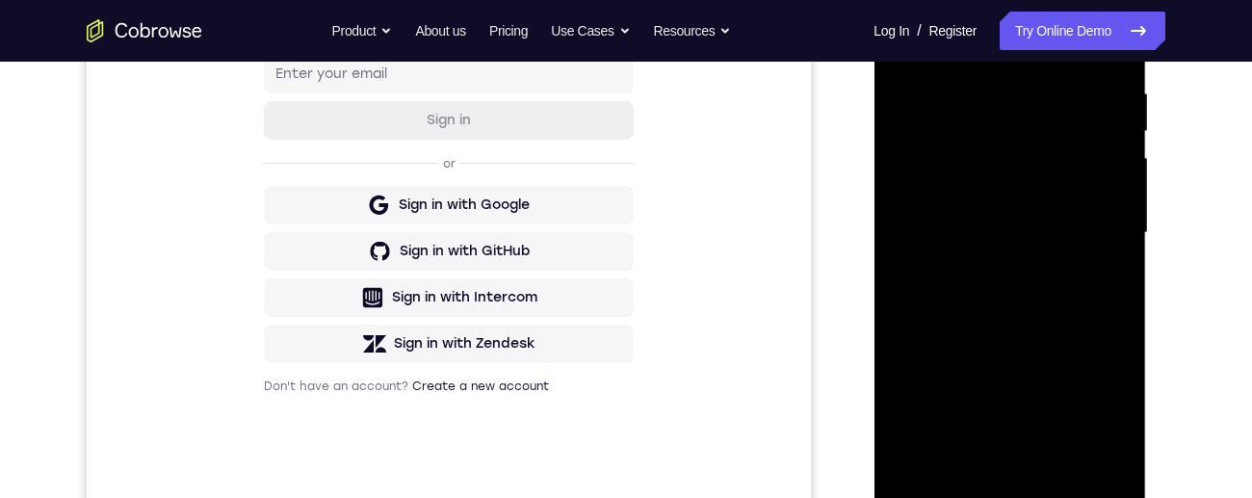
click at [1025, 366] on div at bounding box center [1009, 232] width 243 height 539
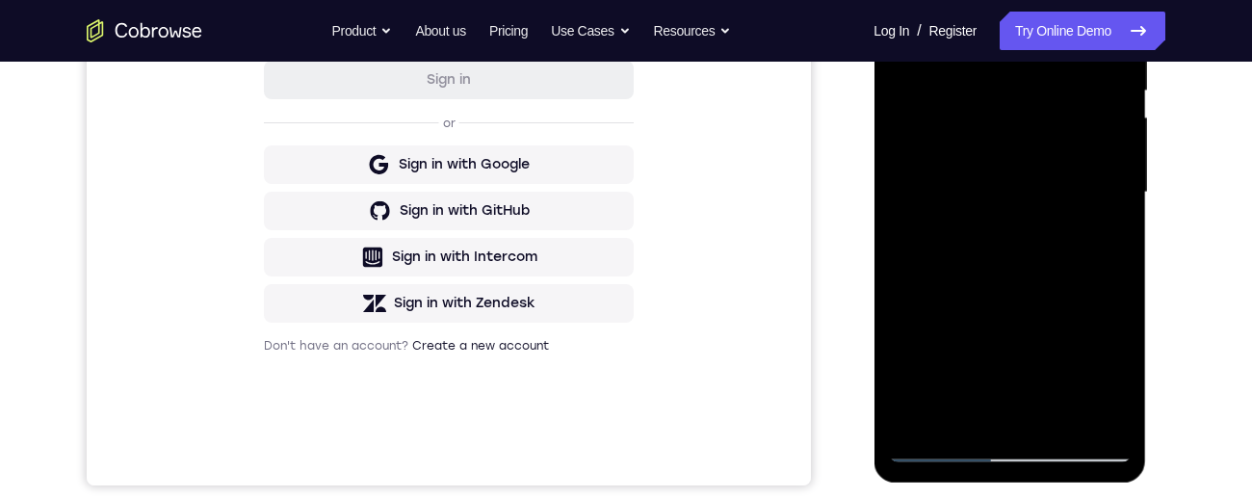
click at [1102, 244] on div at bounding box center [1009, 192] width 243 height 539
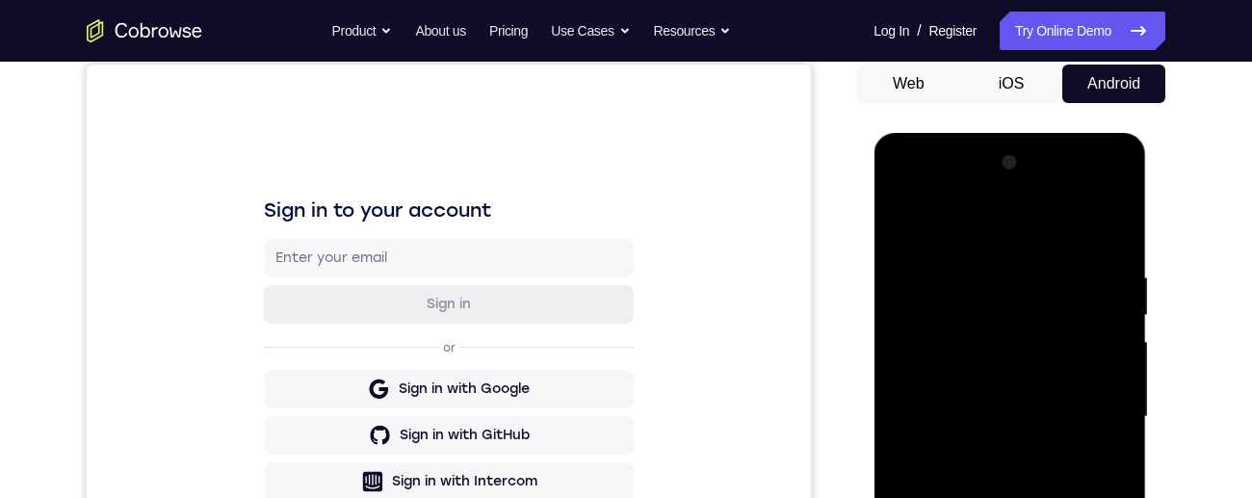
scroll to position [187, 0]
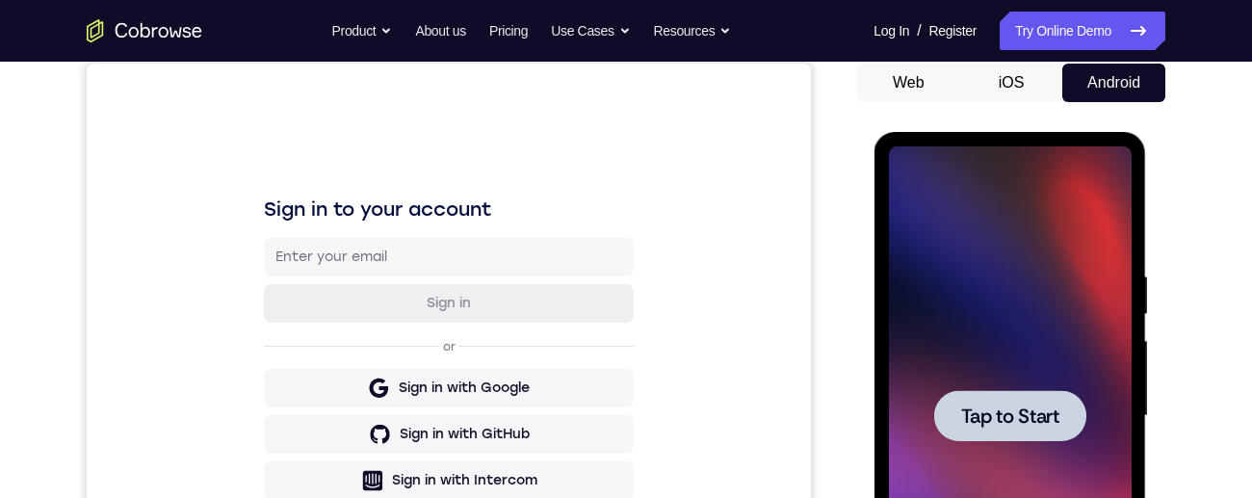
click at [1007, 413] on span "Tap to Start" at bounding box center [1009, 416] width 98 height 19
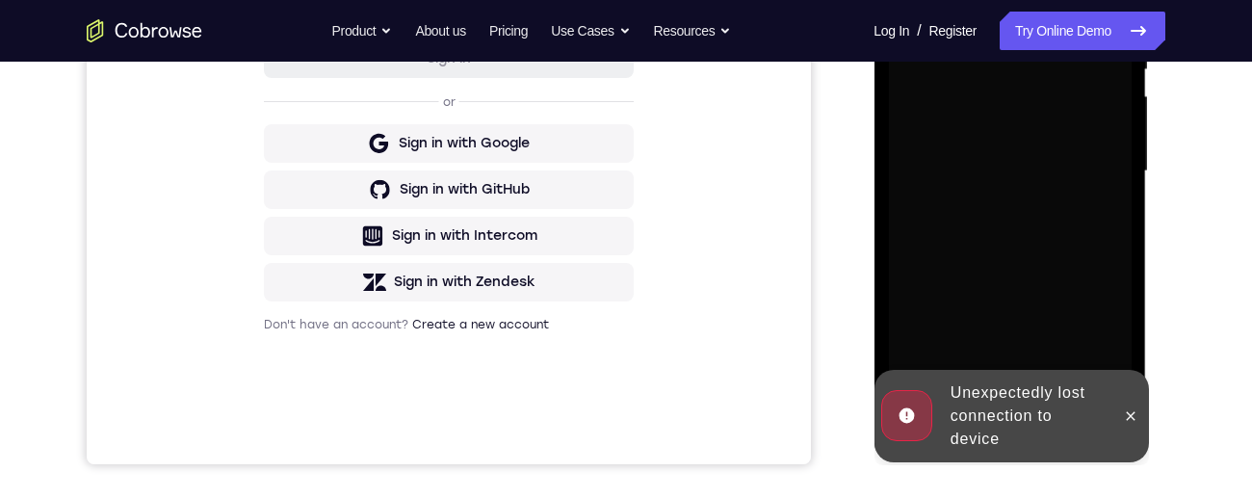
scroll to position [392, 0]
